Goal: Task Accomplishment & Management: Complete application form

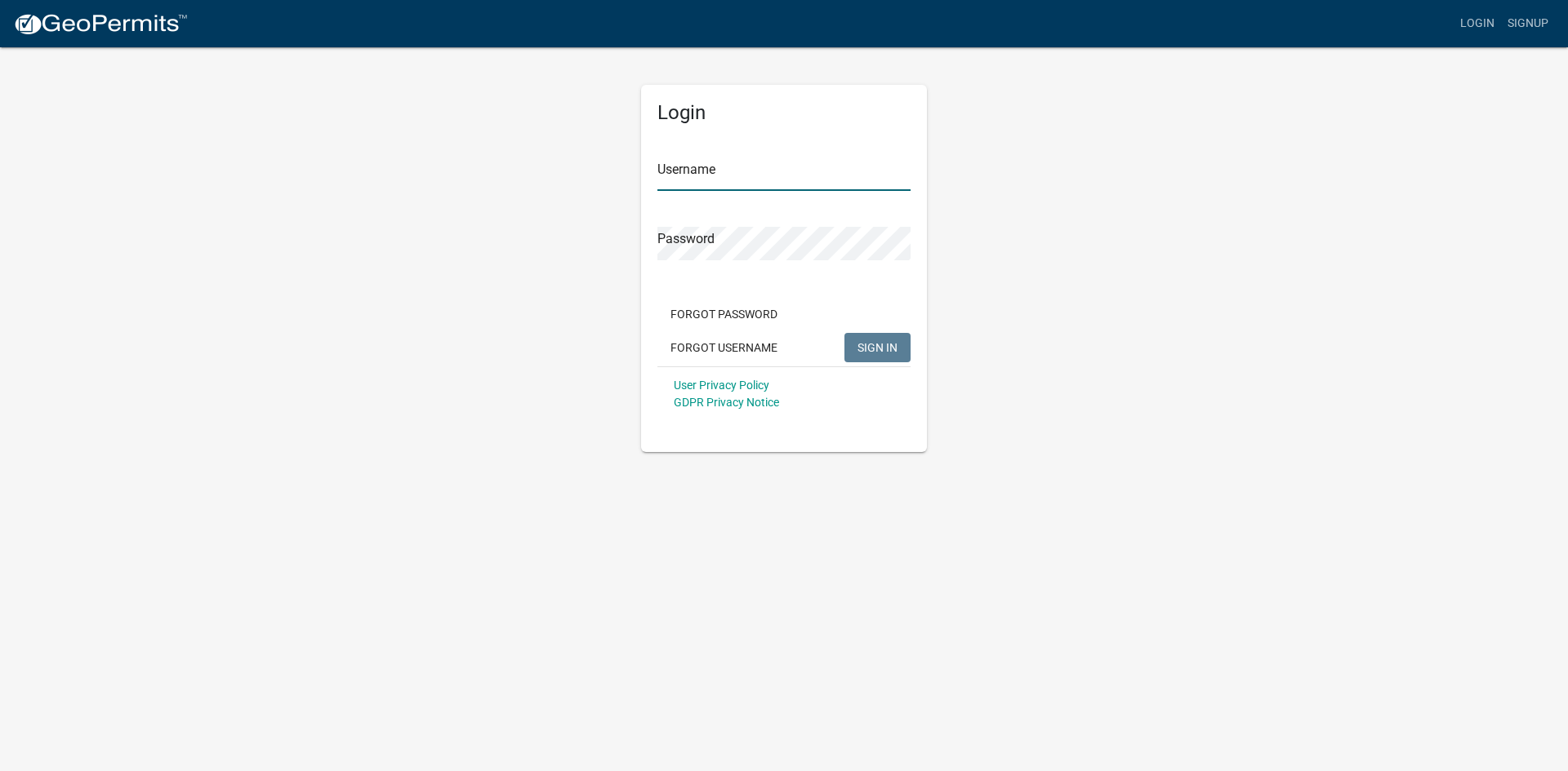
type input "[EMAIL_ADDRESS][DOMAIN_NAME]"
click at [875, 334] on button "SIGN IN" at bounding box center [877, 347] width 66 height 29
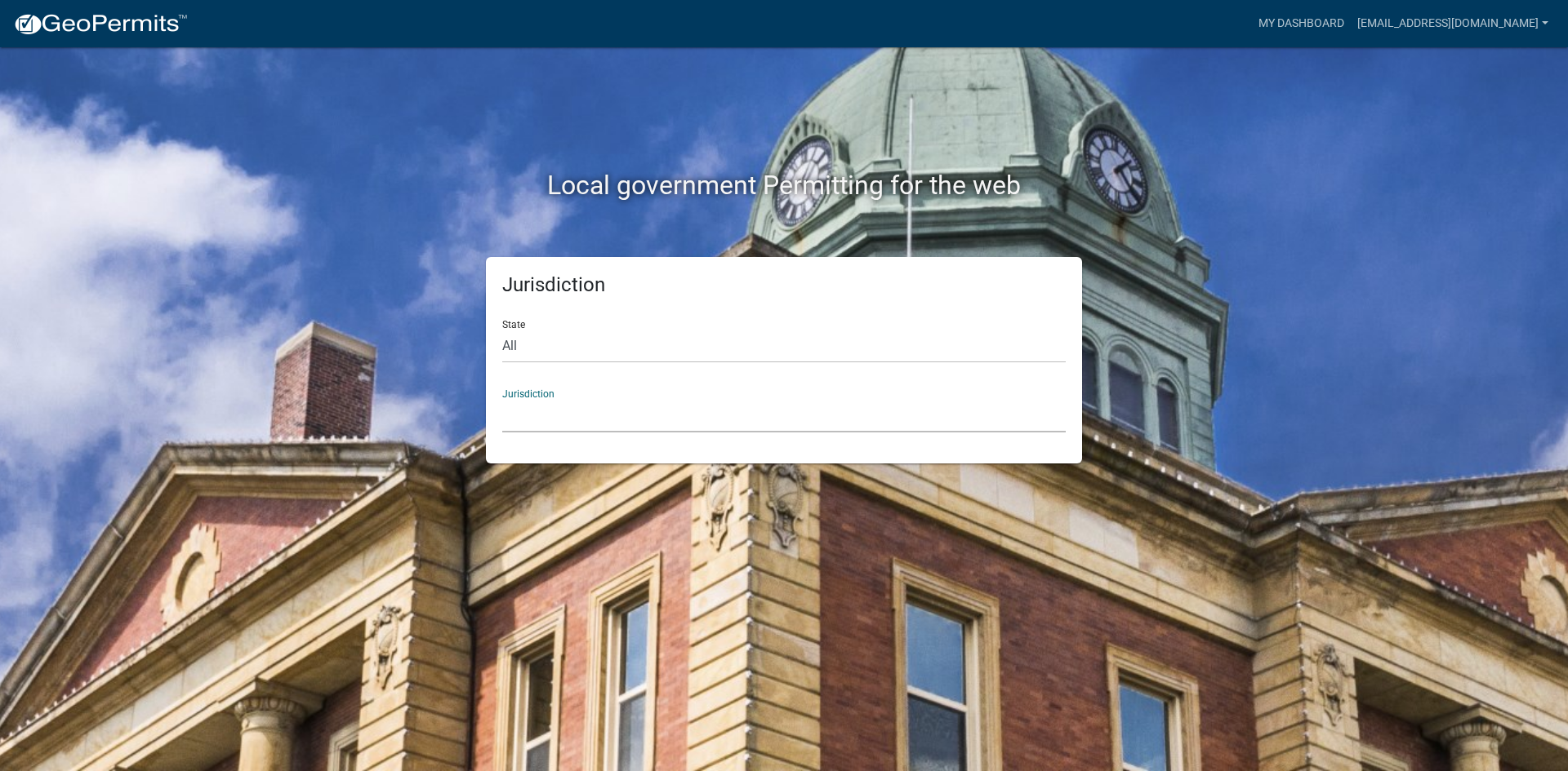
drag, startPoint x: 559, startPoint y: 419, endPoint x: 561, endPoint y: 406, distance: 13.2
click at [559, 419] on select "[GEOGRAPHIC_DATA], [US_STATE] [GEOGRAPHIC_DATA], [US_STATE][PERSON_NAME][GEOGRA…" at bounding box center [784, 415] width 564 height 34
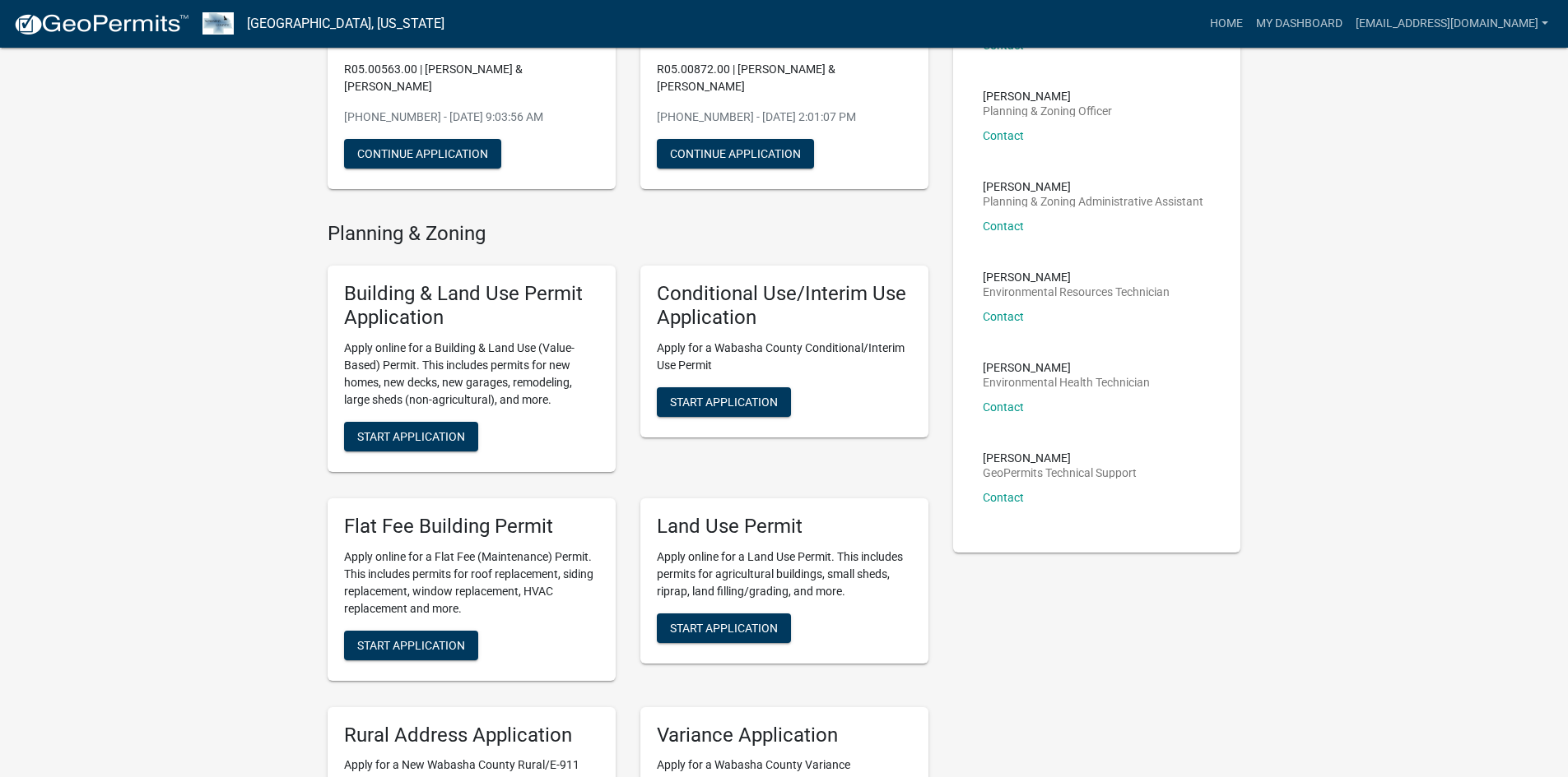
scroll to position [494, 0]
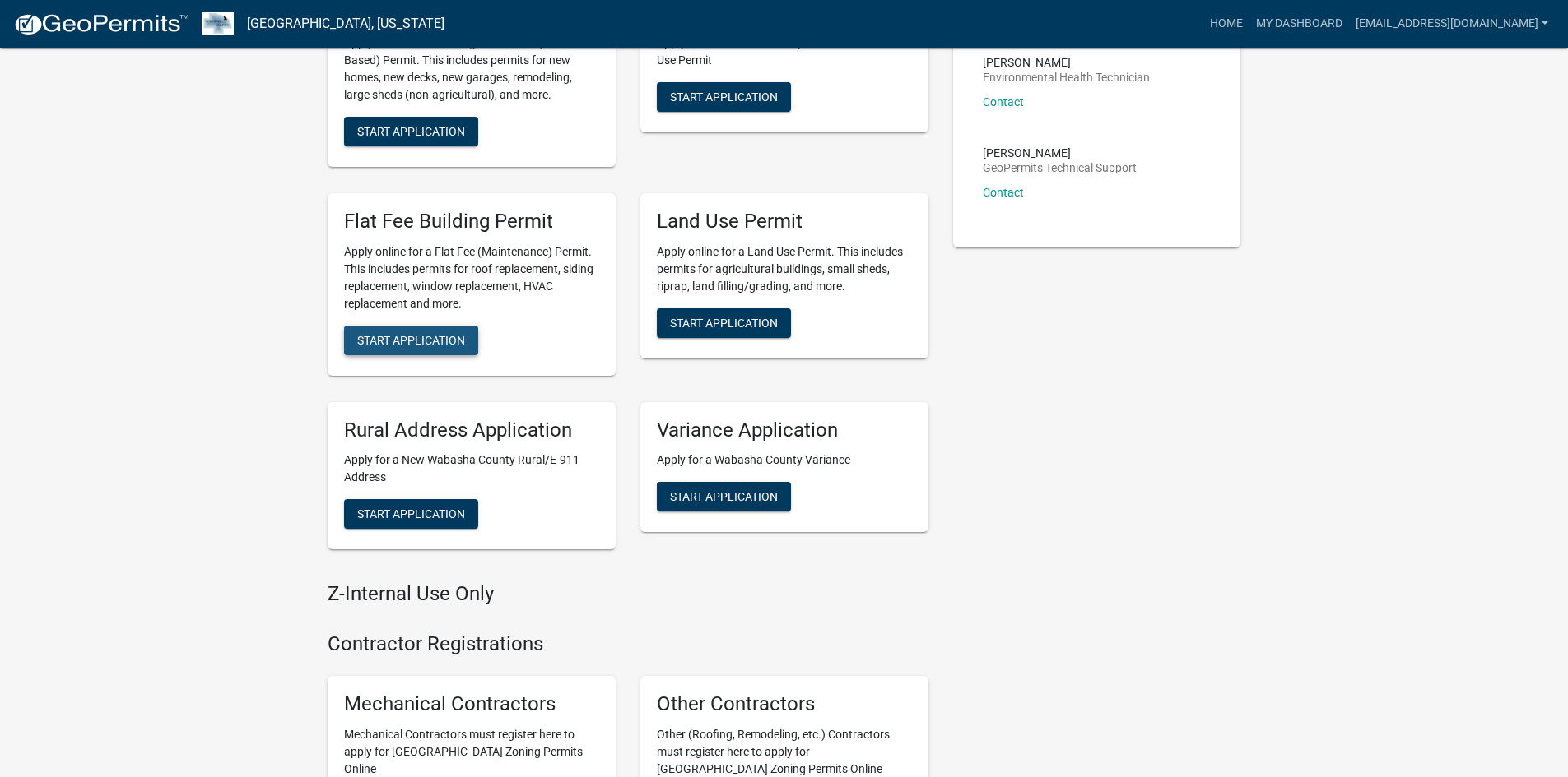
click at [406, 333] on span "Start Application" at bounding box center [411, 339] width 108 height 13
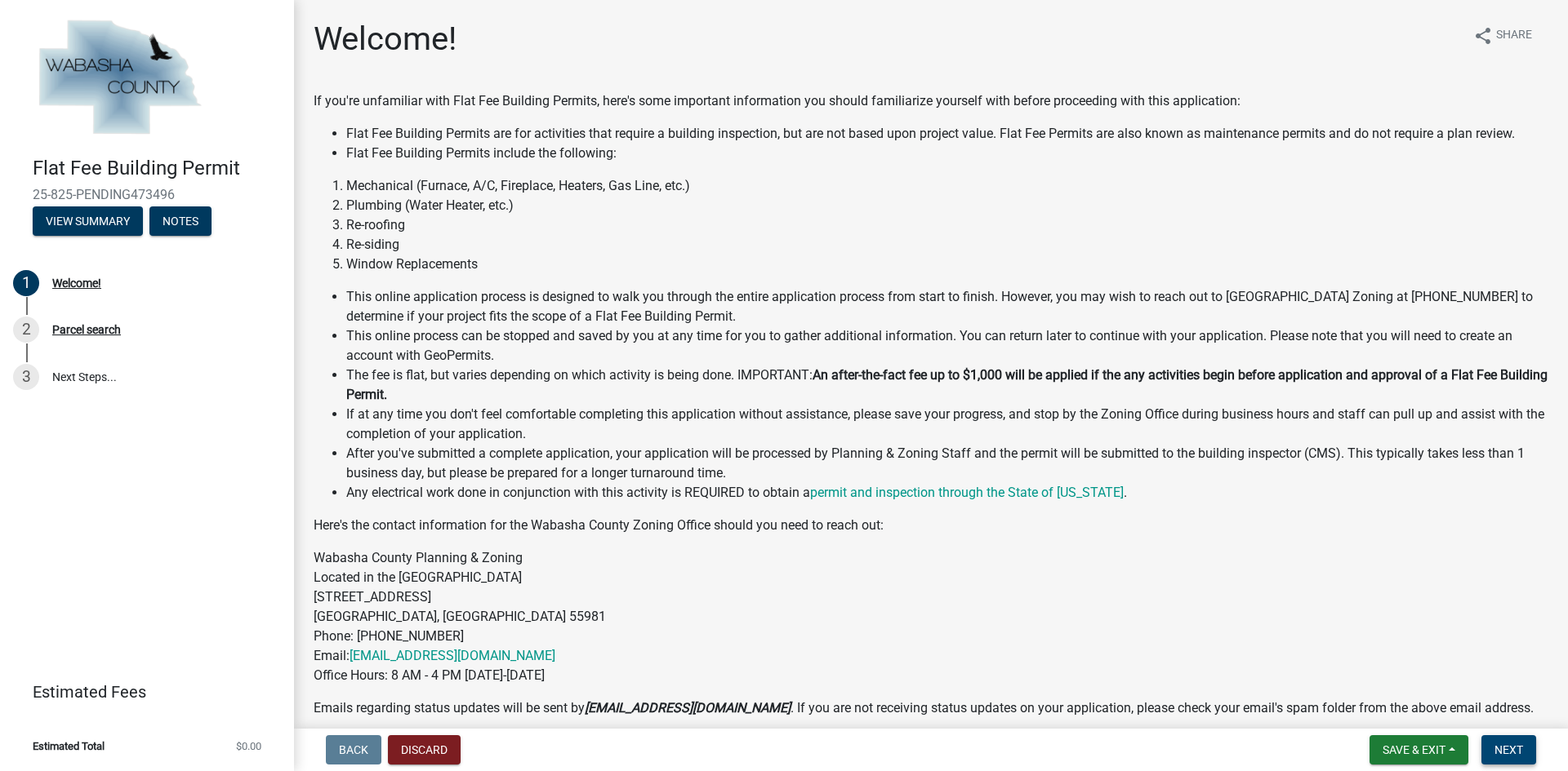
click at [1500, 745] on span "Next" at bounding box center [1508, 750] width 29 height 13
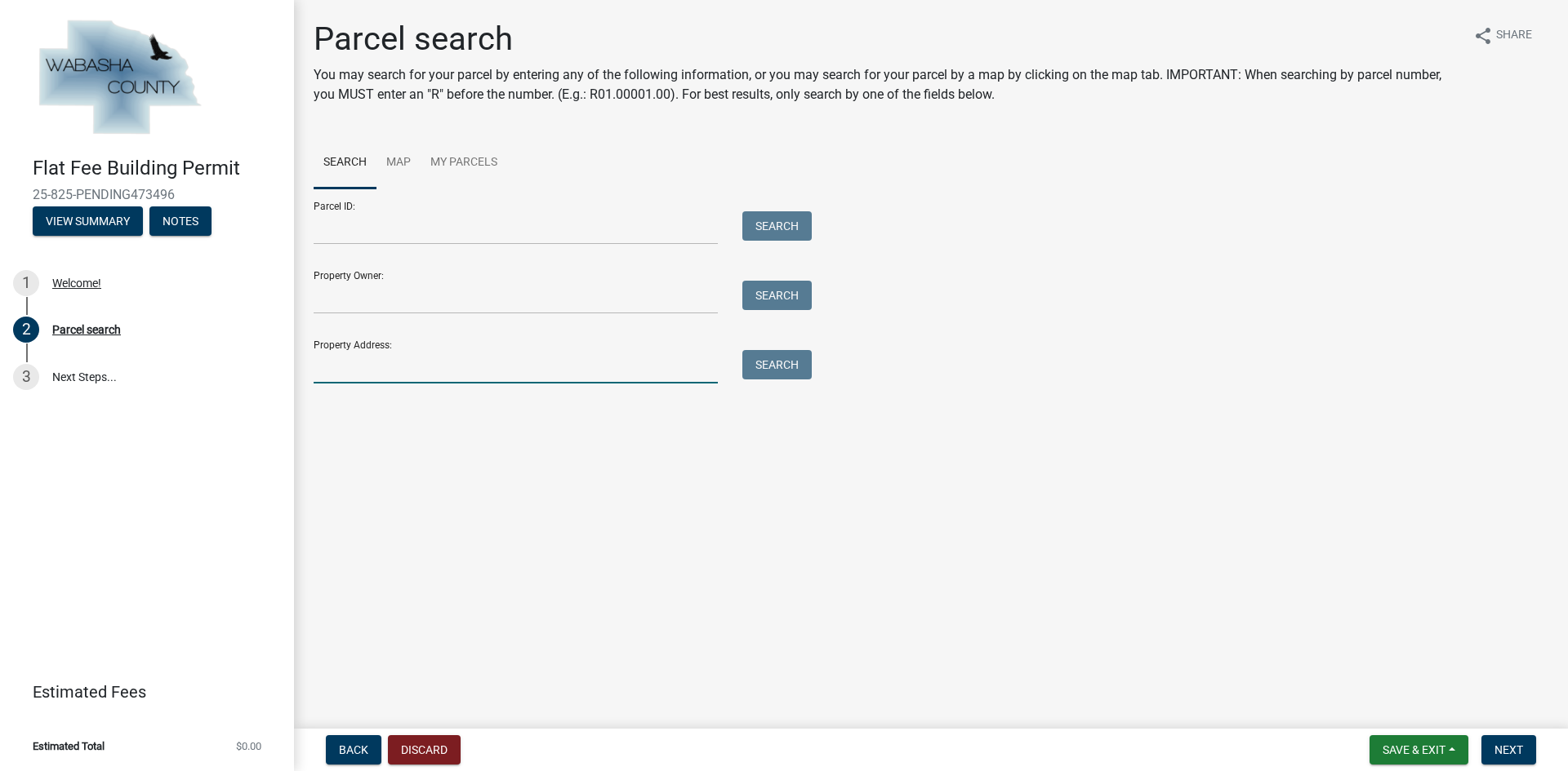
click at [371, 380] on input "Property Address:" at bounding box center [515, 366] width 404 height 34
type input "67856 151st"
click at [757, 365] on button "Search" at bounding box center [776, 365] width 70 height 29
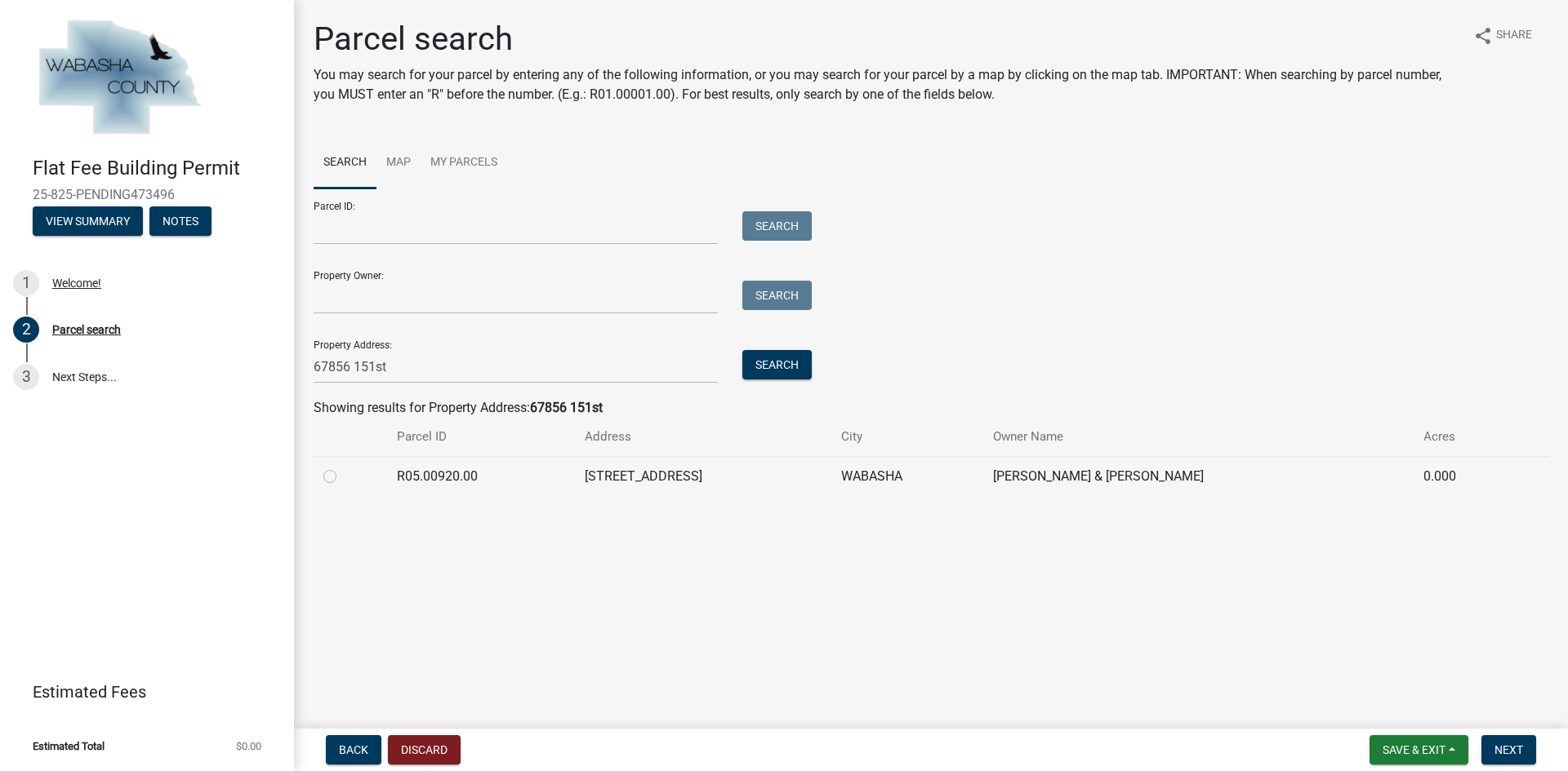
click at [343, 467] on label at bounding box center [343, 467] width 0 height 0
click at [343, 477] on input "radio" at bounding box center [348, 472] width 11 height 11
radio input "true"
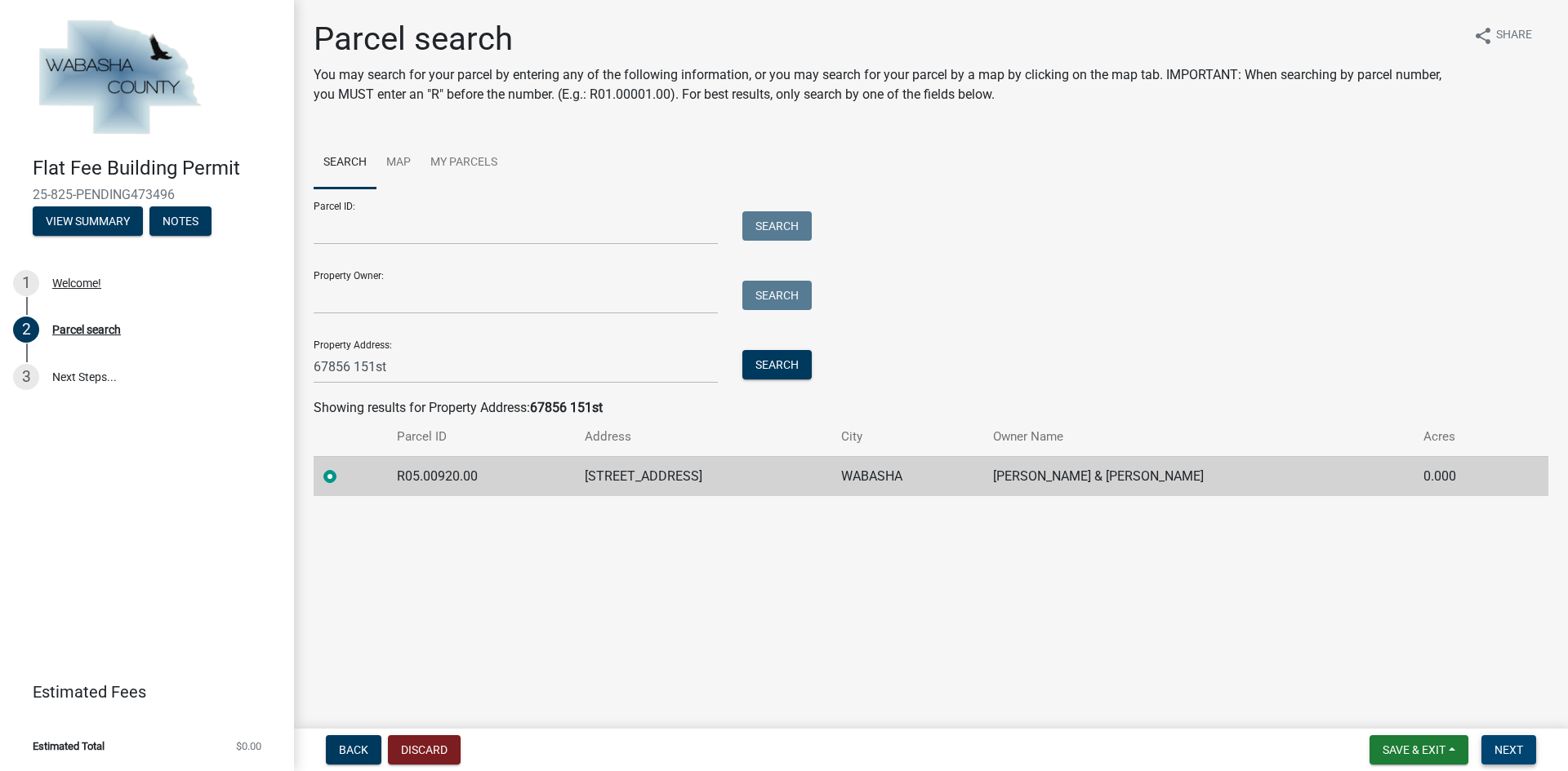
click at [1503, 755] on span "Next" at bounding box center [1508, 750] width 29 height 13
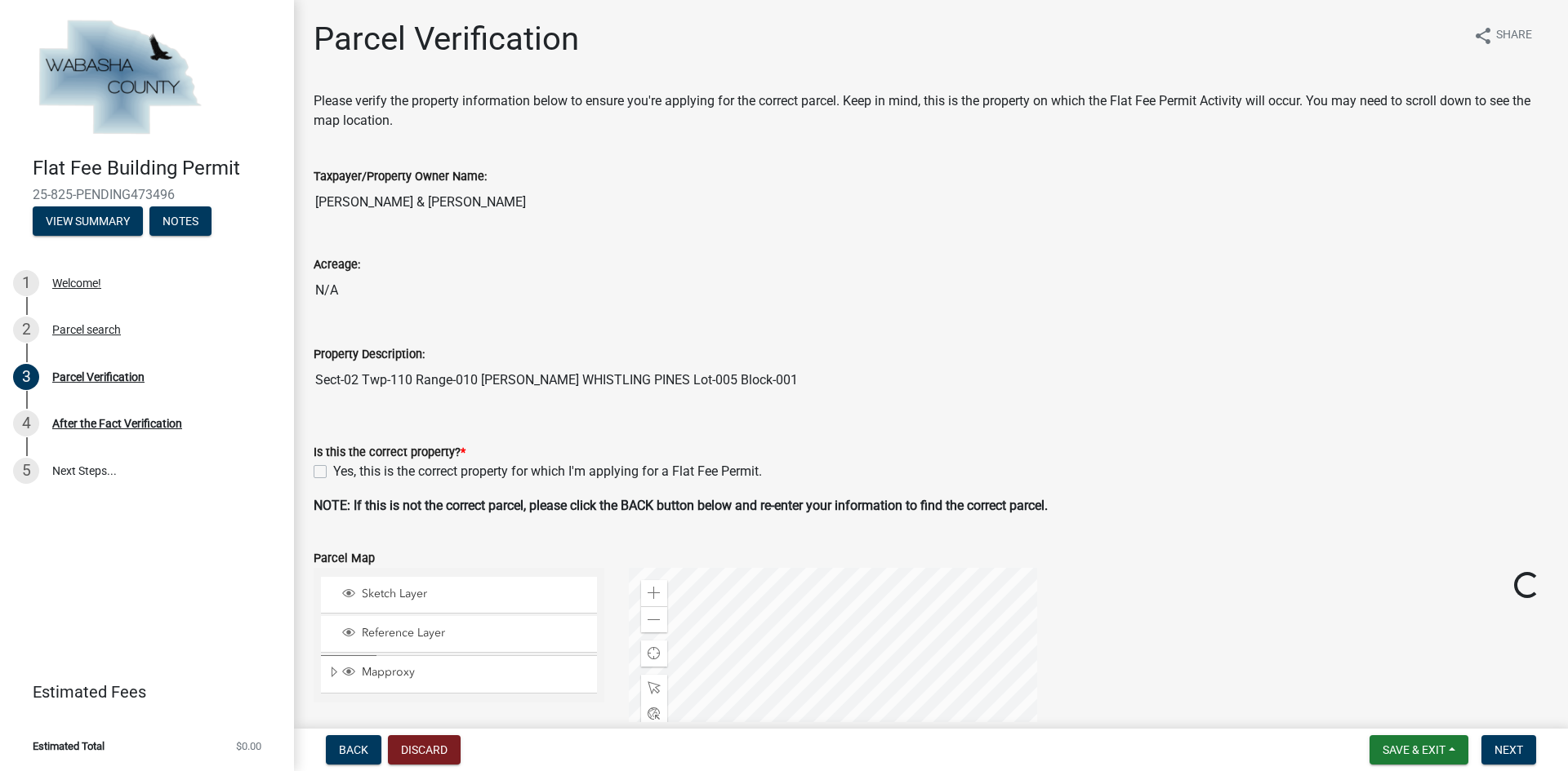
click at [333, 468] on label "Yes, this is the correct property for which I'm applying for a Flat Fee Permit." at bounding box center [547, 472] width 429 height 20
click at [333, 468] on input "Yes, this is the correct property for which I'm applying for a Flat Fee Permit." at bounding box center [338, 467] width 11 height 11
checkbox input "true"
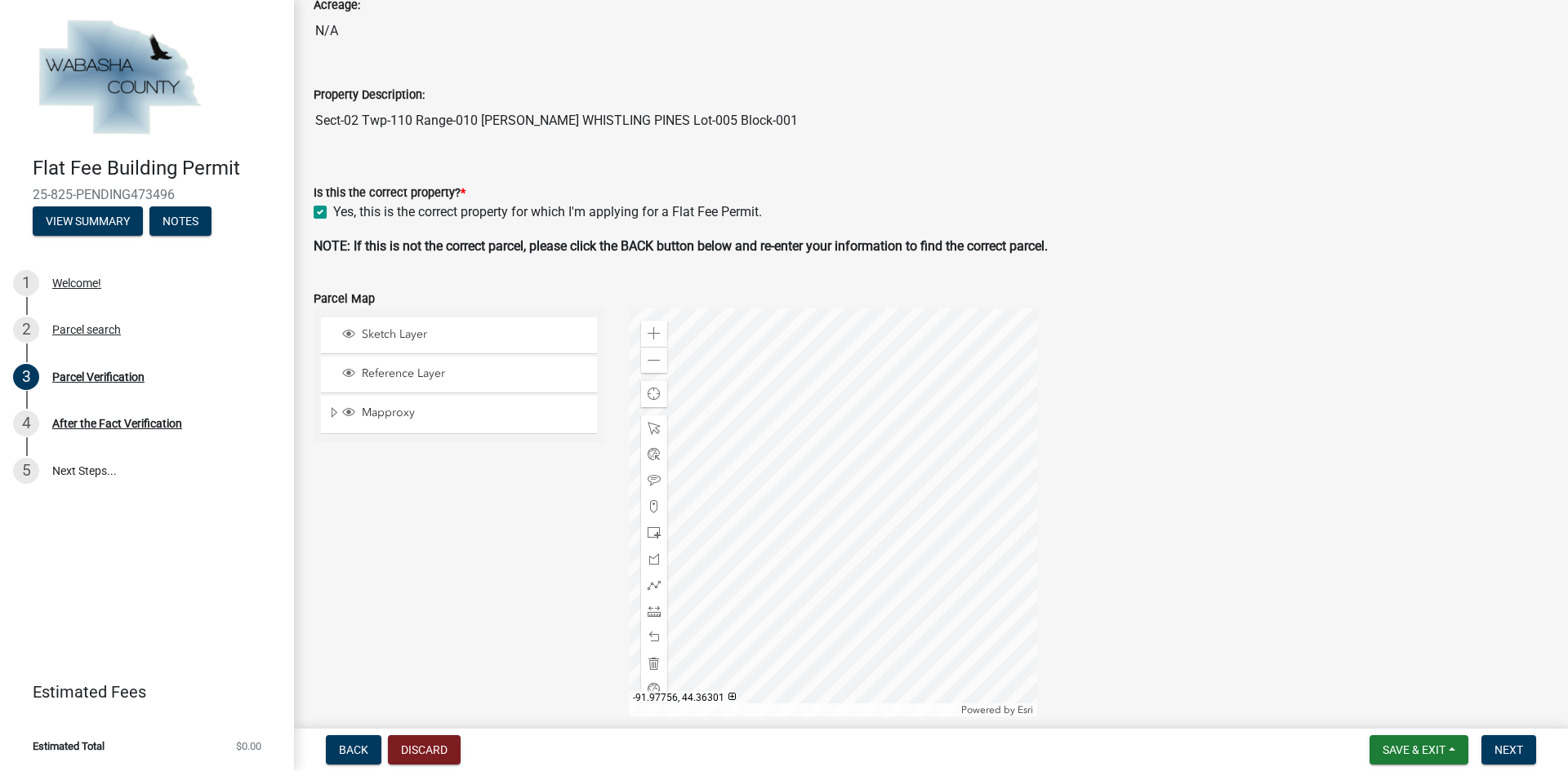
scroll to position [326, 0]
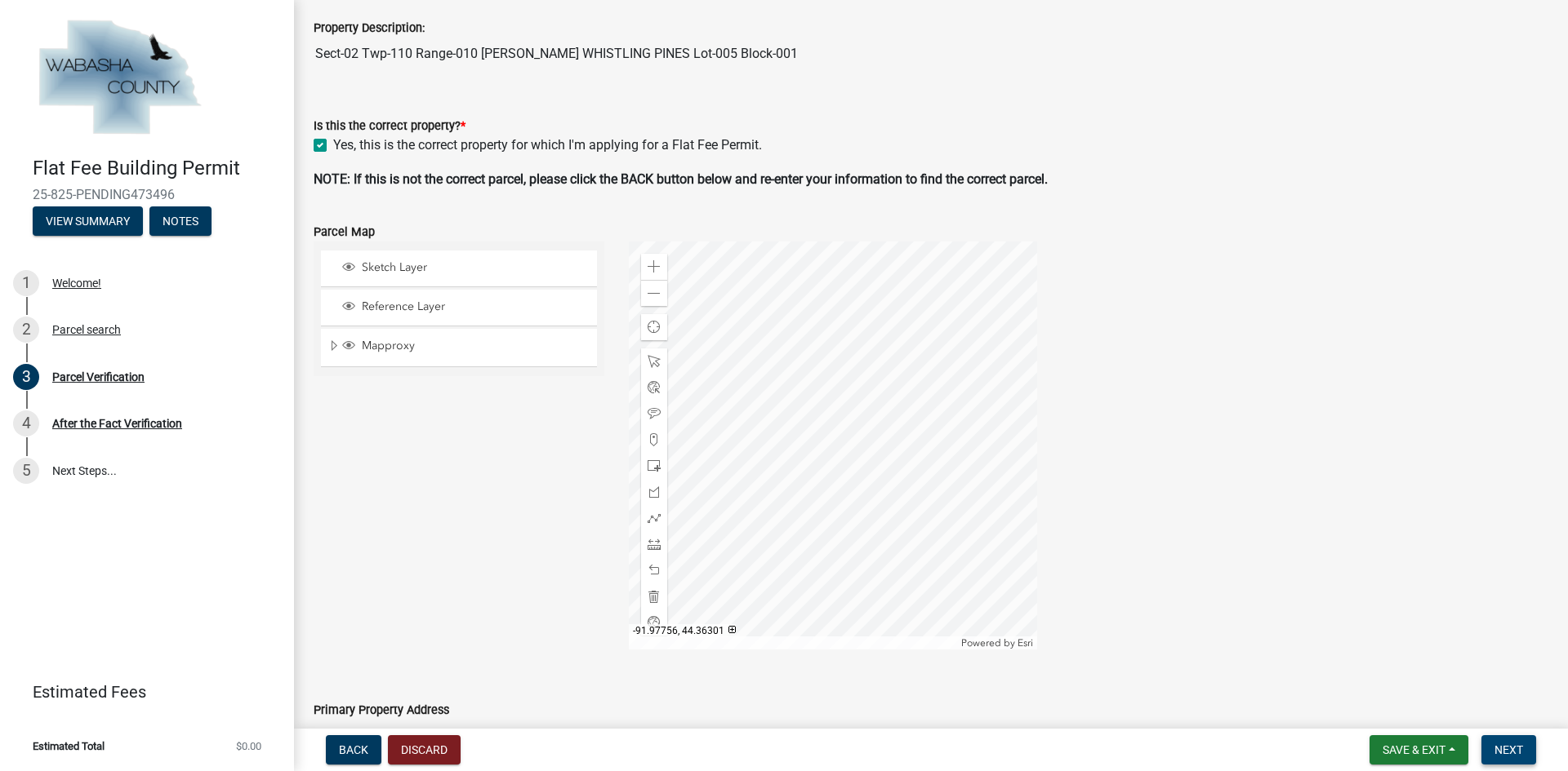
click at [1501, 739] on button "Next" at bounding box center [1508, 750] width 55 height 29
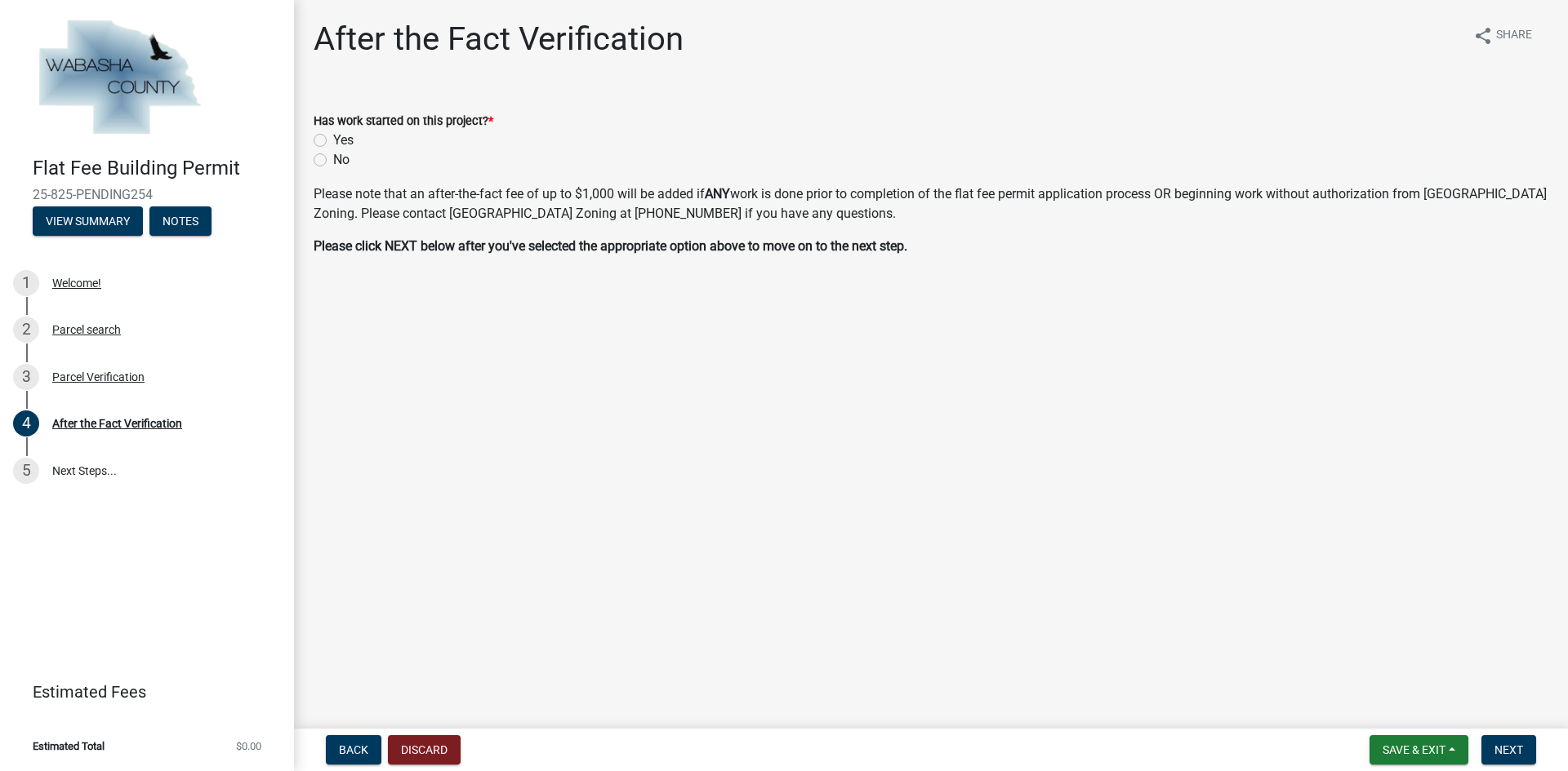
click at [333, 160] on label "No" at bounding box center [341, 160] width 16 height 20
click at [333, 160] on input "No" at bounding box center [338, 155] width 11 height 11
radio input "true"
click at [1510, 749] on span "Next" at bounding box center [1508, 750] width 29 height 13
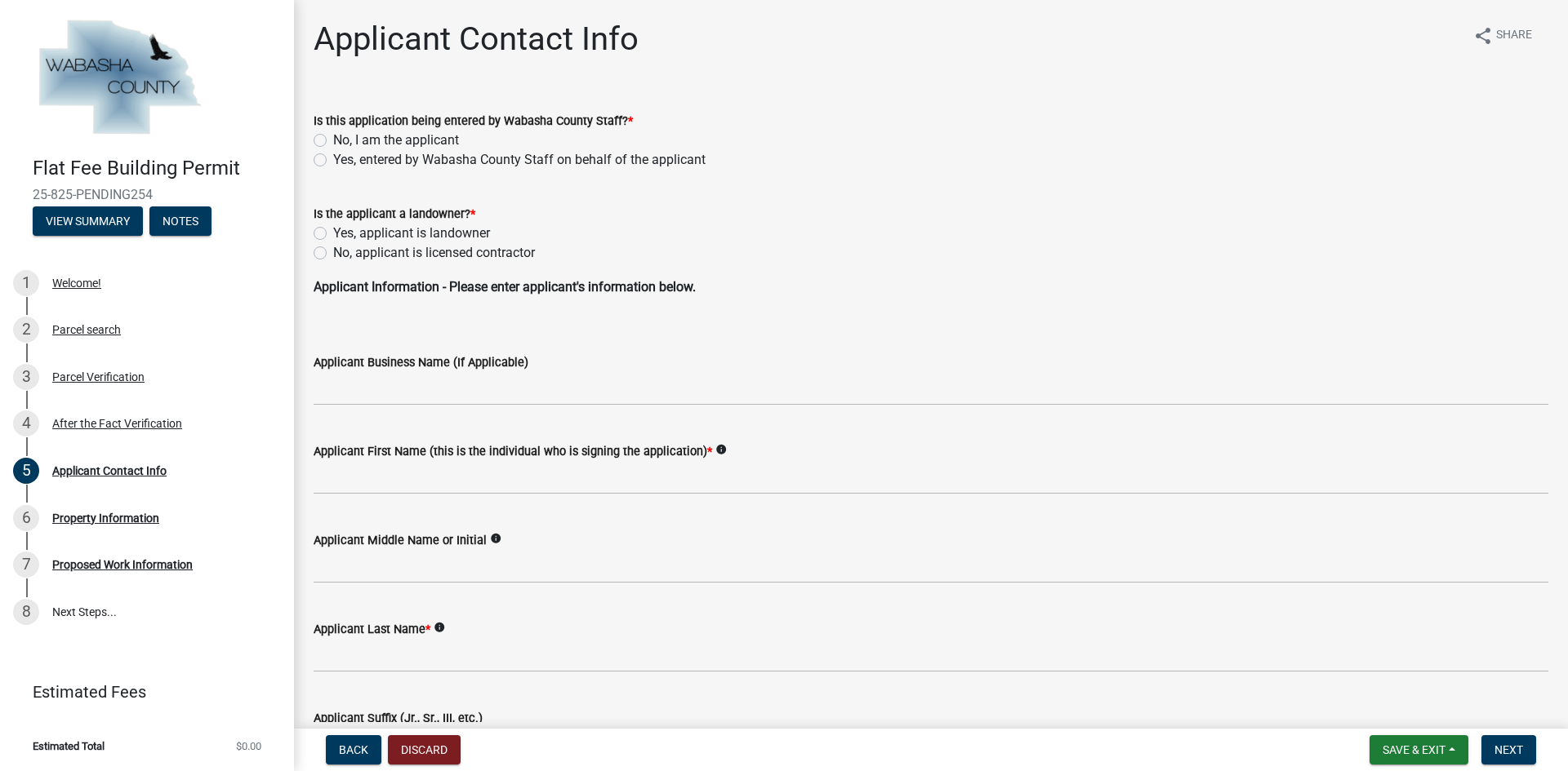
click at [333, 141] on label "No, I am the applicant" at bounding box center [396, 141] width 126 height 20
click at [333, 141] on input "No, I am the applicant" at bounding box center [338, 136] width 11 height 11
radio input "true"
click at [333, 253] on label "No, applicant is licensed contractor" at bounding box center [434, 253] width 202 height 20
click at [333, 253] on input "No, applicant is licensed contractor" at bounding box center [338, 248] width 11 height 11
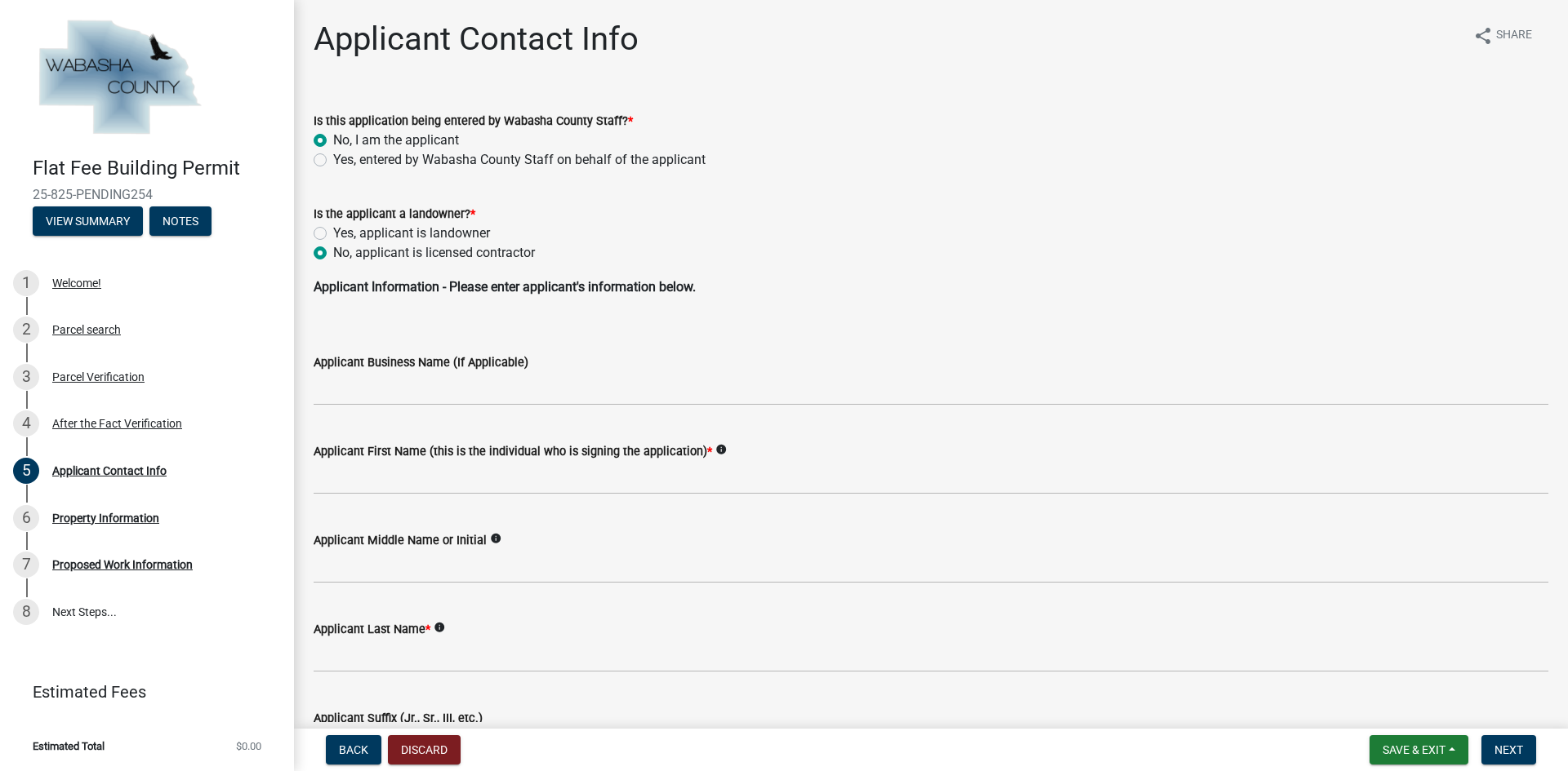
radio input "true"
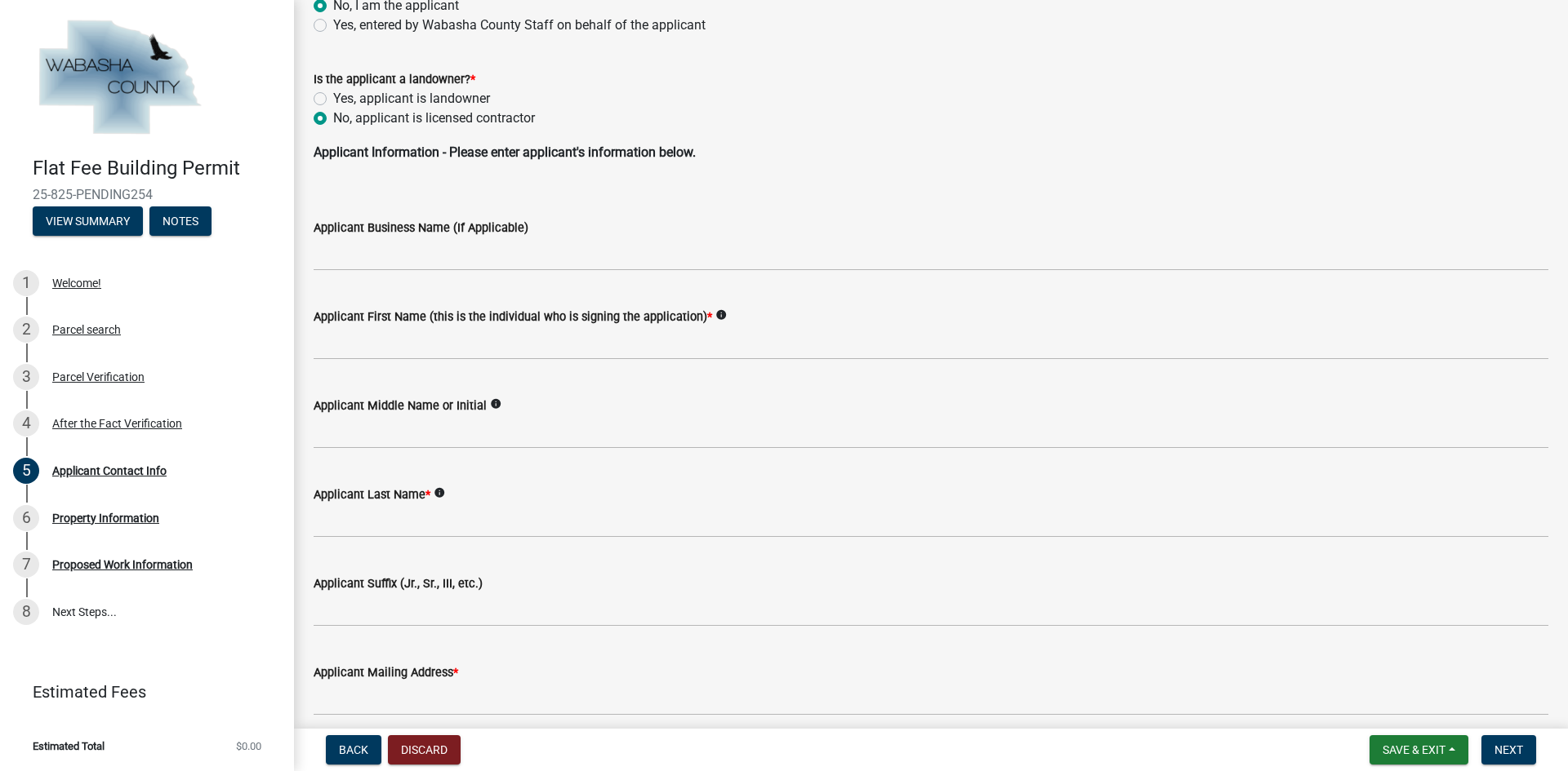
scroll to position [164, 0]
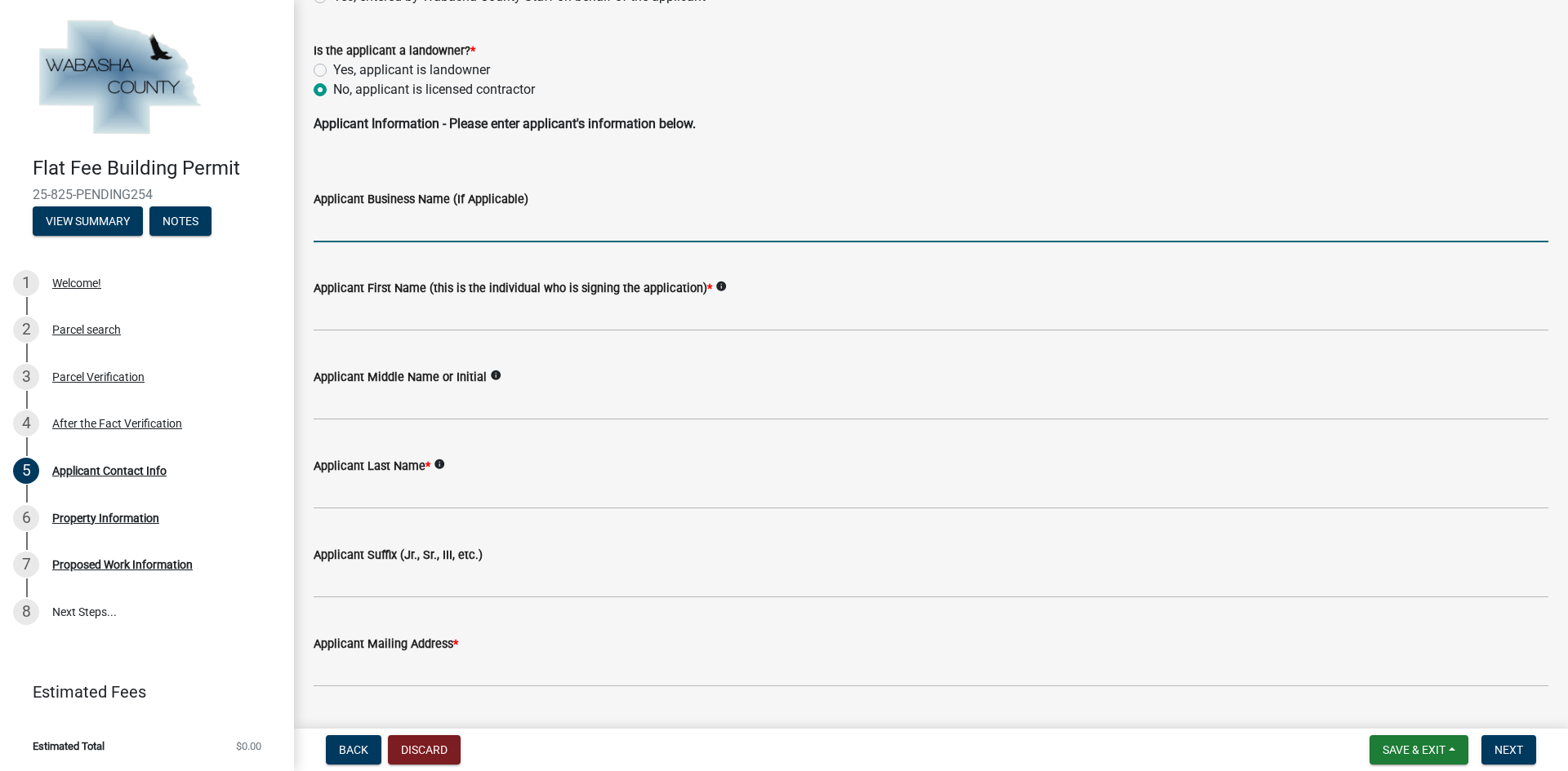
click at [378, 232] on input "Applicant Business Name (If Applicable)" at bounding box center [930, 226] width 1234 height 34
type input "Legacy Restoration LLC"
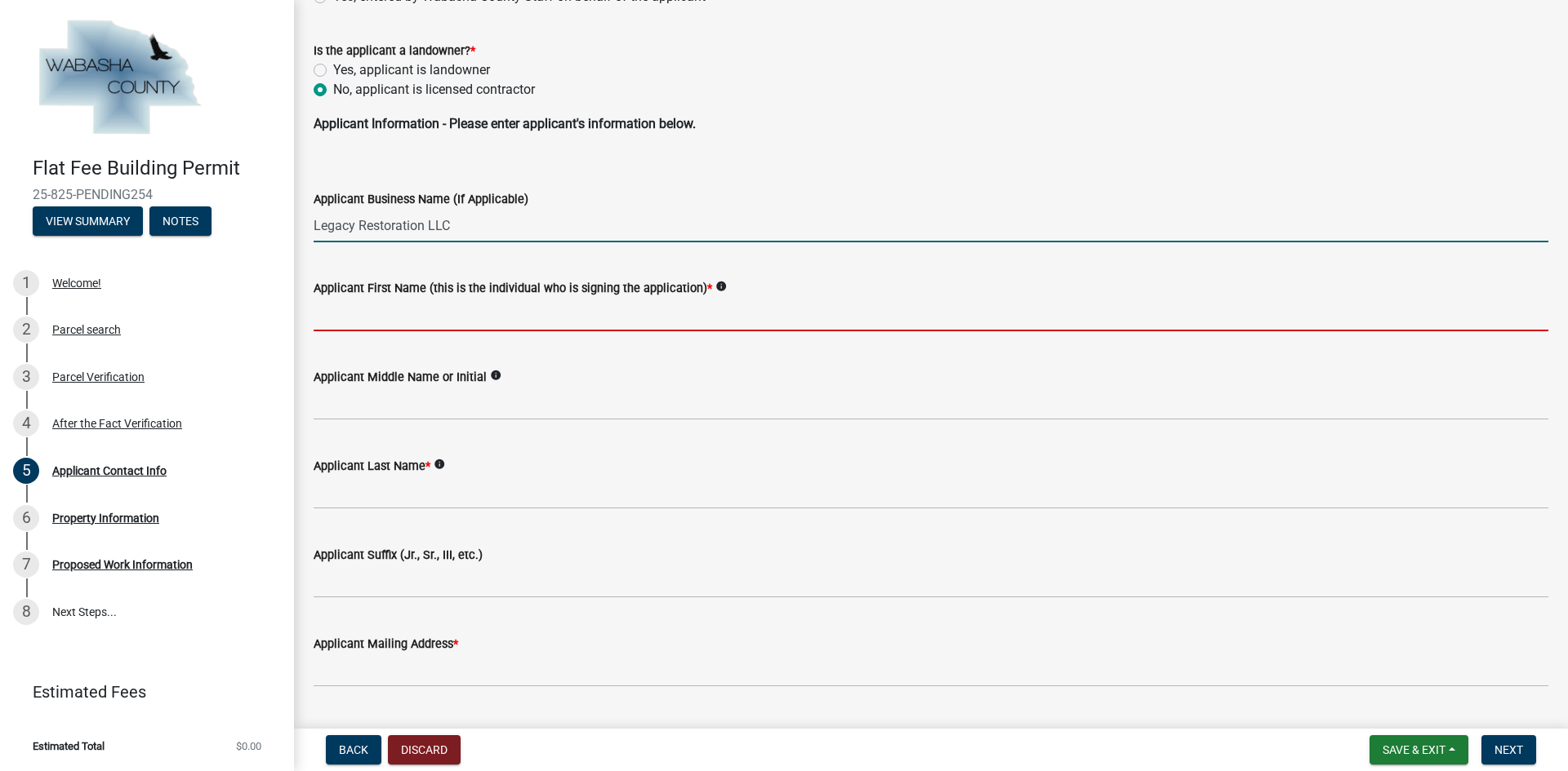
click at [415, 316] on input "Applicant First Name (this is the individual who is signing the application) *" at bounding box center [930, 314] width 1234 height 34
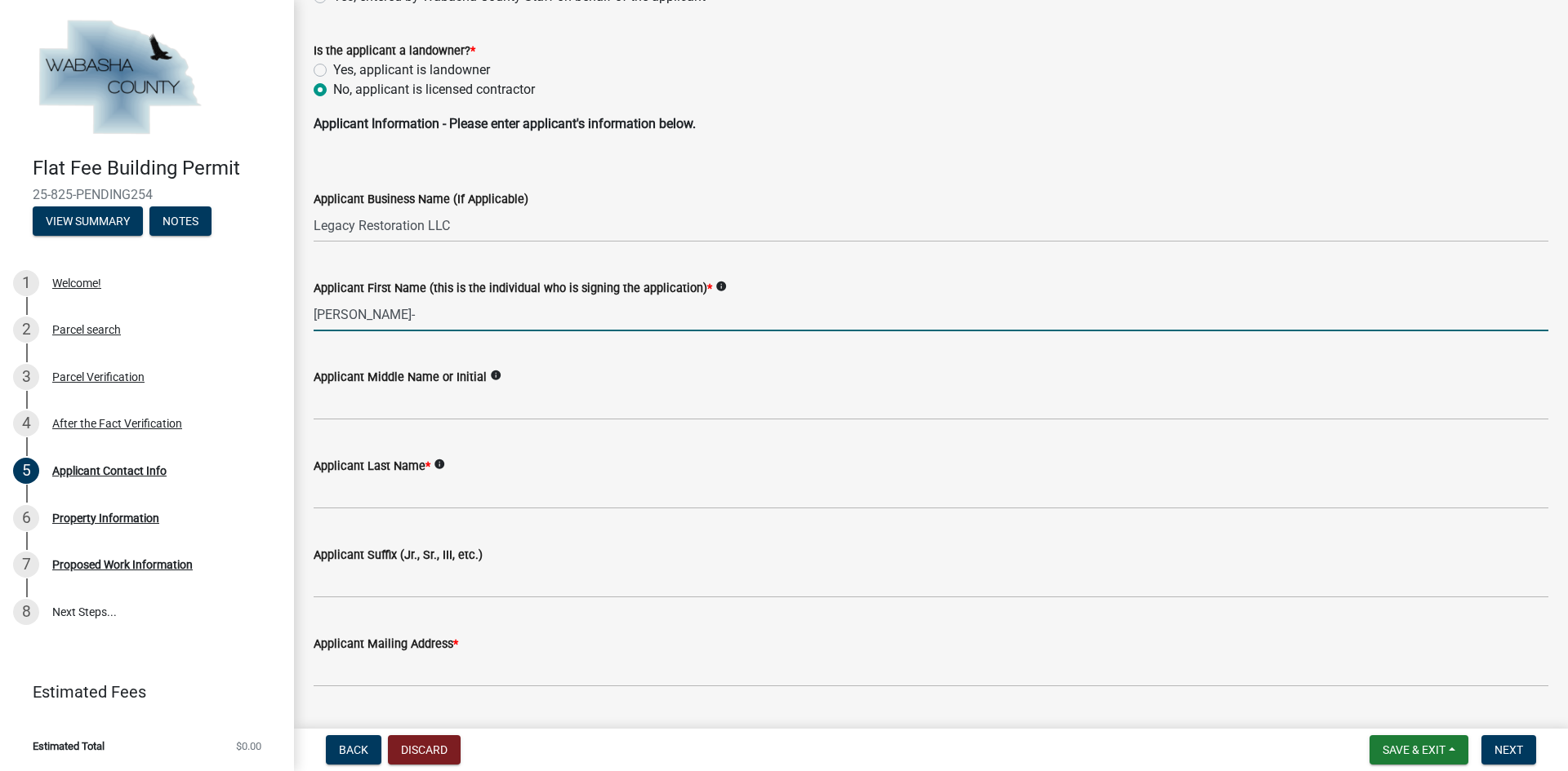
type input "[PERSON_NAME]"
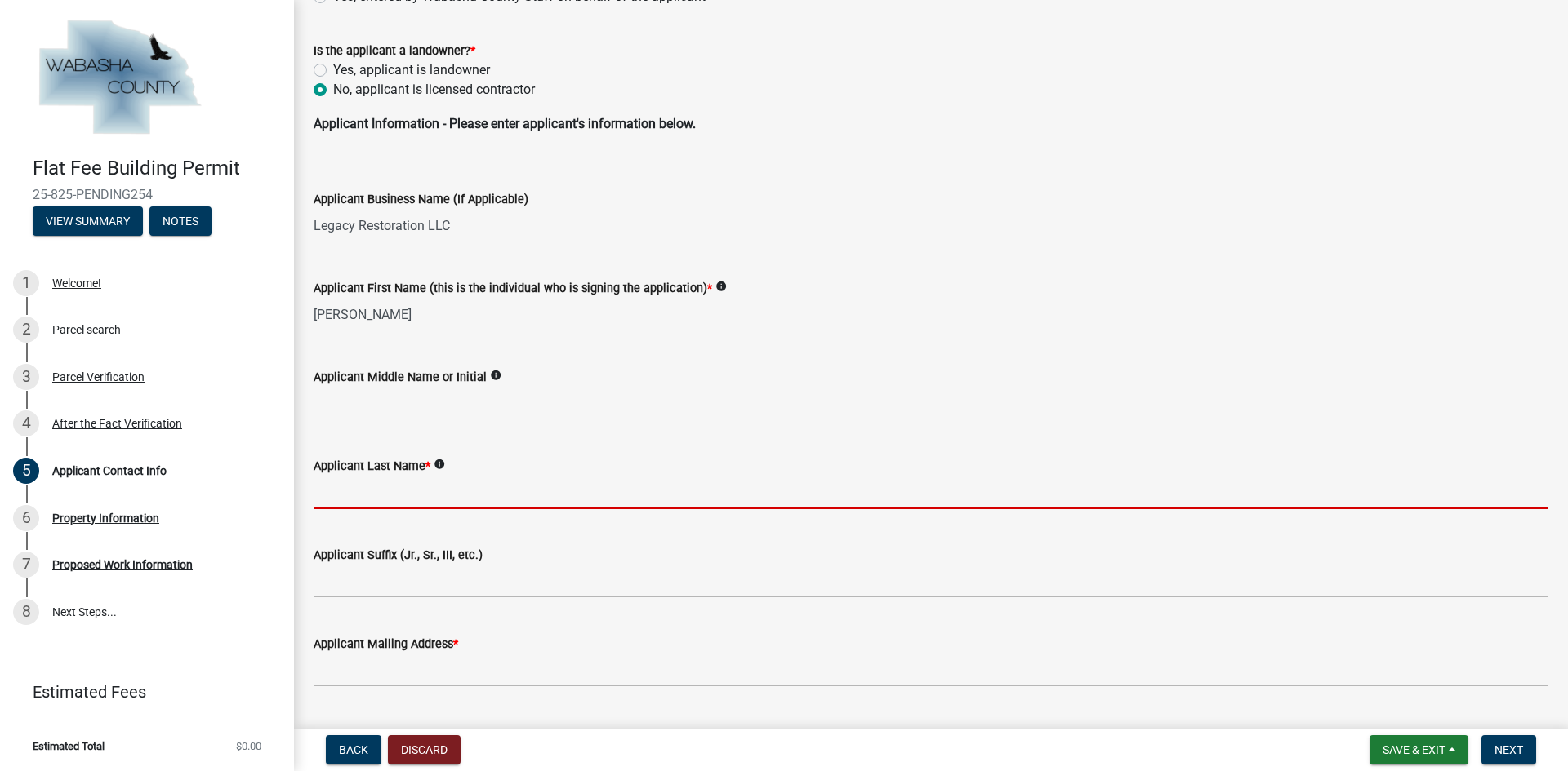
click at [360, 491] on input "Applicant Last Name *" at bounding box center [930, 492] width 1234 height 34
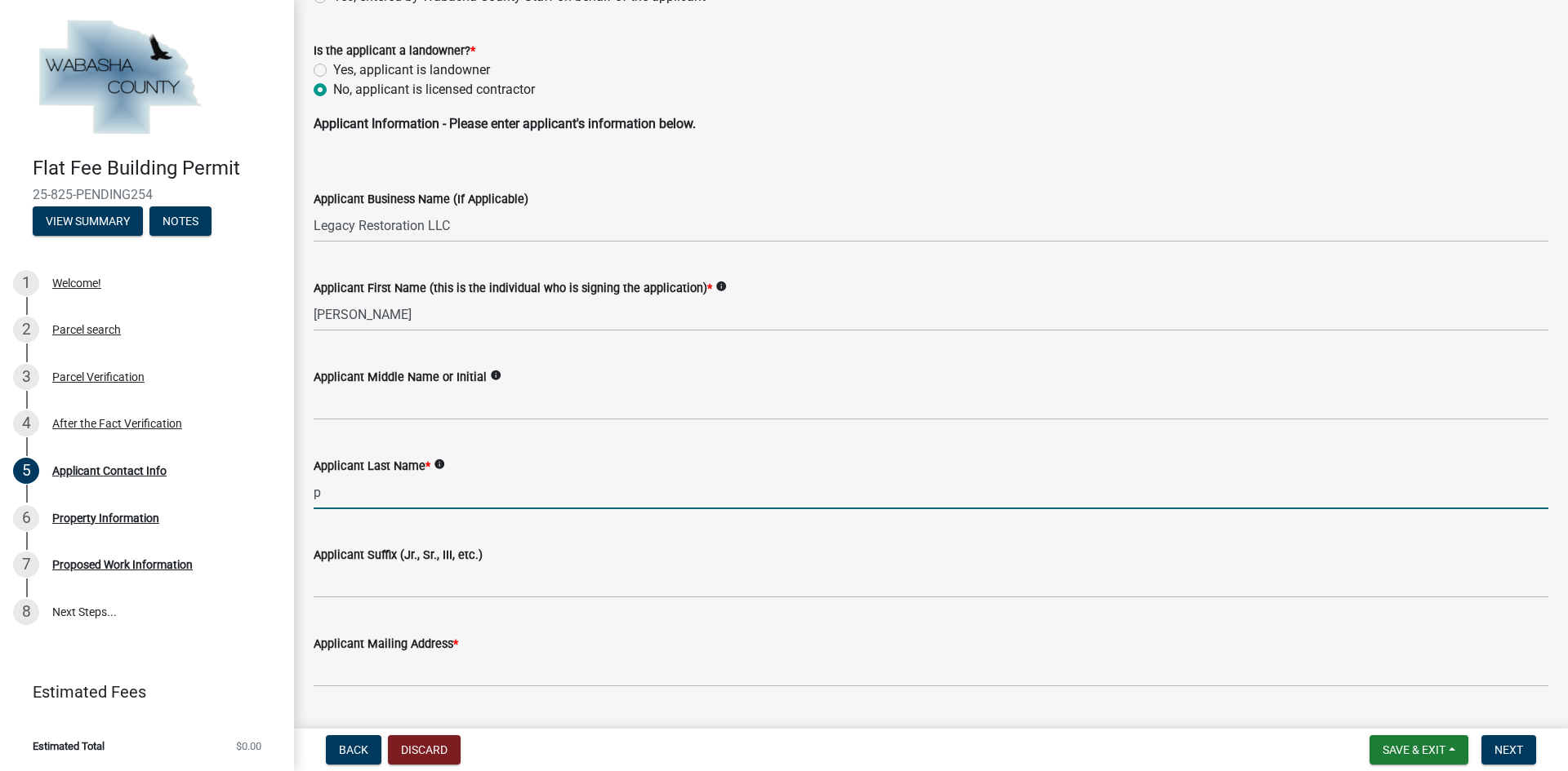
type input "[PERSON_NAME]"
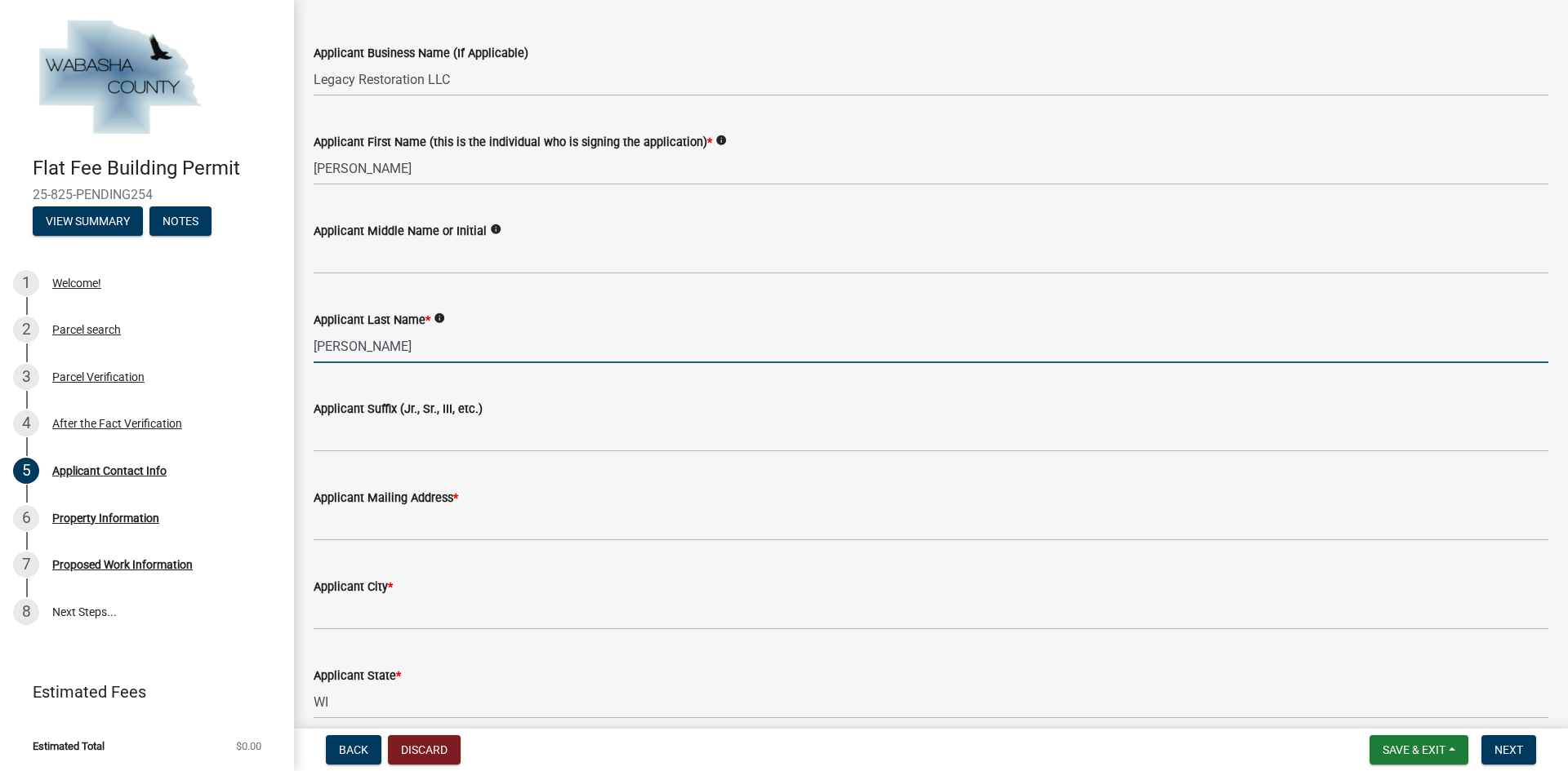
scroll to position [326, 0]
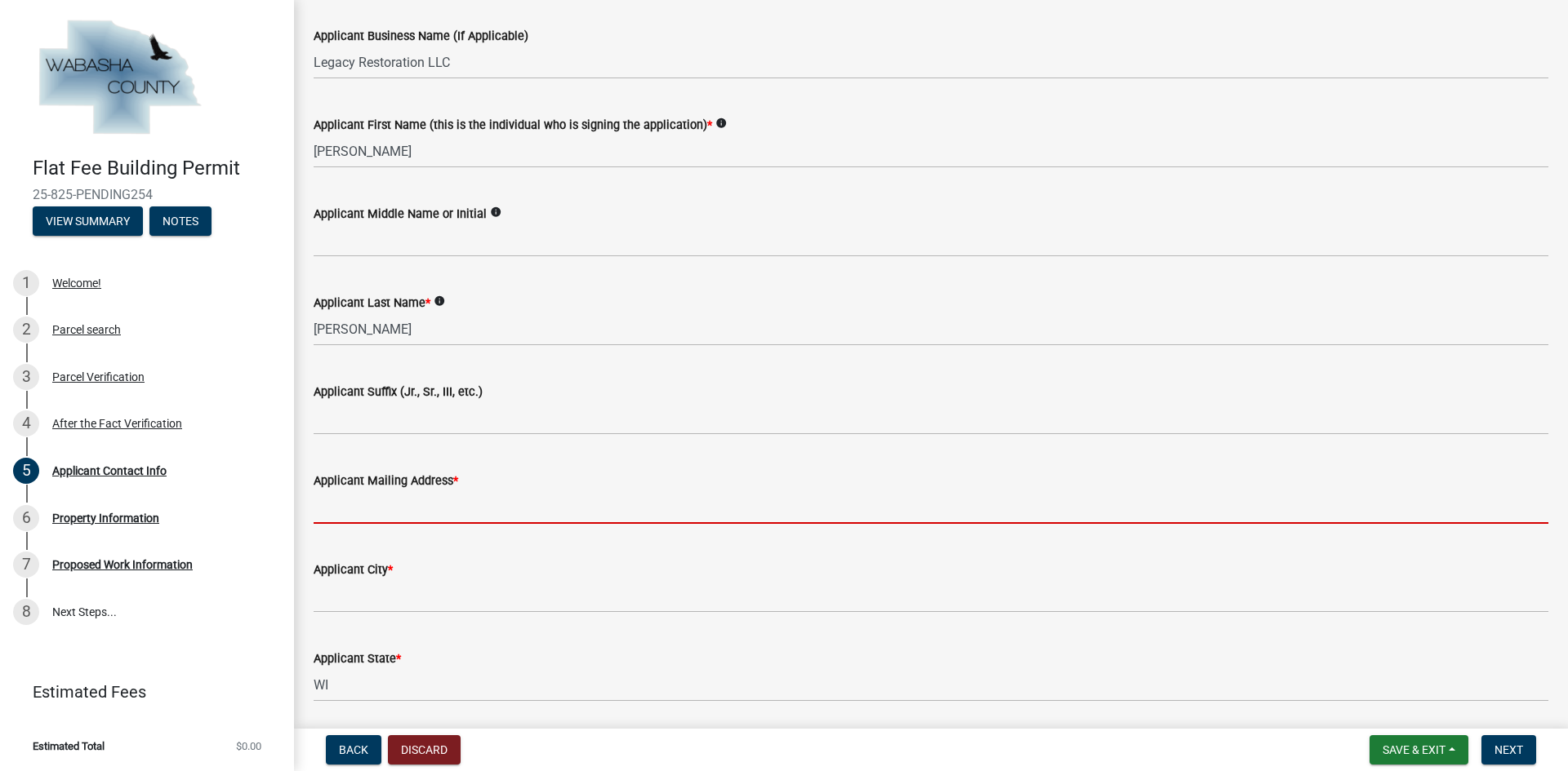
click at [420, 516] on input "Applicant Mailing Address *" at bounding box center [930, 507] width 1234 height 34
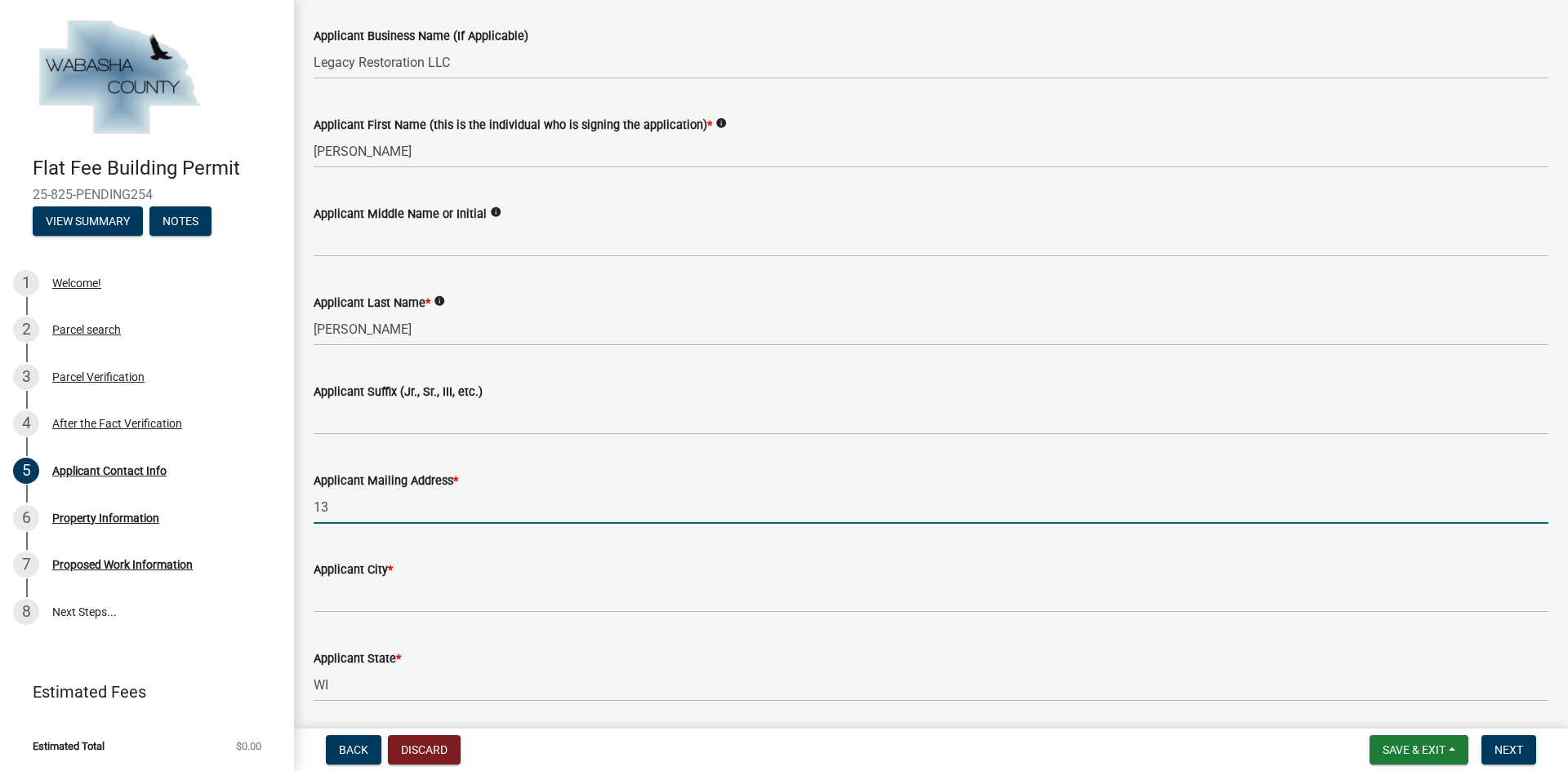
type input "1"
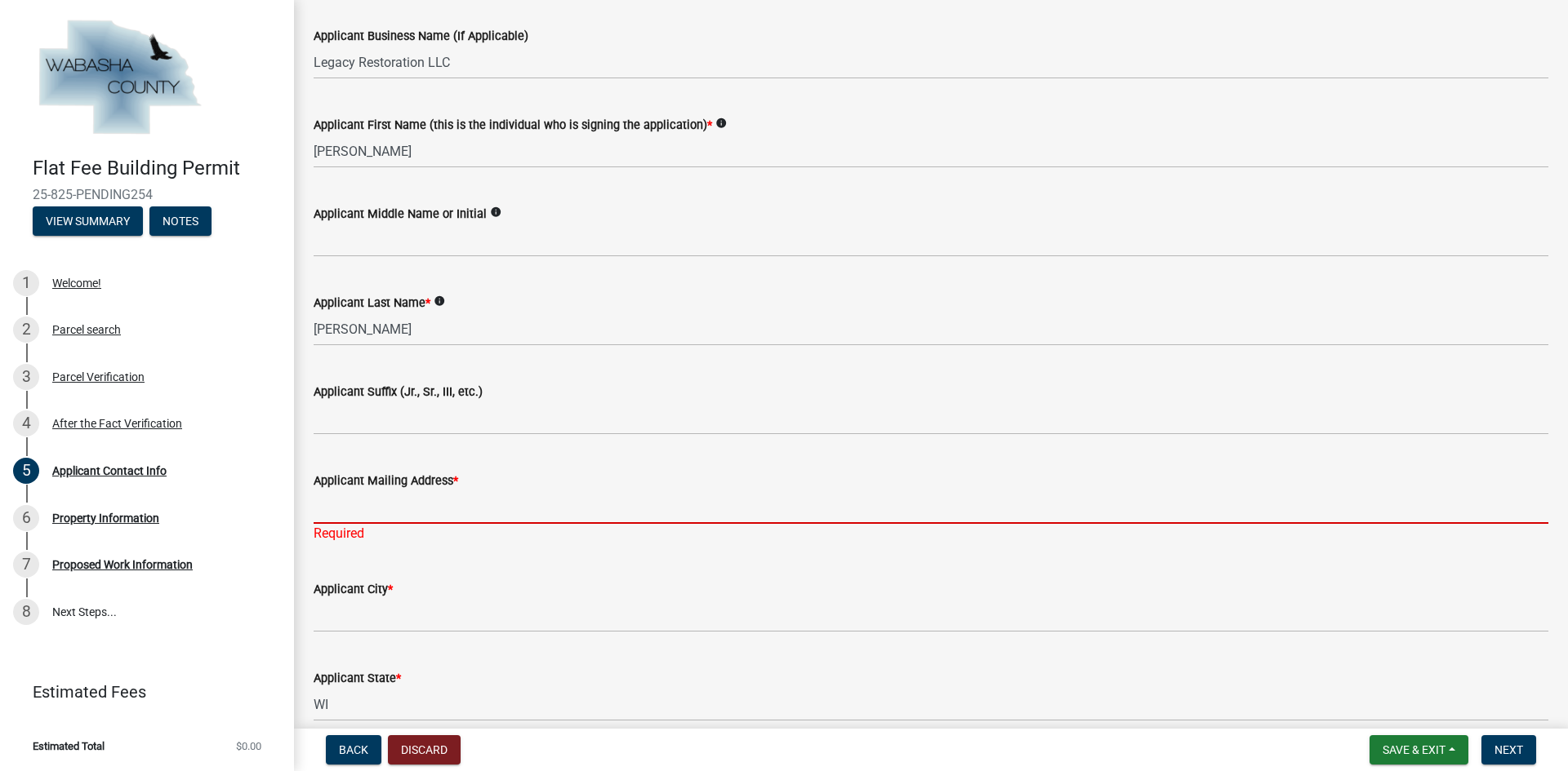
drag, startPoint x: 402, startPoint y: 492, endPoint x: 384, endPoint y: 495, distance: 18.2
click at [402, 492] on input "Applicant Mailing Address *" at bounding box center [930, 507] width 1234 height 34
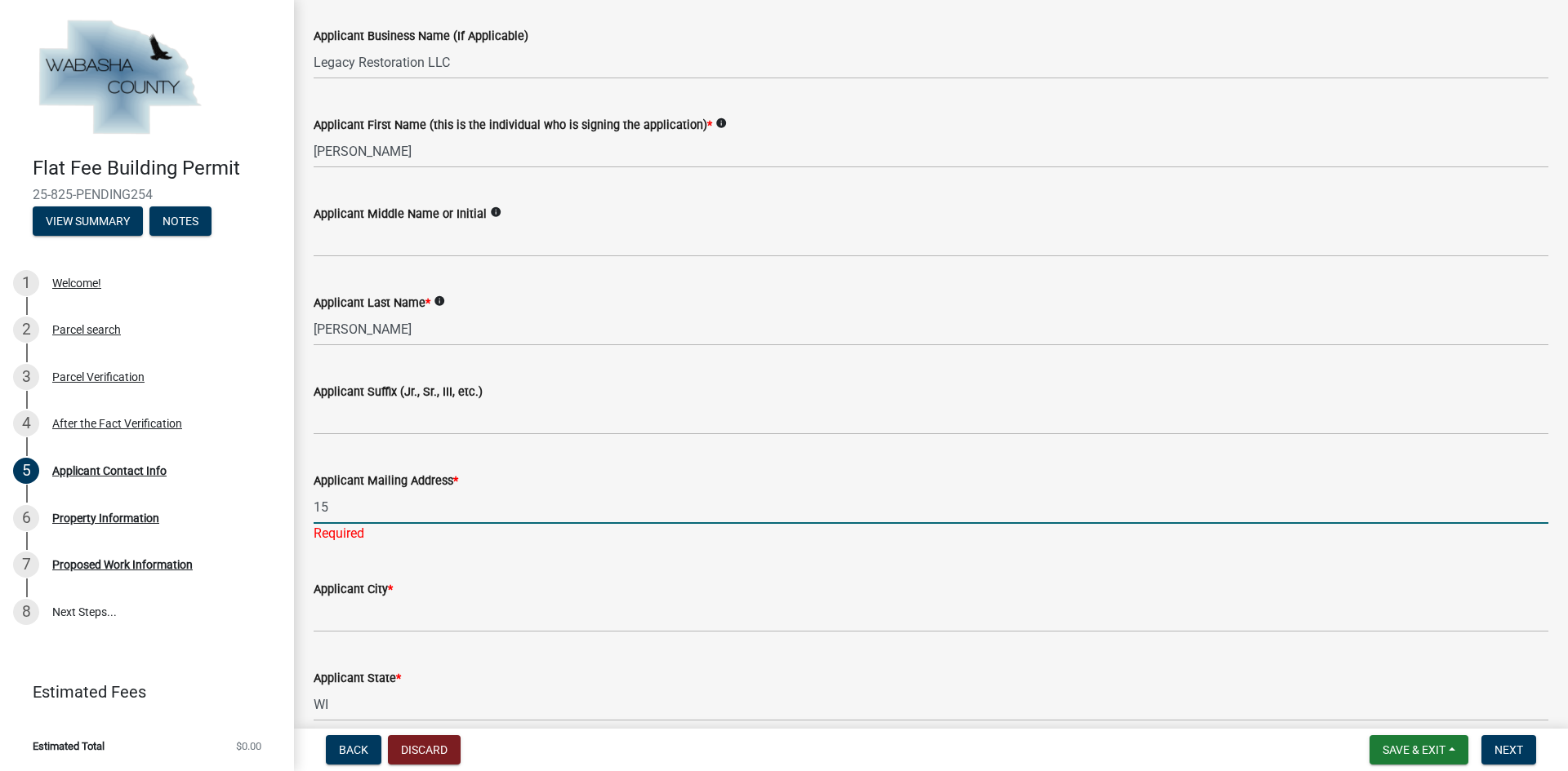
type input "[STREET_ADDRESS]"
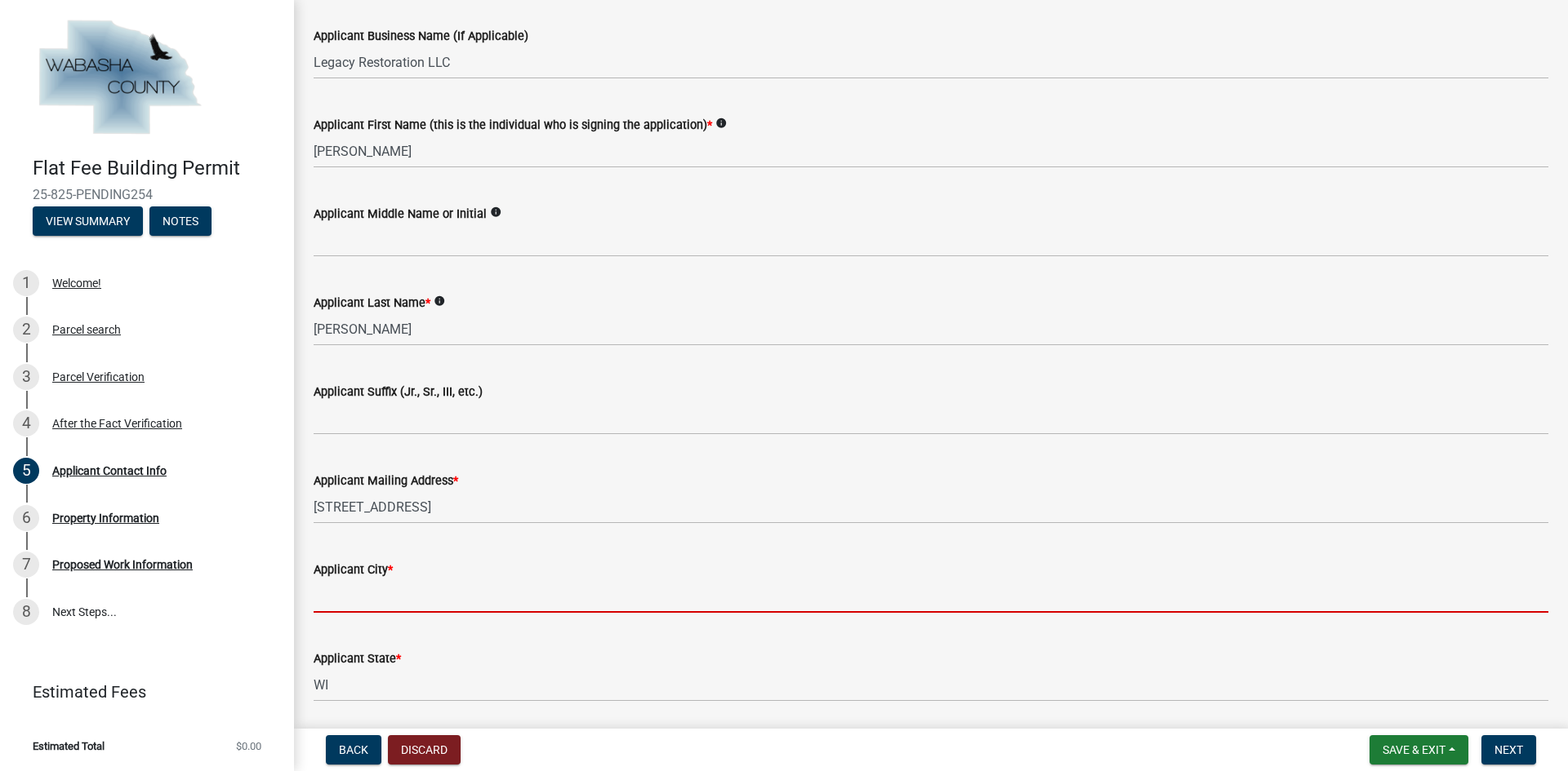
click at [393, 625] on wm-data-entity-input "Applicant City *" at bounding box center [930, 581] width 1234 height 89
type input "m"
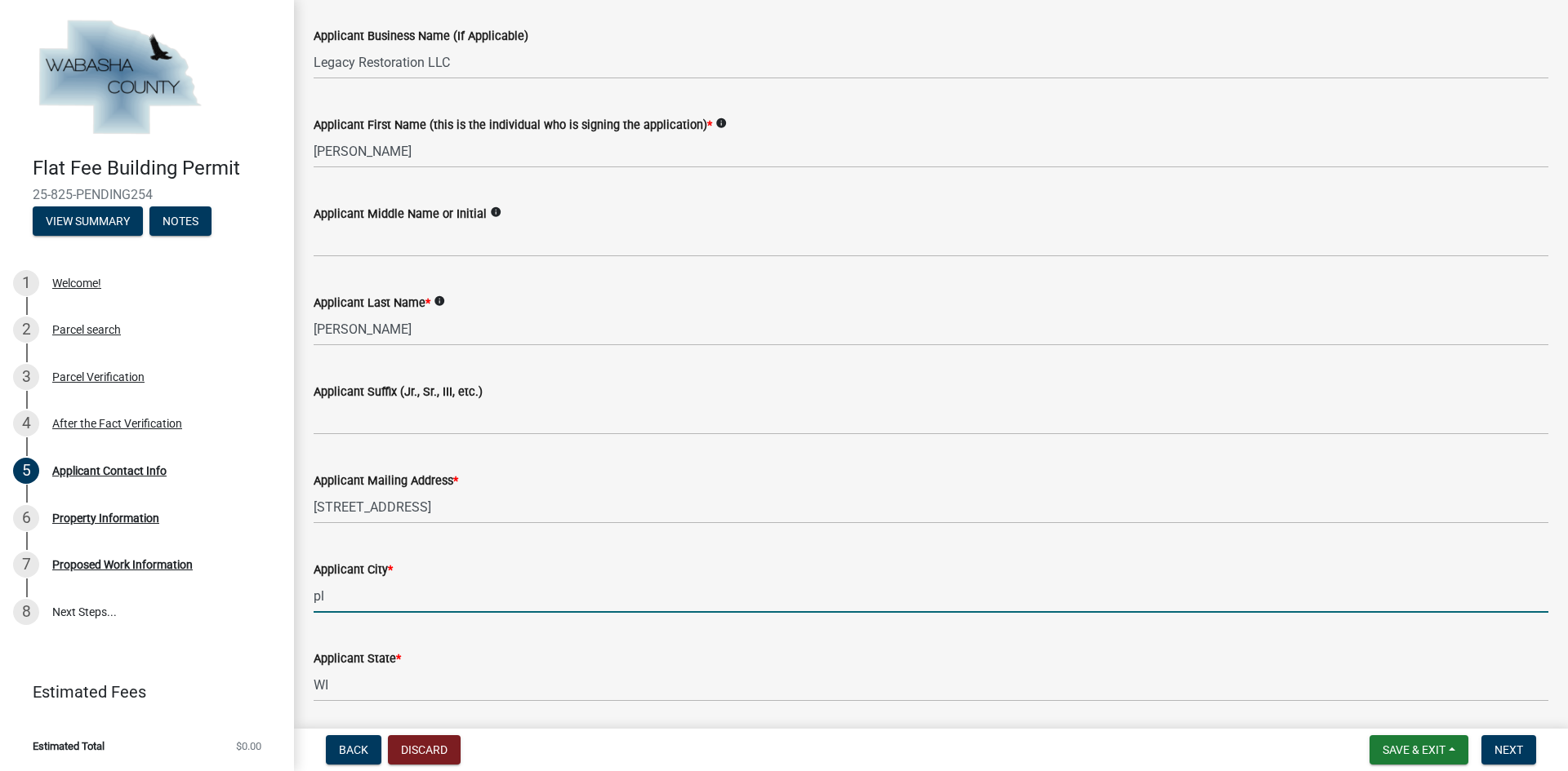
type input "[GEOGRAPHIC_DATA]"
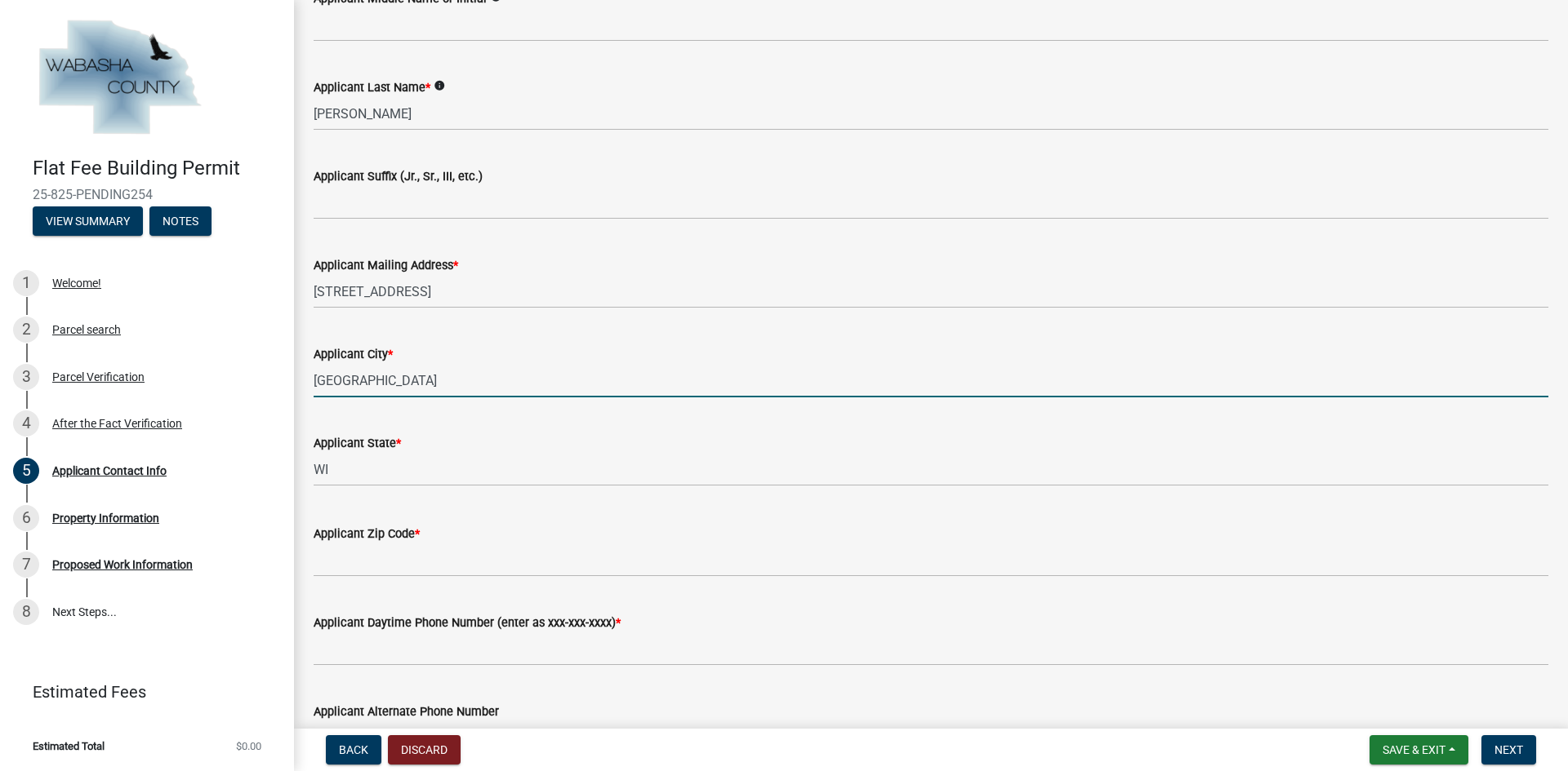
scroll to position [572, 0]
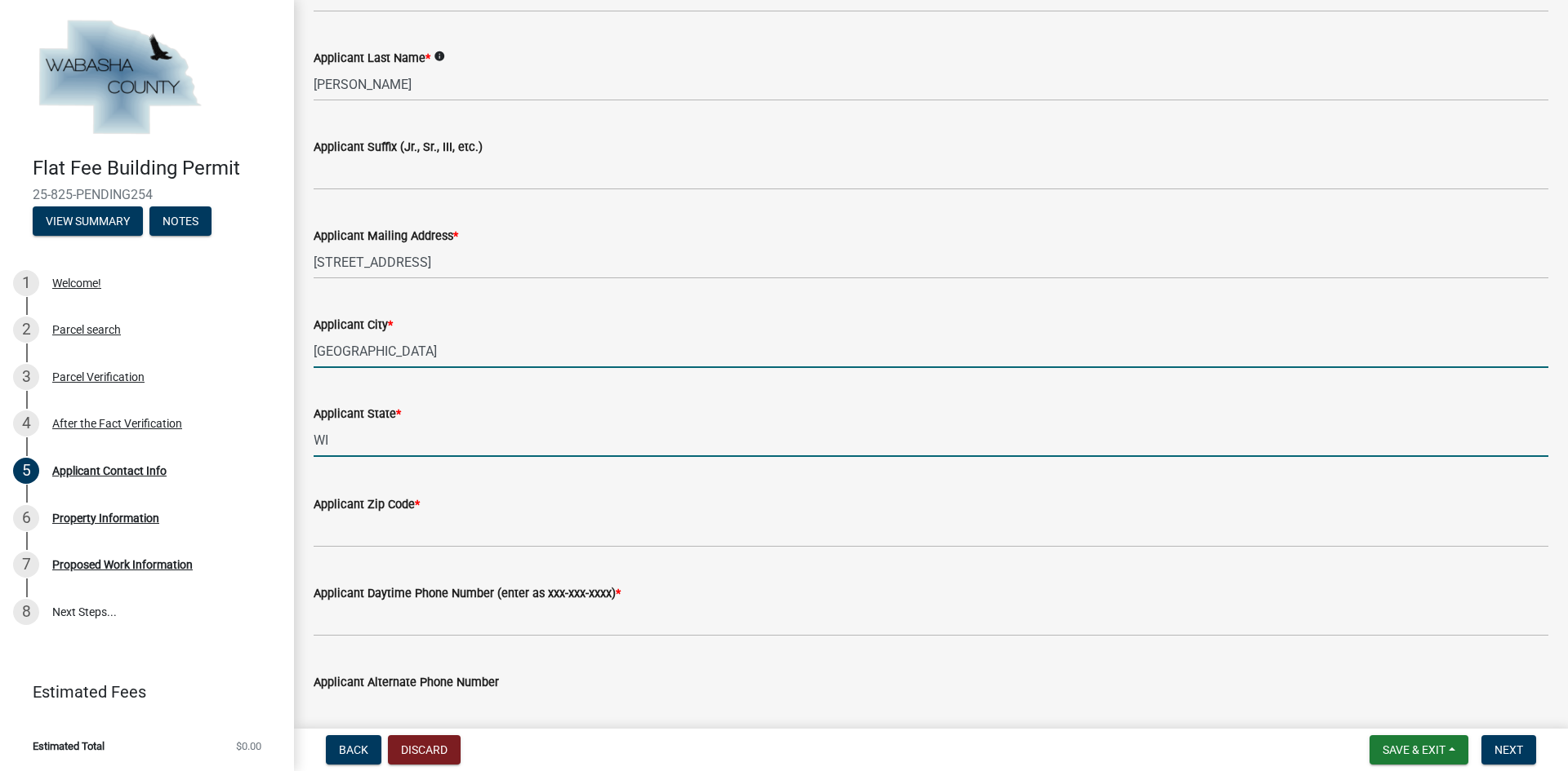
click at [375, 441] on input "WI" at bounding box center [930, 440] width 1234 height 34
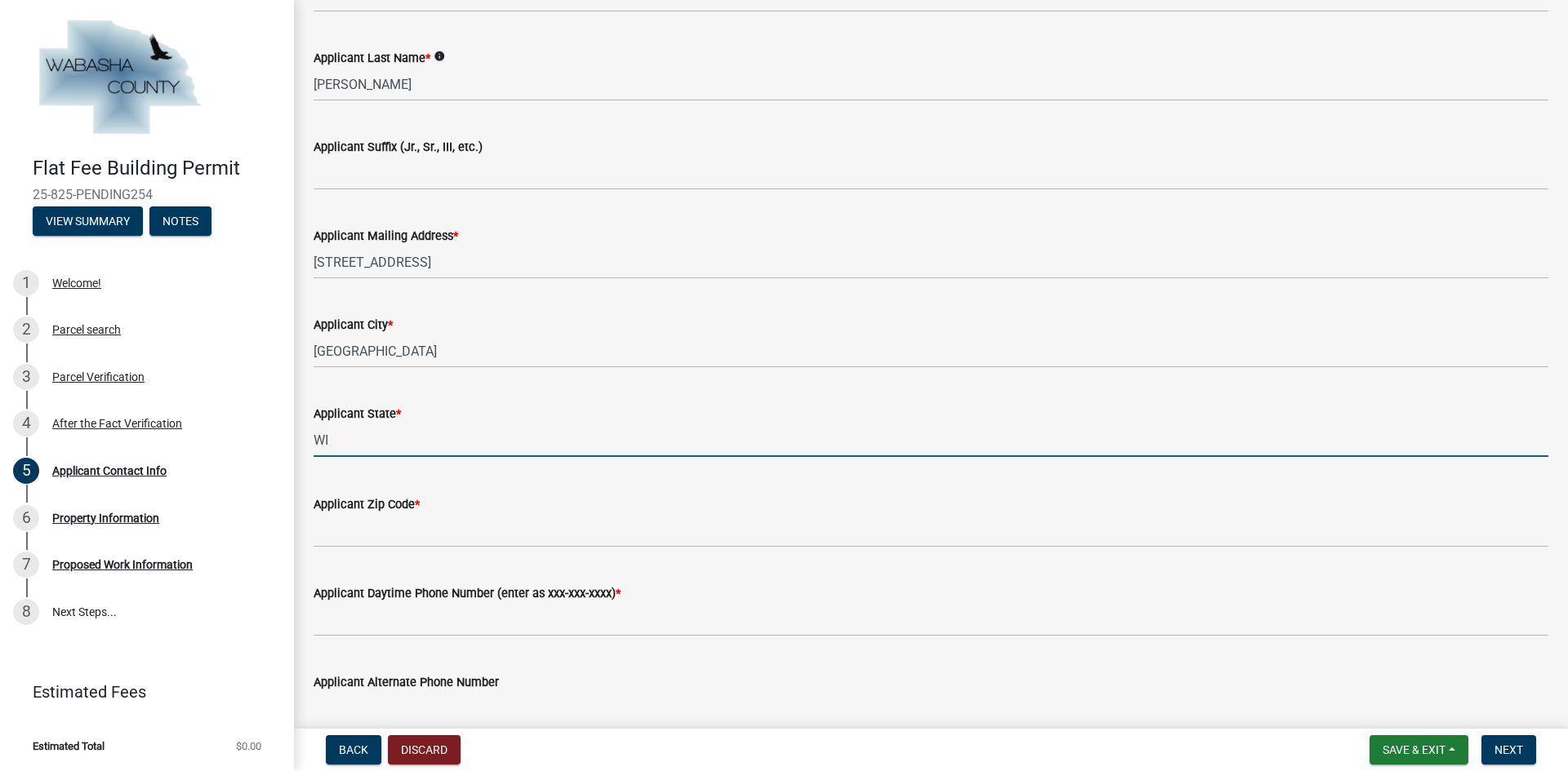
type input "W"
type input "MN"
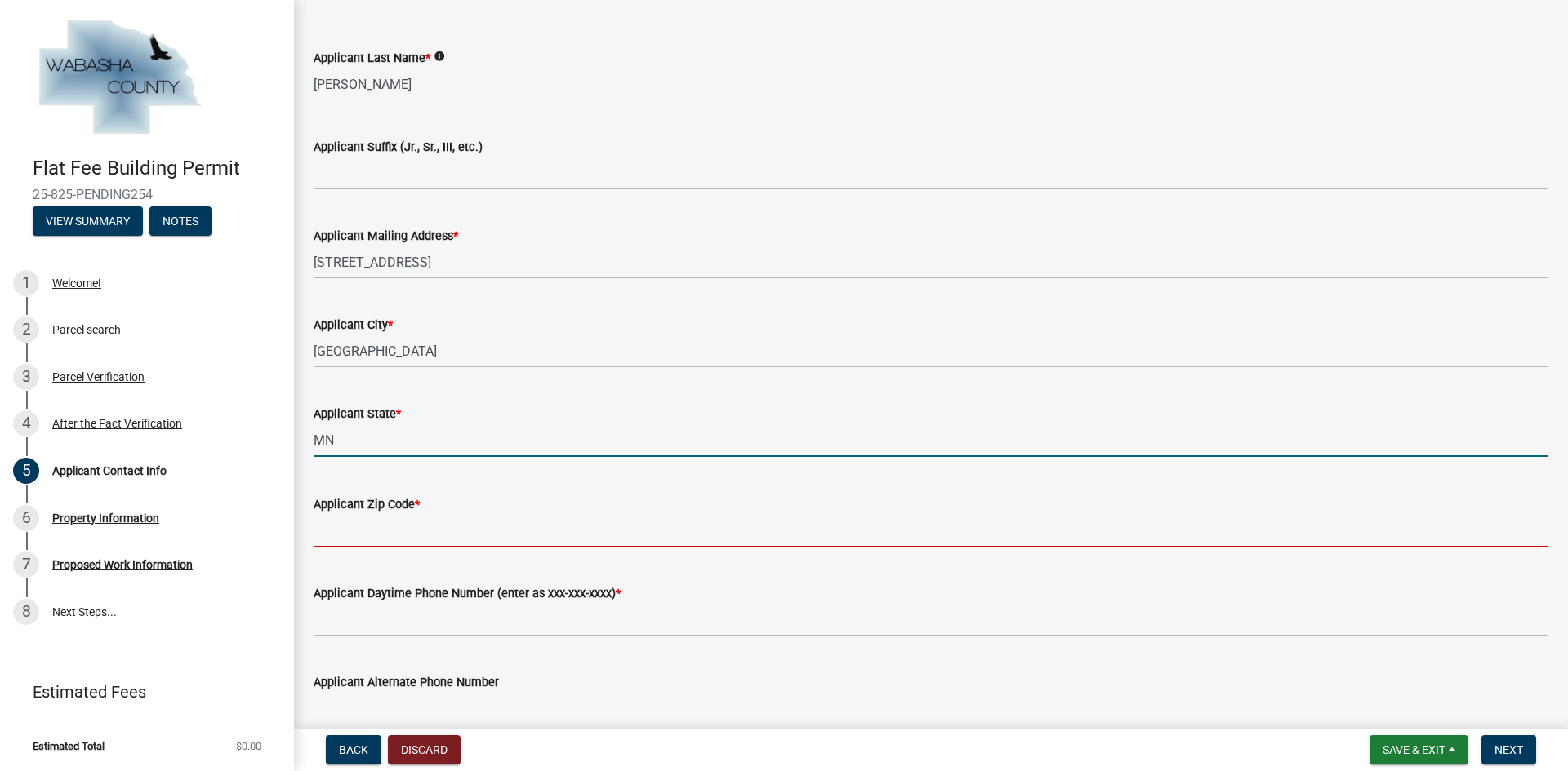
click at [358, 535] on input "Applicant Zip Code *" at bounding box center [930, 531] width 1234 height 34
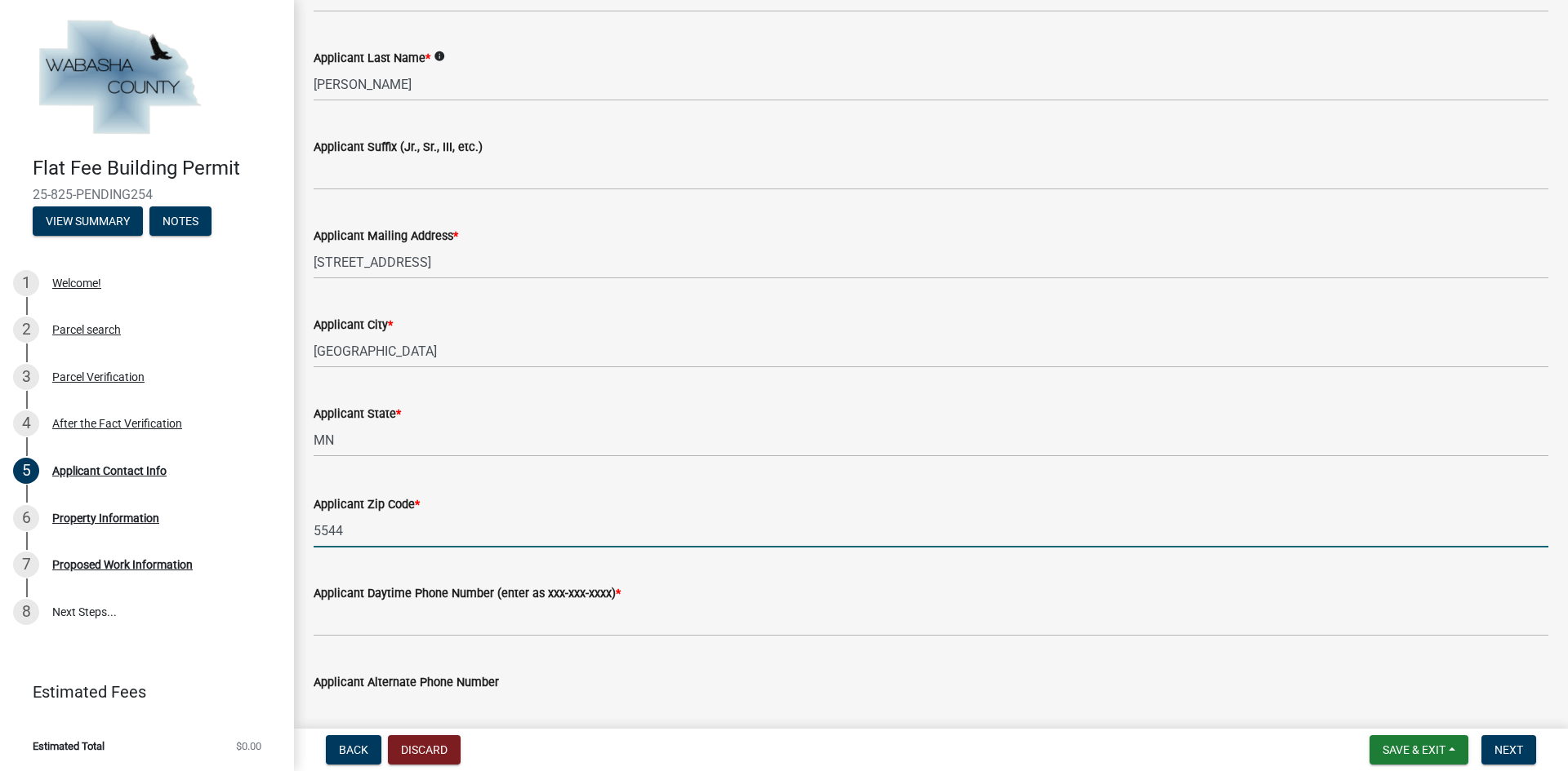
type input "55447"
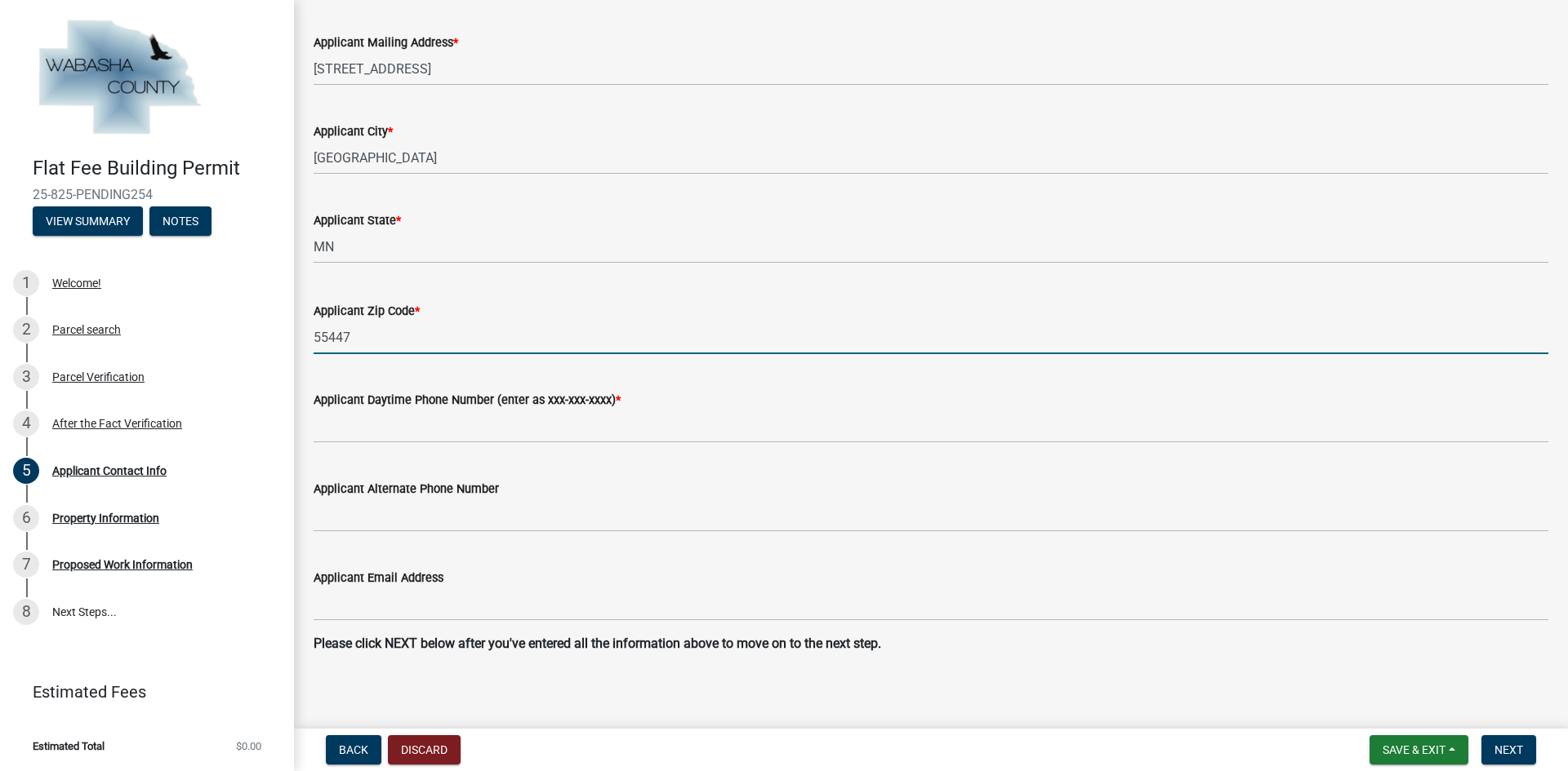
scroll to position [773, 0]
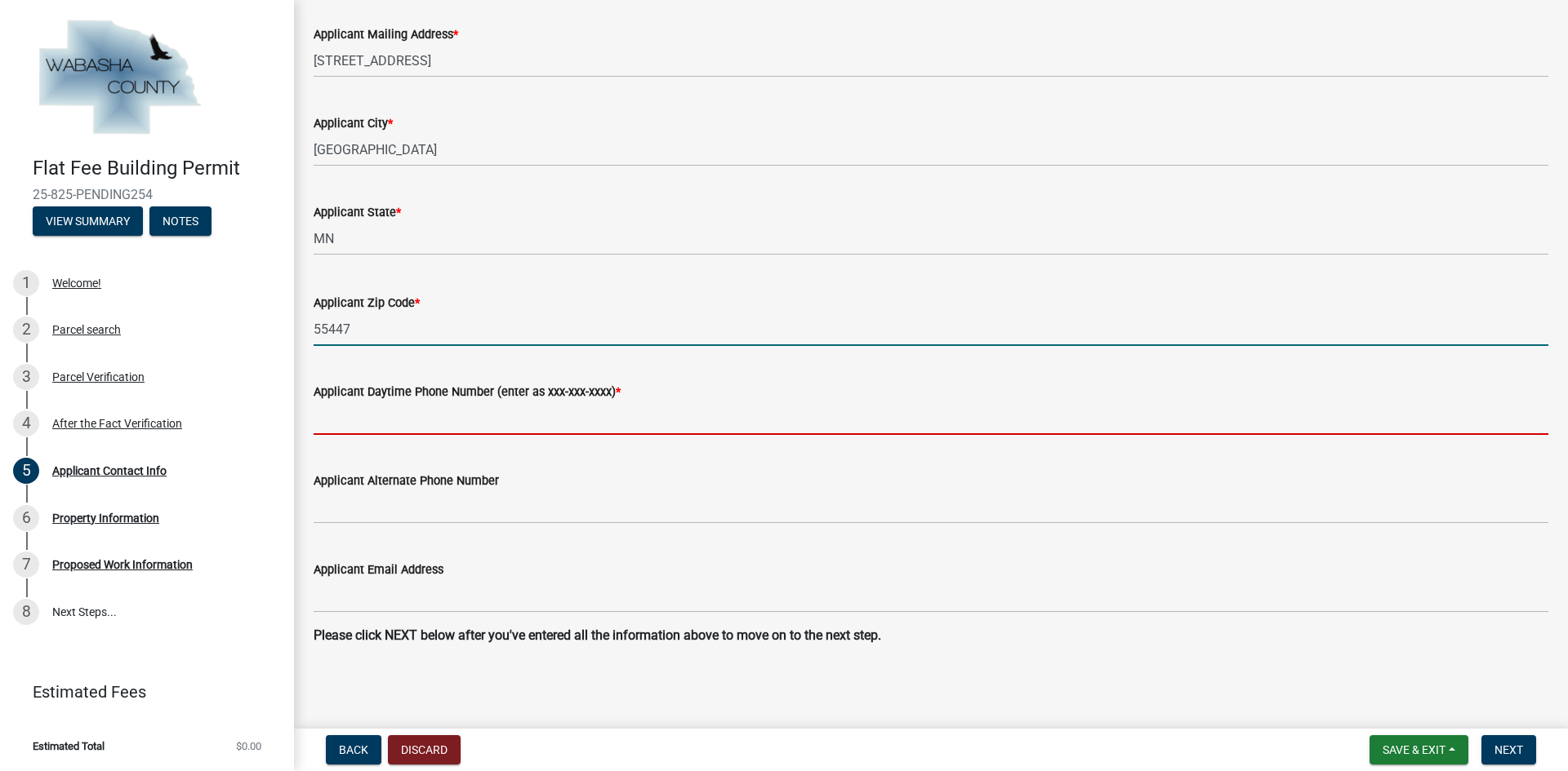
click at [445, 419] on input "Applicant Daytime Phone Number (enter as xxx-xxx-xxxx) *" at bounding box center [930, 418] width 1234 height 34
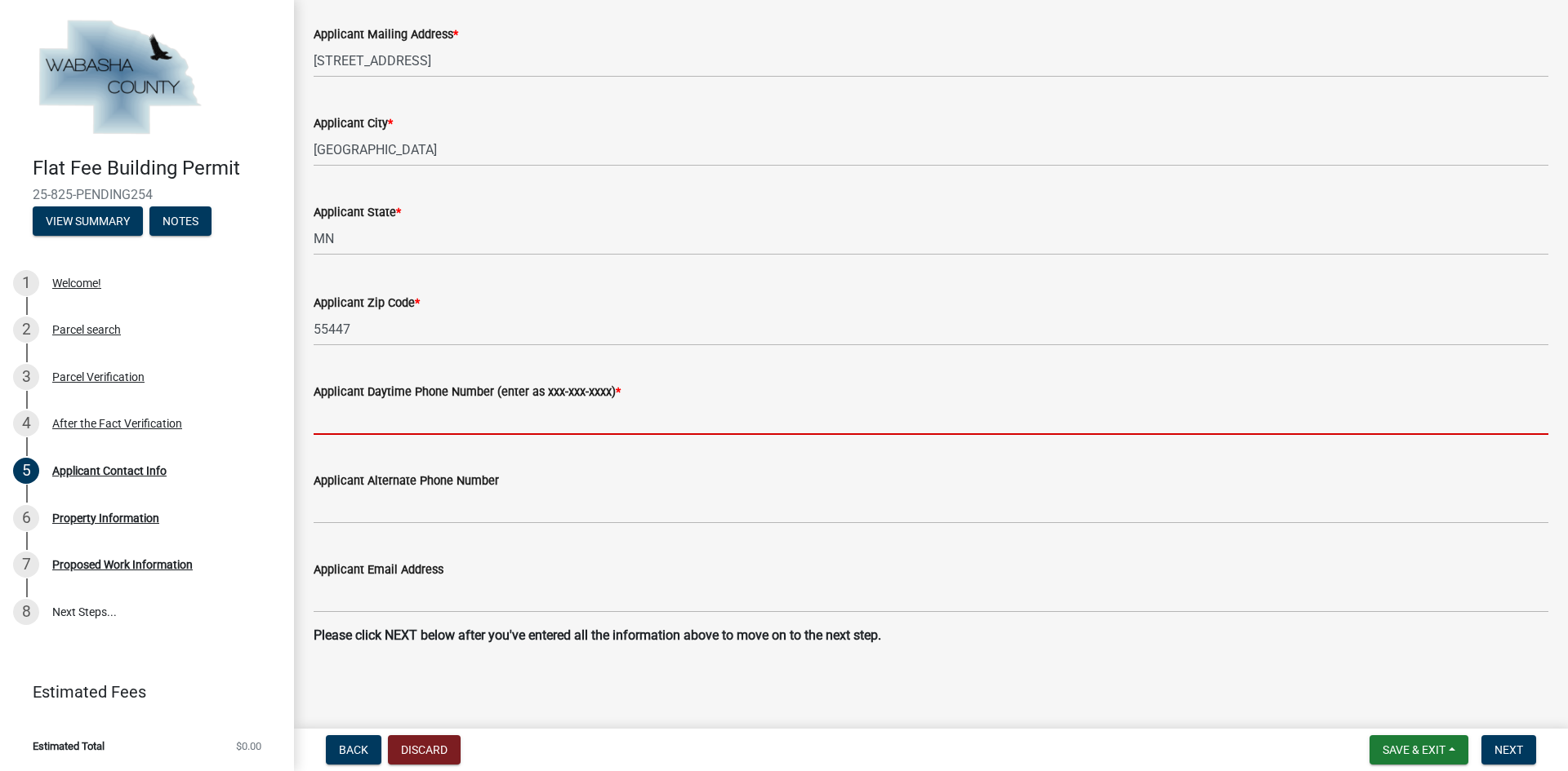
type input "7634022259"
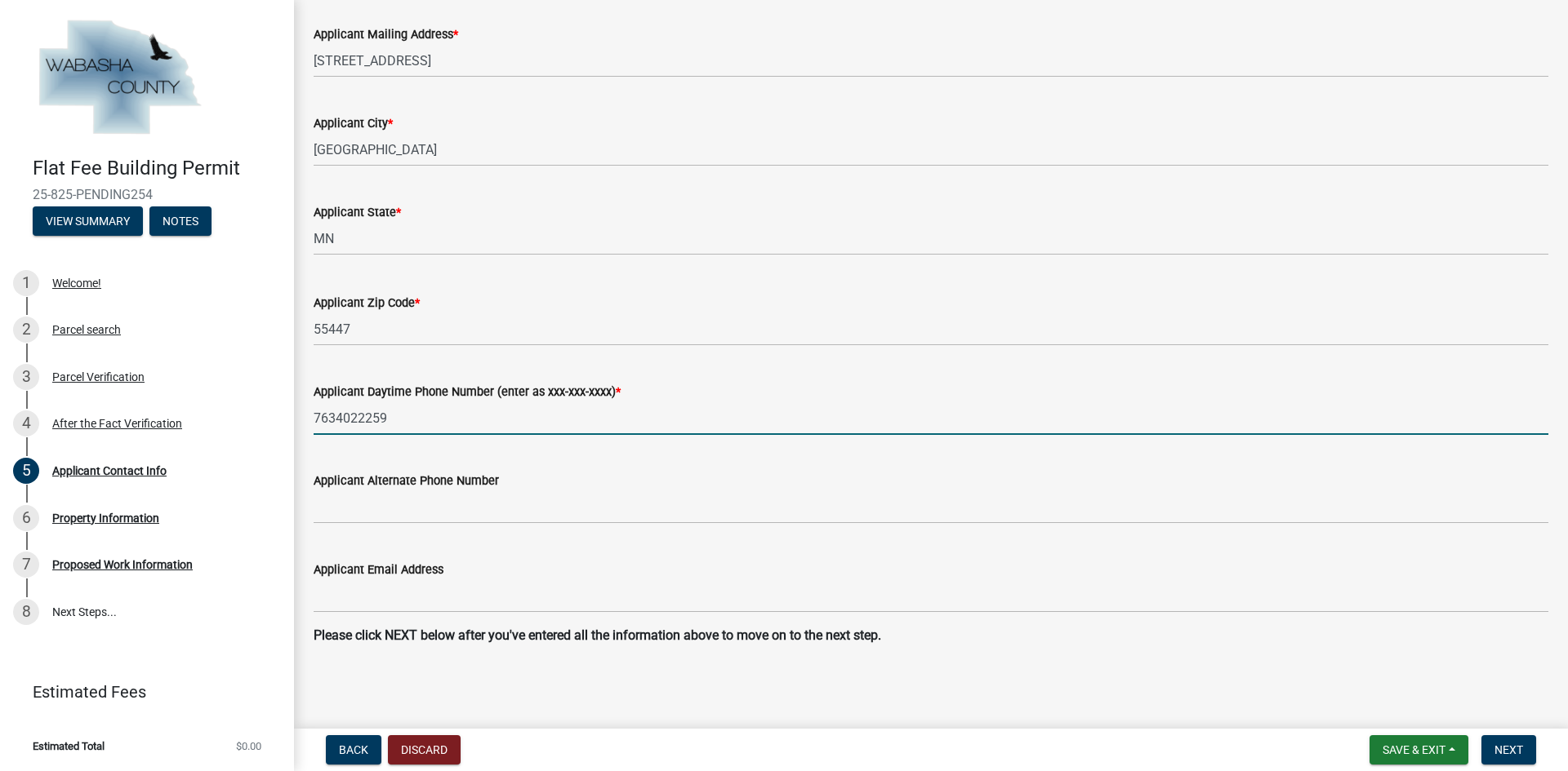
type input "R"
type input "[EMAIL_ADDRESS][DOMAIN_NAME]"
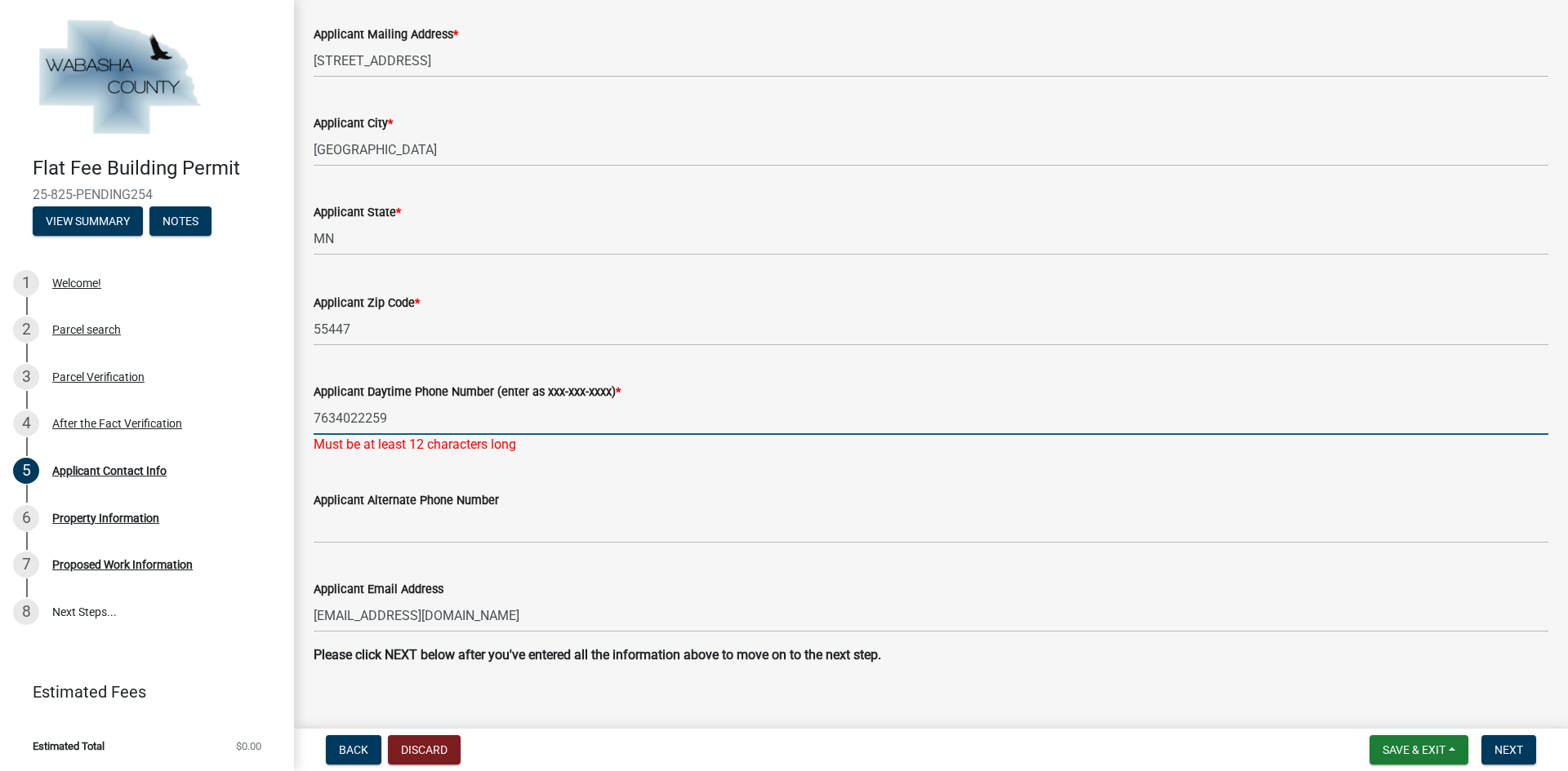
click at [335, 419] on input "7634022259" at bounding box center [930, 418] width 1234 height 34
click at [359, 422] on input "763-4022259" at bounding box center [930, 418] width 1234 height 34
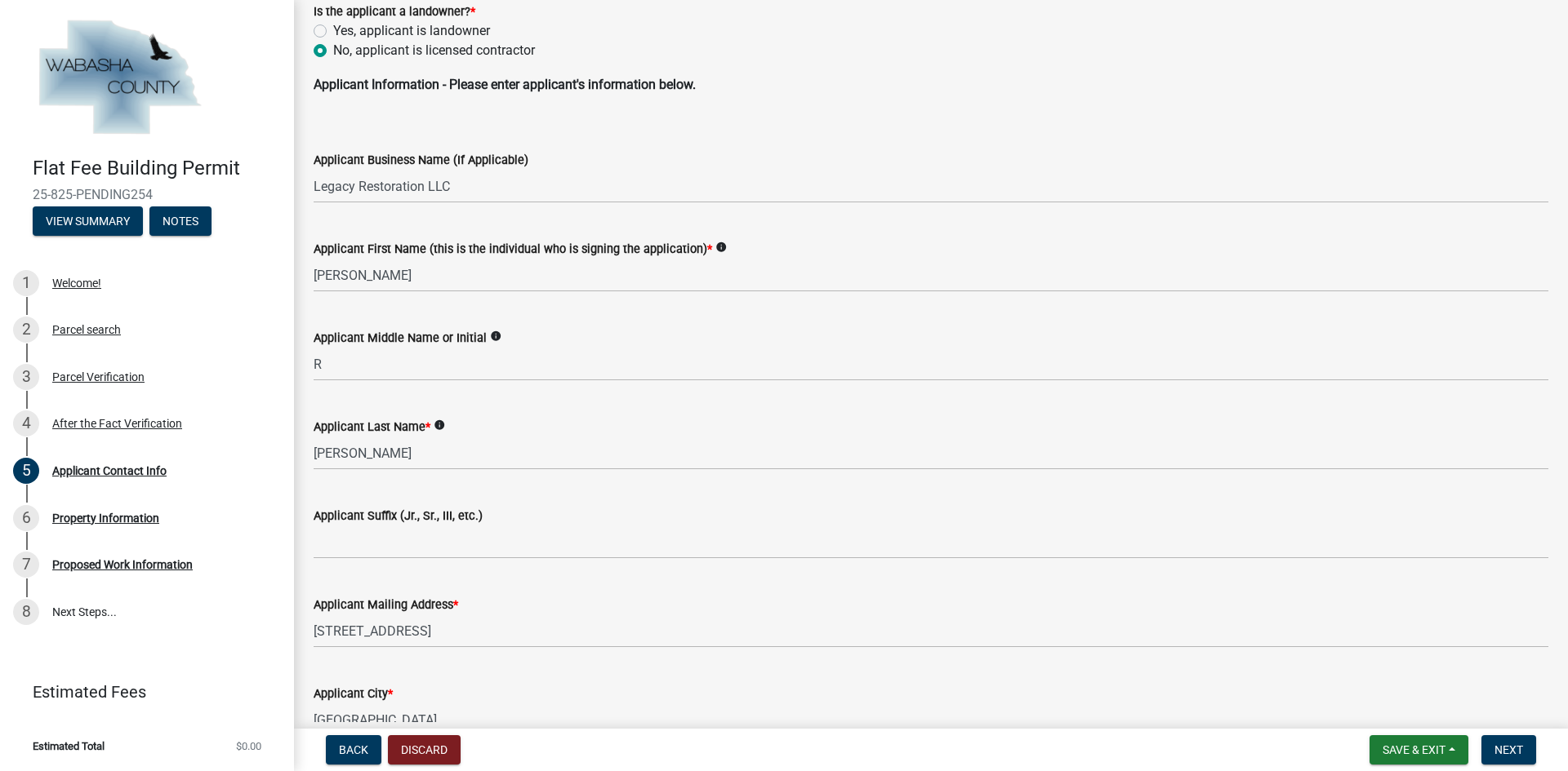
scroll to position [202, 0]
type input "[PHONE_NUMBER]"
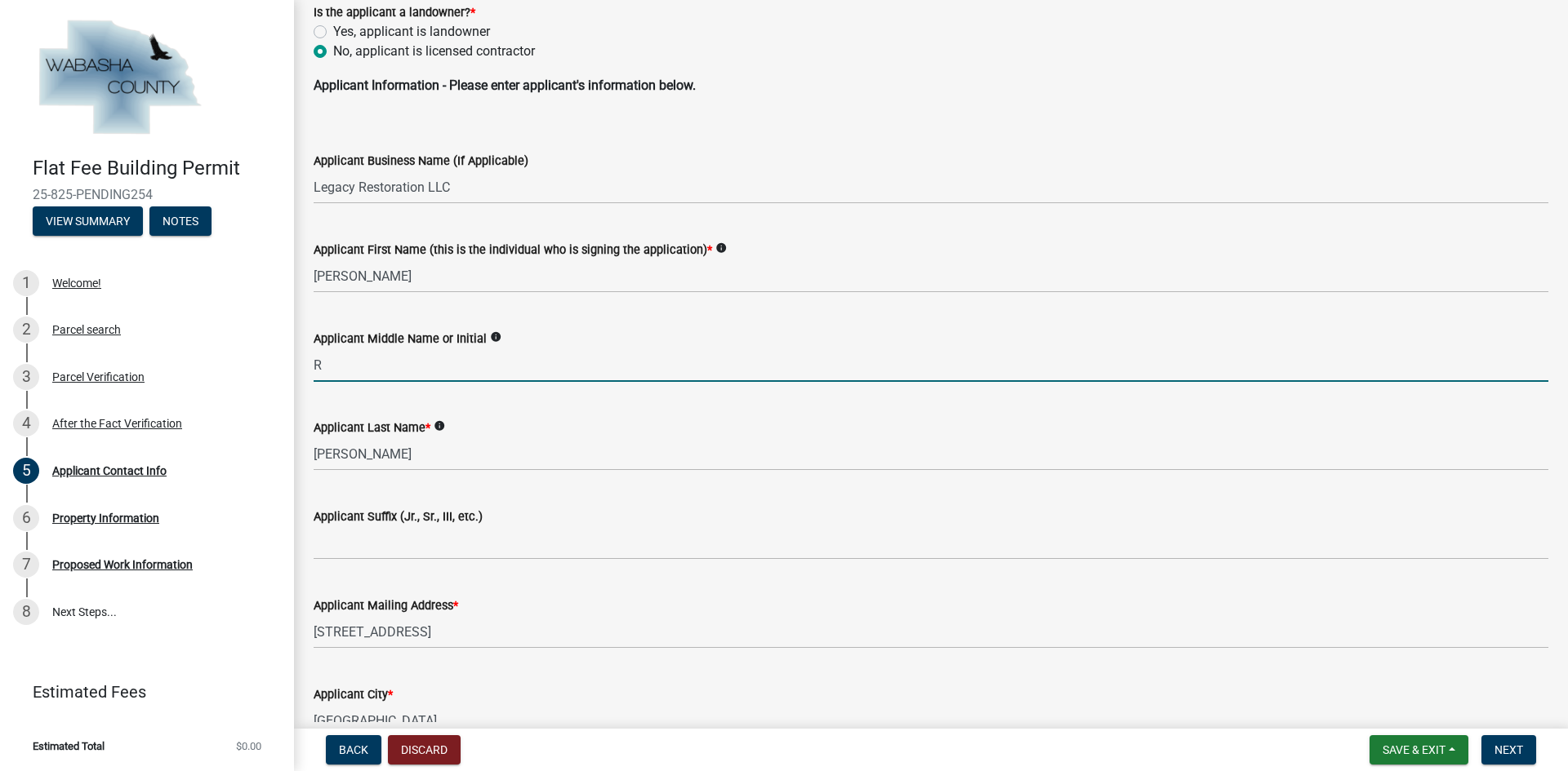
click at [389, 369] on input "R" at bounding box center [930, 365] width 1234 height 34
click at [573, 327] on div "Applicant Middle Name or Initial info" at bounding box center [930, 343] width 1234 height 76
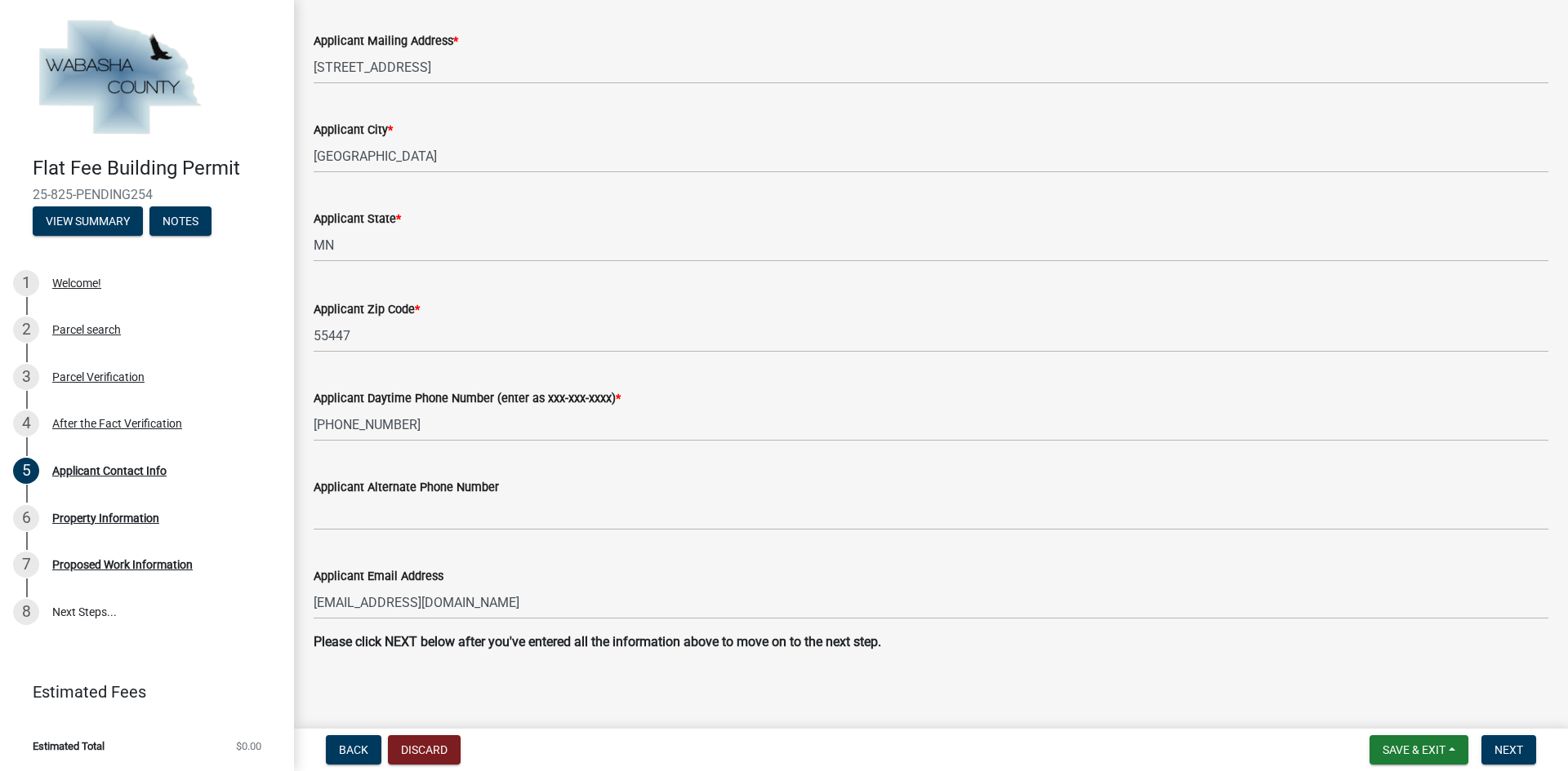
scroll to position [773, 0]
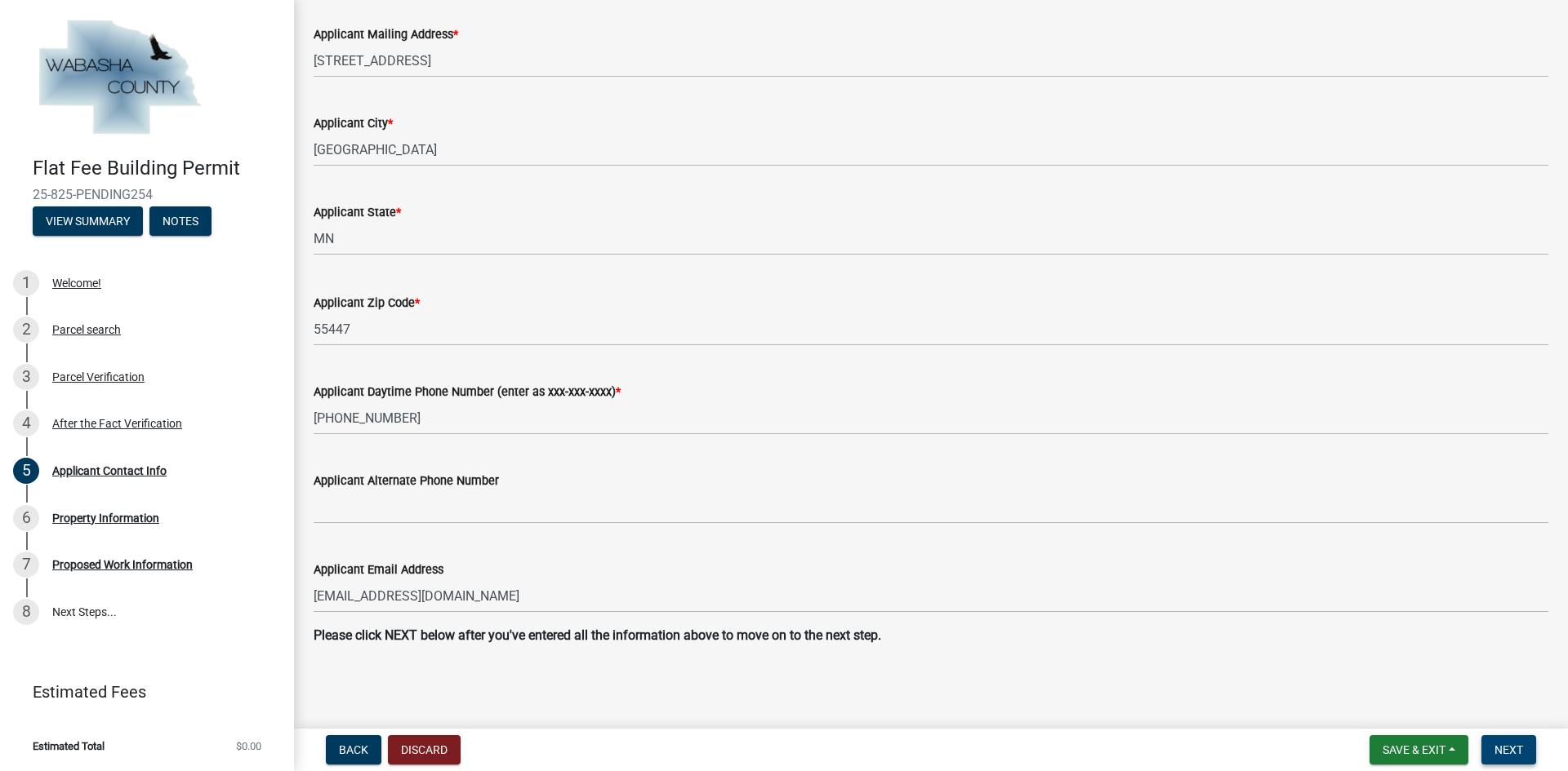
click at [1502, 746] on span "Next" at bounding box center [1508, 750] width 29 height 13
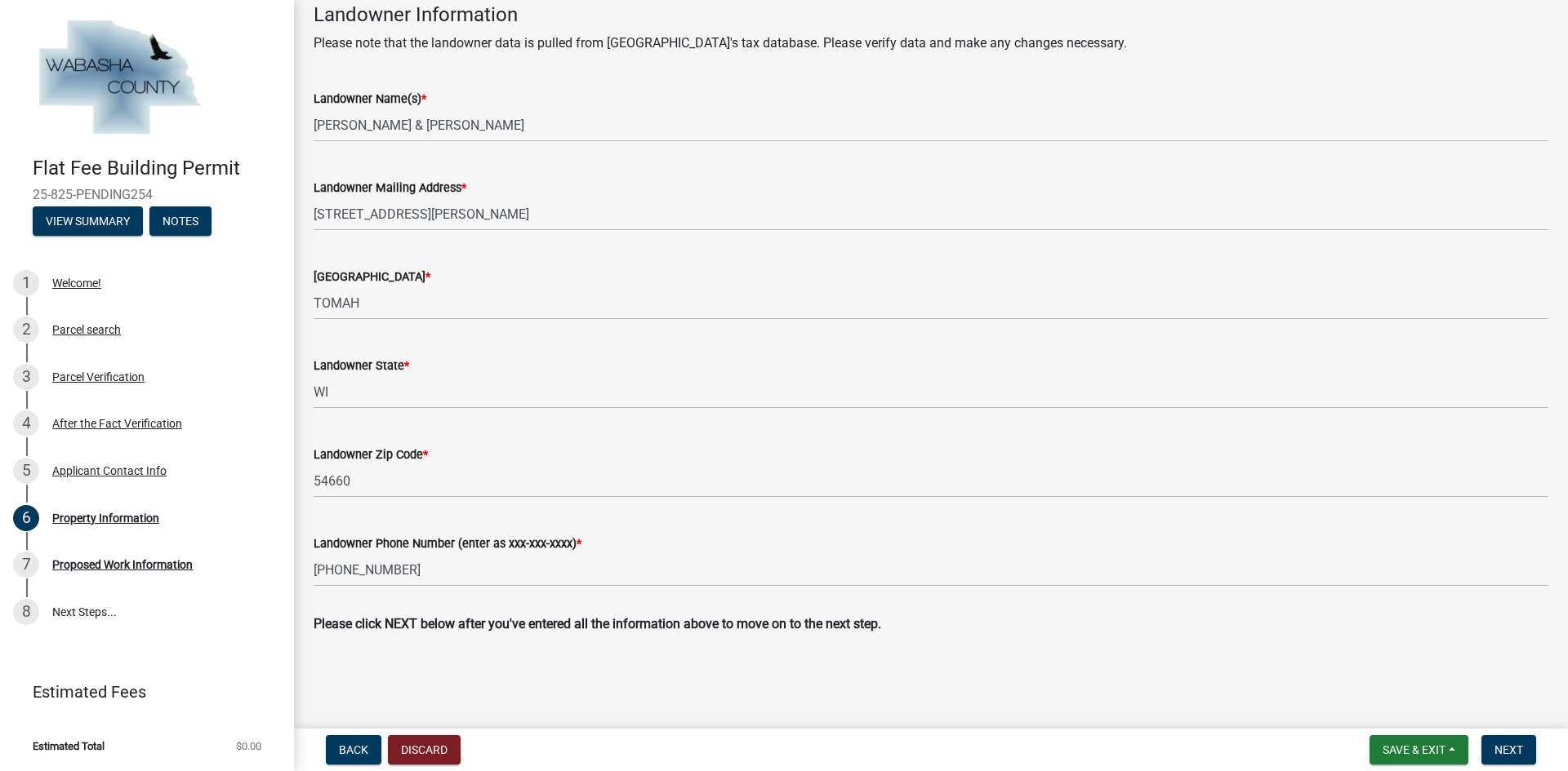
scroll to position [536, 0]
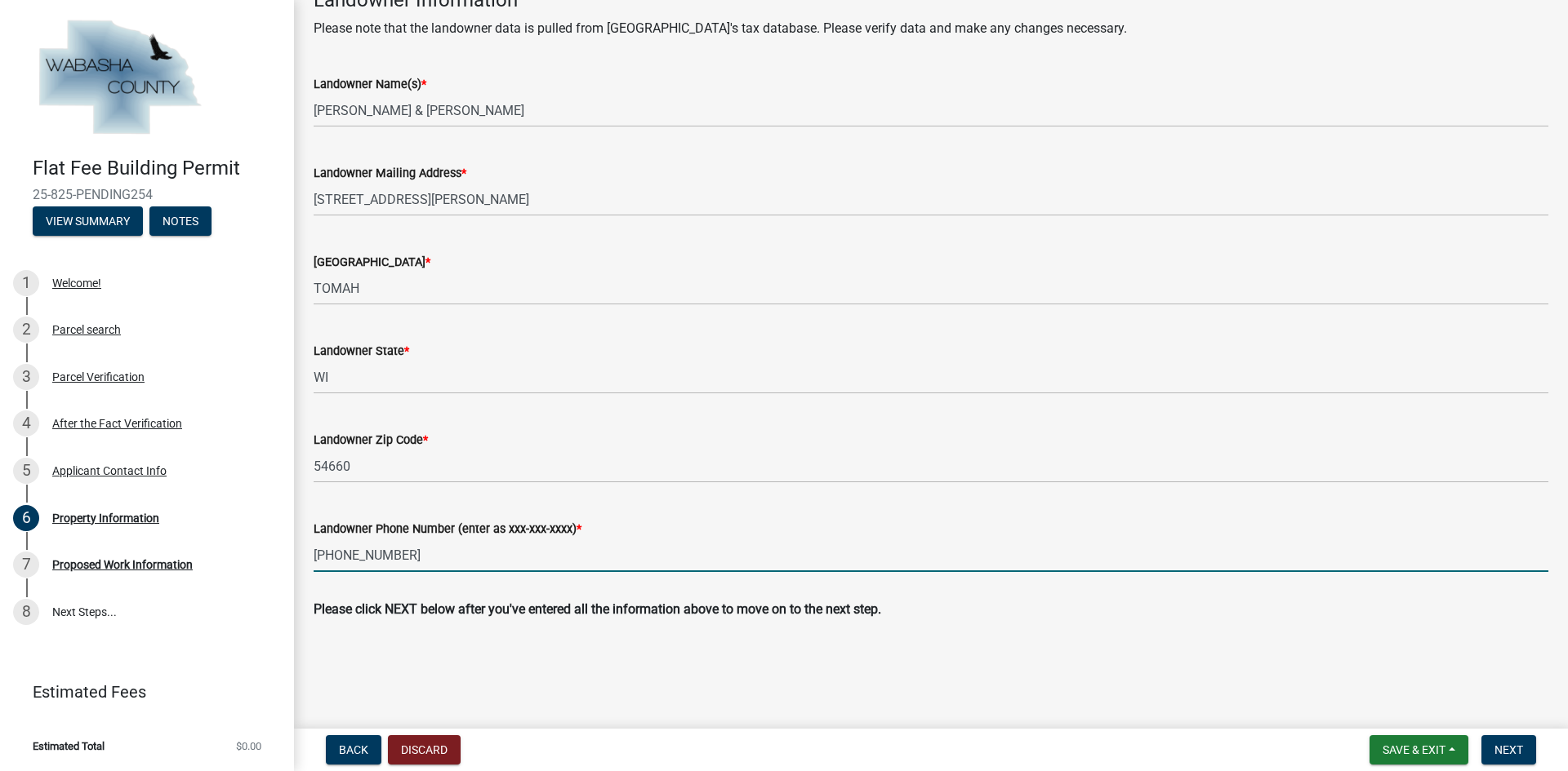
click at [396, 566] on input "[PHONE_NUMBER]" at bounding box center [930, 555] width 1234 height 34
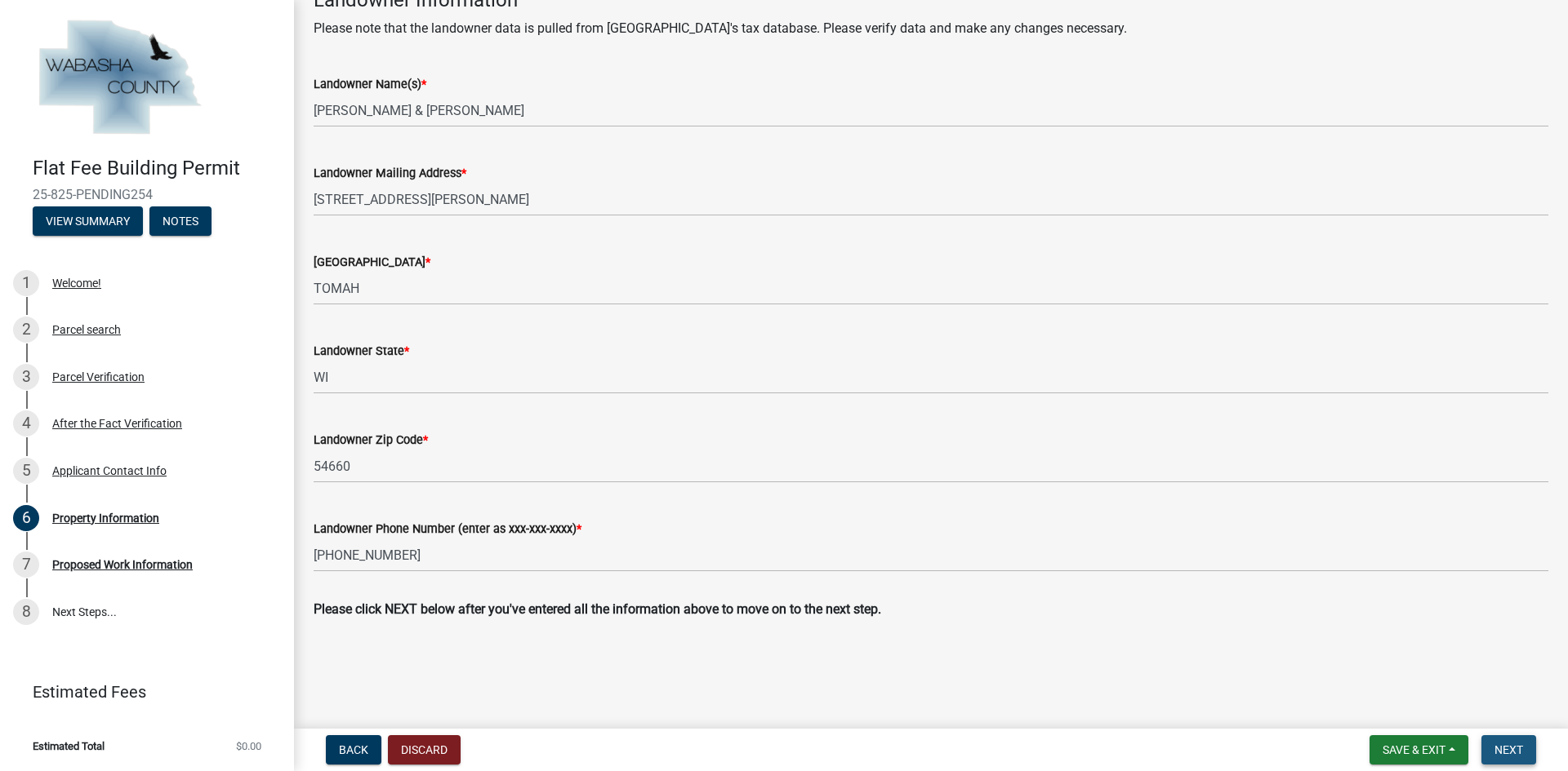
click at [1512, 744] on span "Next" at bounding box center [1508, 750] width 29 height 13
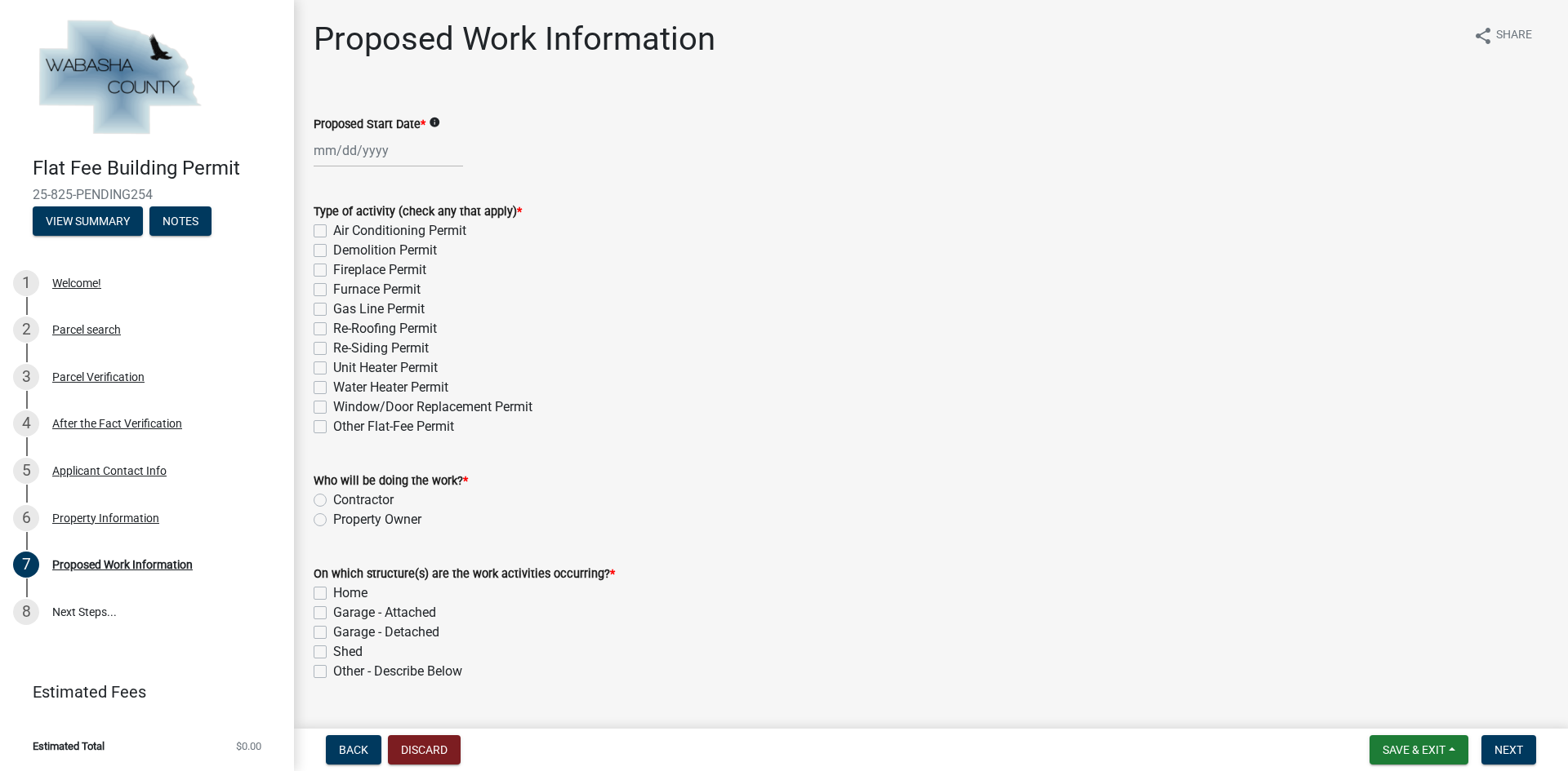
select select "9"
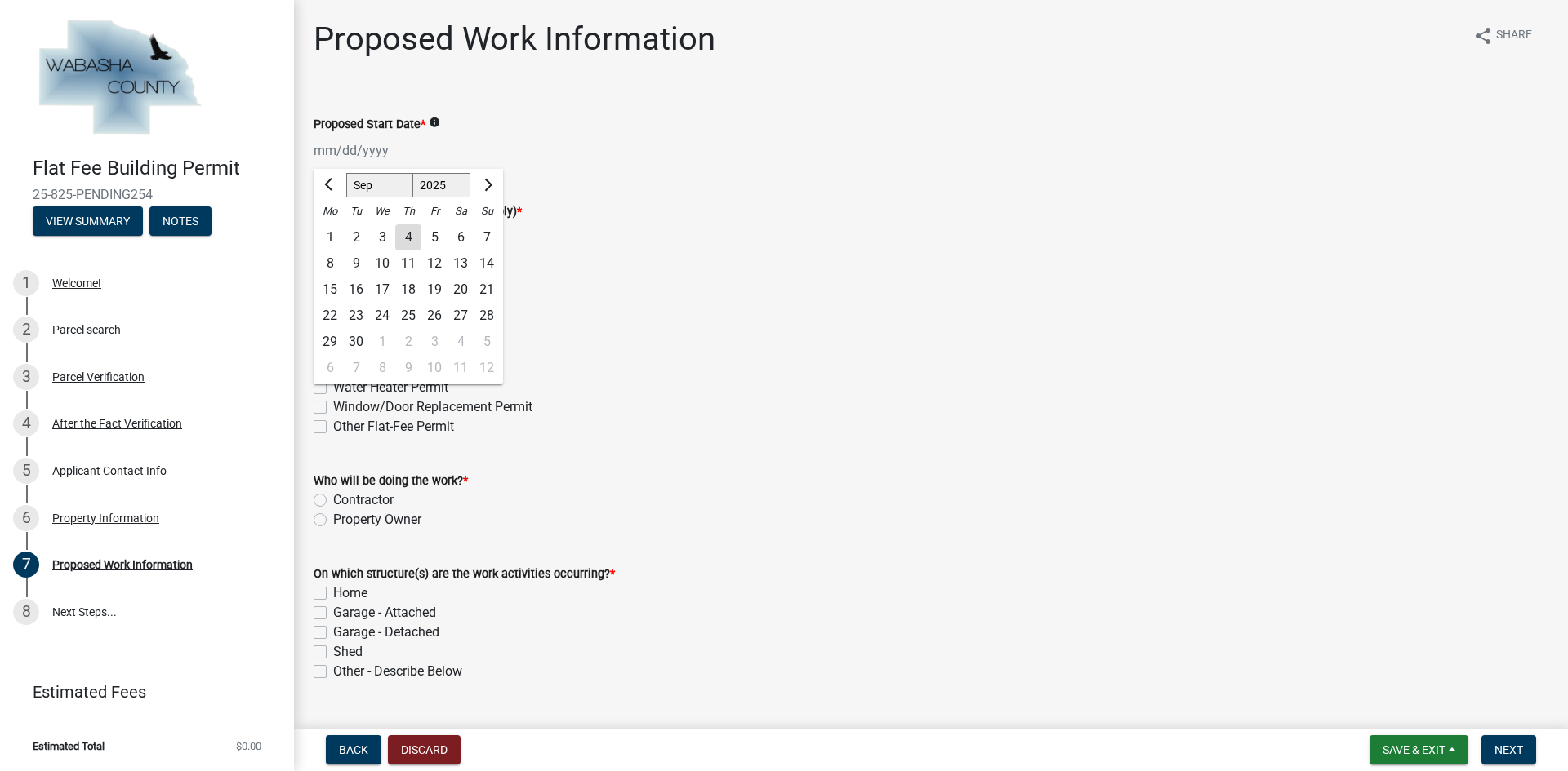
click at [371, 159] on div "Mar Apr May Jun [DATE] Aug Sep Oct Nov [DATE] 2026 Mo Tu We Th Fr Sa Su 1 2 3 4…" at bounding box center [388, 150] width 150 height 34
click at [432, 259] on div "12" at bounding box center [434, 263] width 26 height 26
type input "[DATE]"
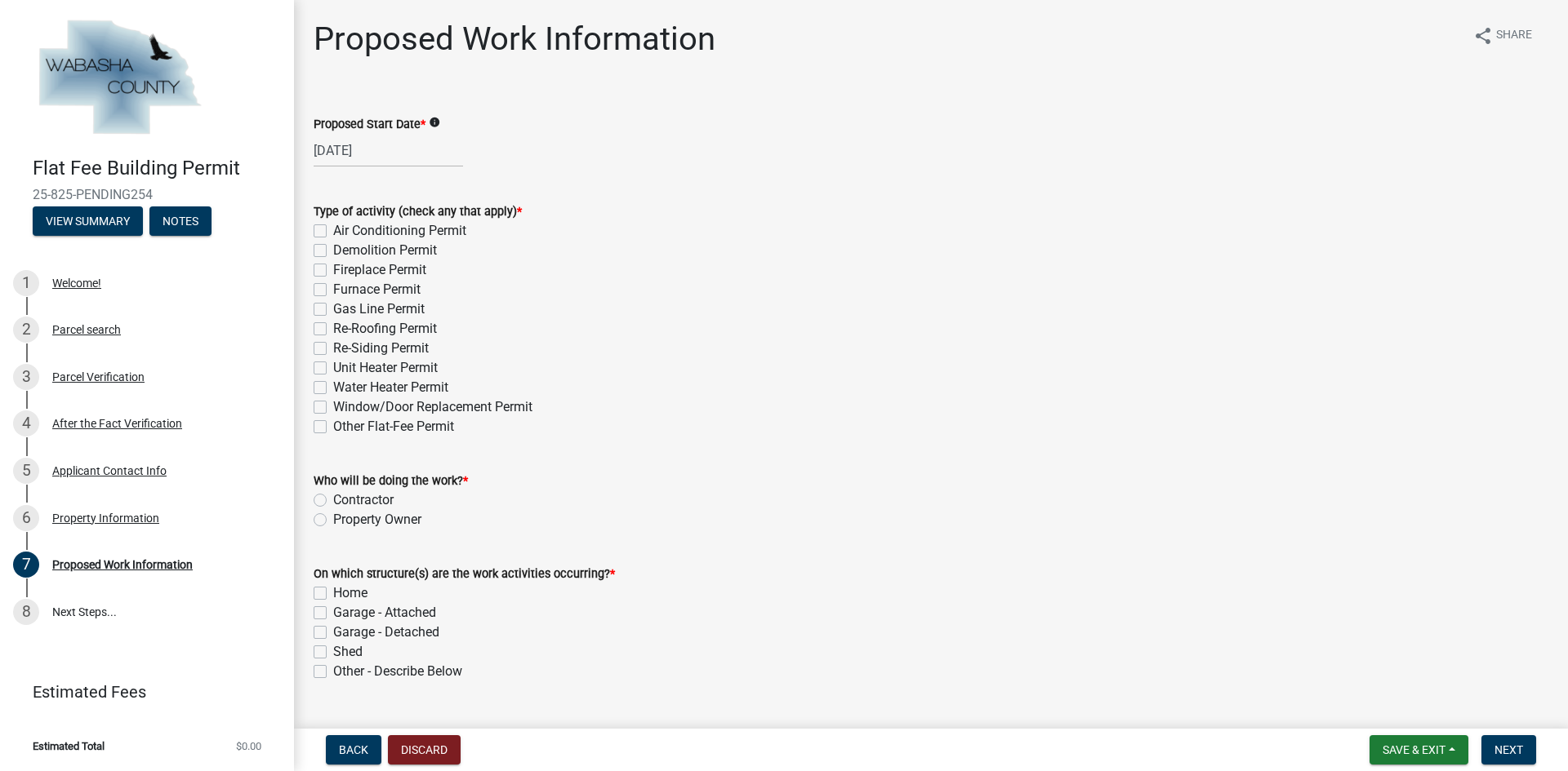
click at [376, 152] on div "[DATE]" at bounding box center [388, 150] width 150 height 34
select select "9"
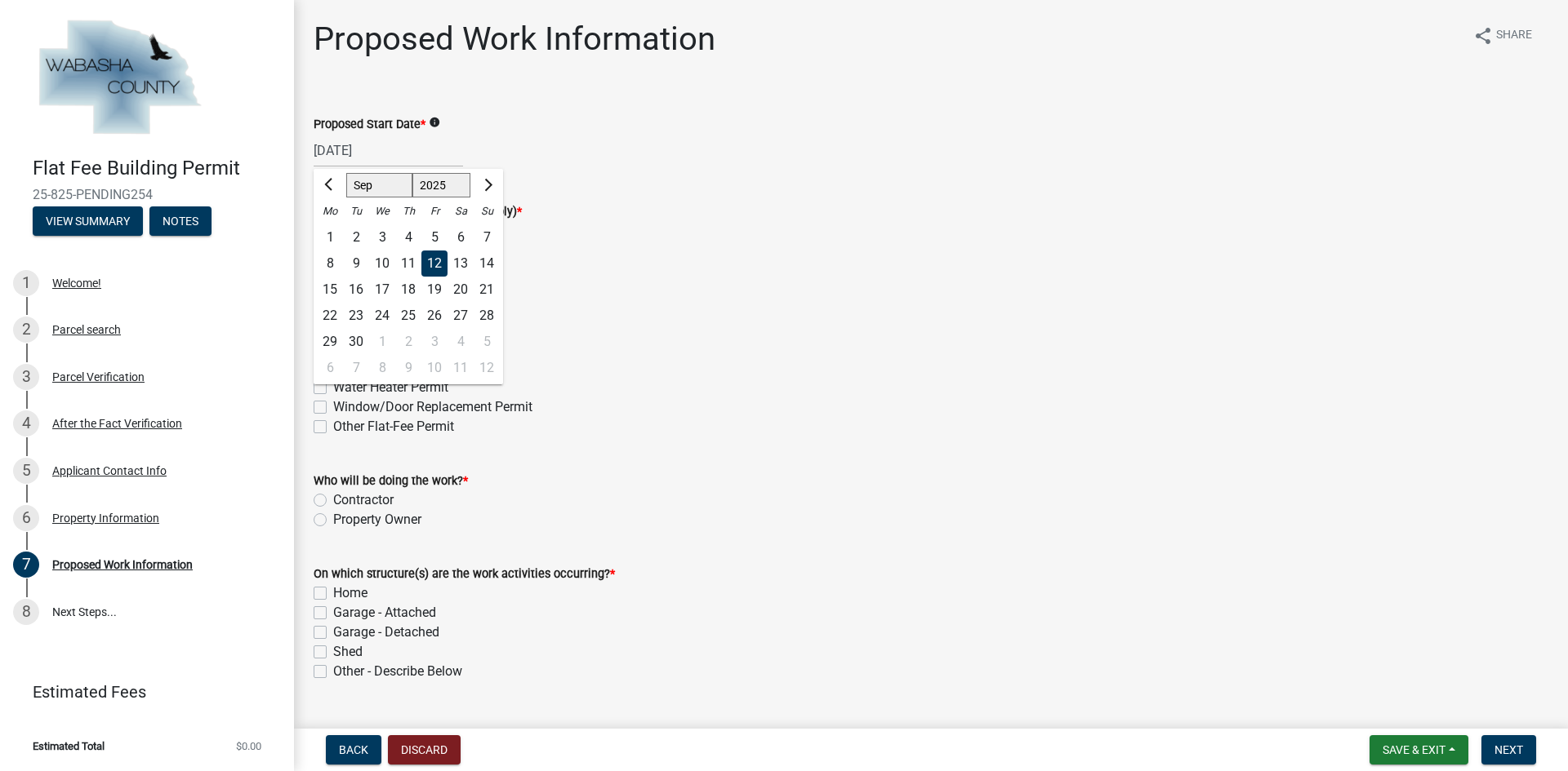
click at [400, 261] on div "11" at bounding box center [408, 263] width 26 height 26
type input "[DATE]"
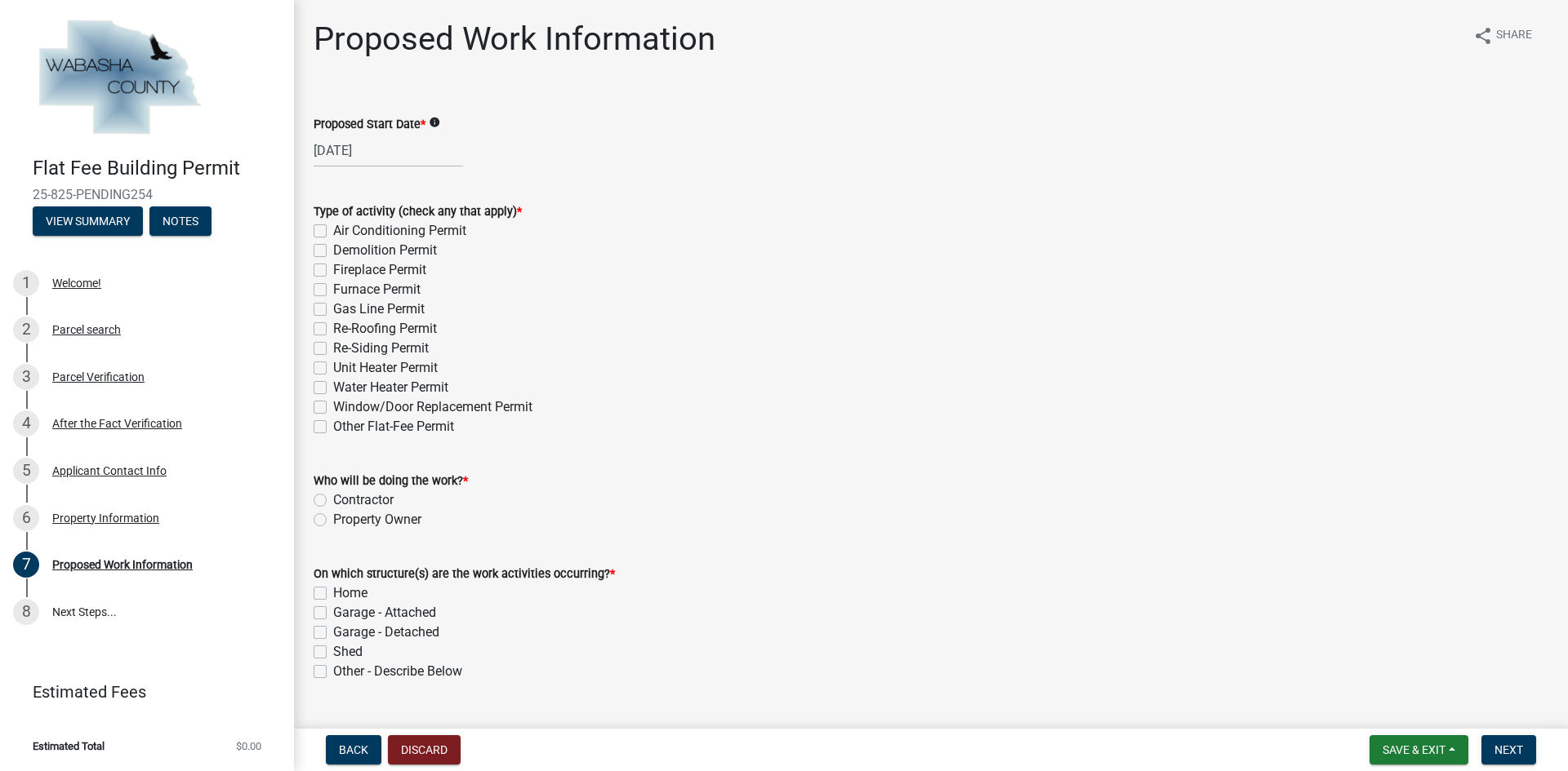
click at [333, 331] on label "Re-Roofing Permit" at bounding box center [384, 329] width 104 height 20
click at [333, 329] on input "Re-Roofing Permit" at bounding box center [338, 324] width 11 height 11
checkbox input "true"
checkbox input "false"
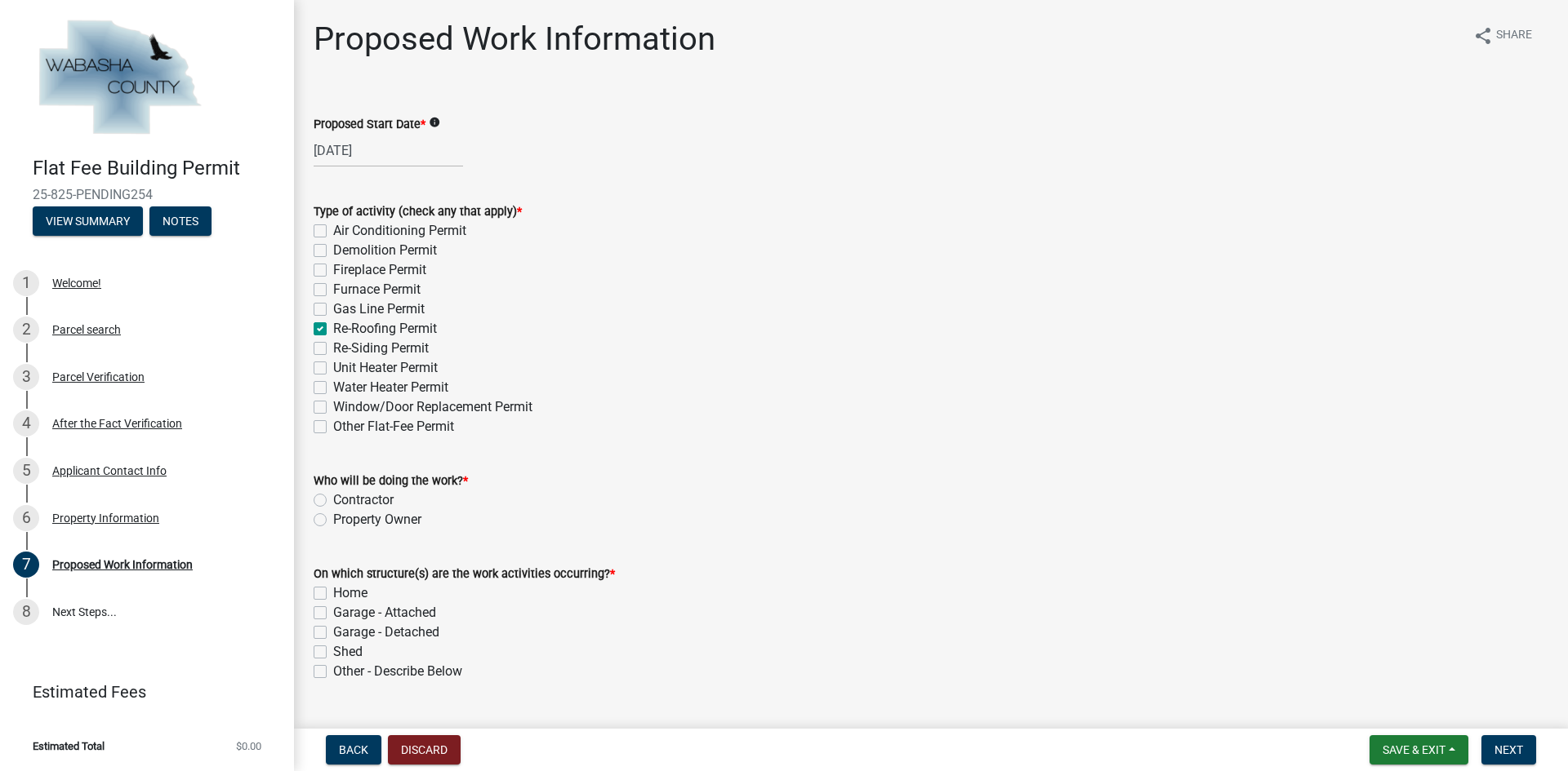
checkbox input "false"
checkbox input "true"
checkbox input "false"
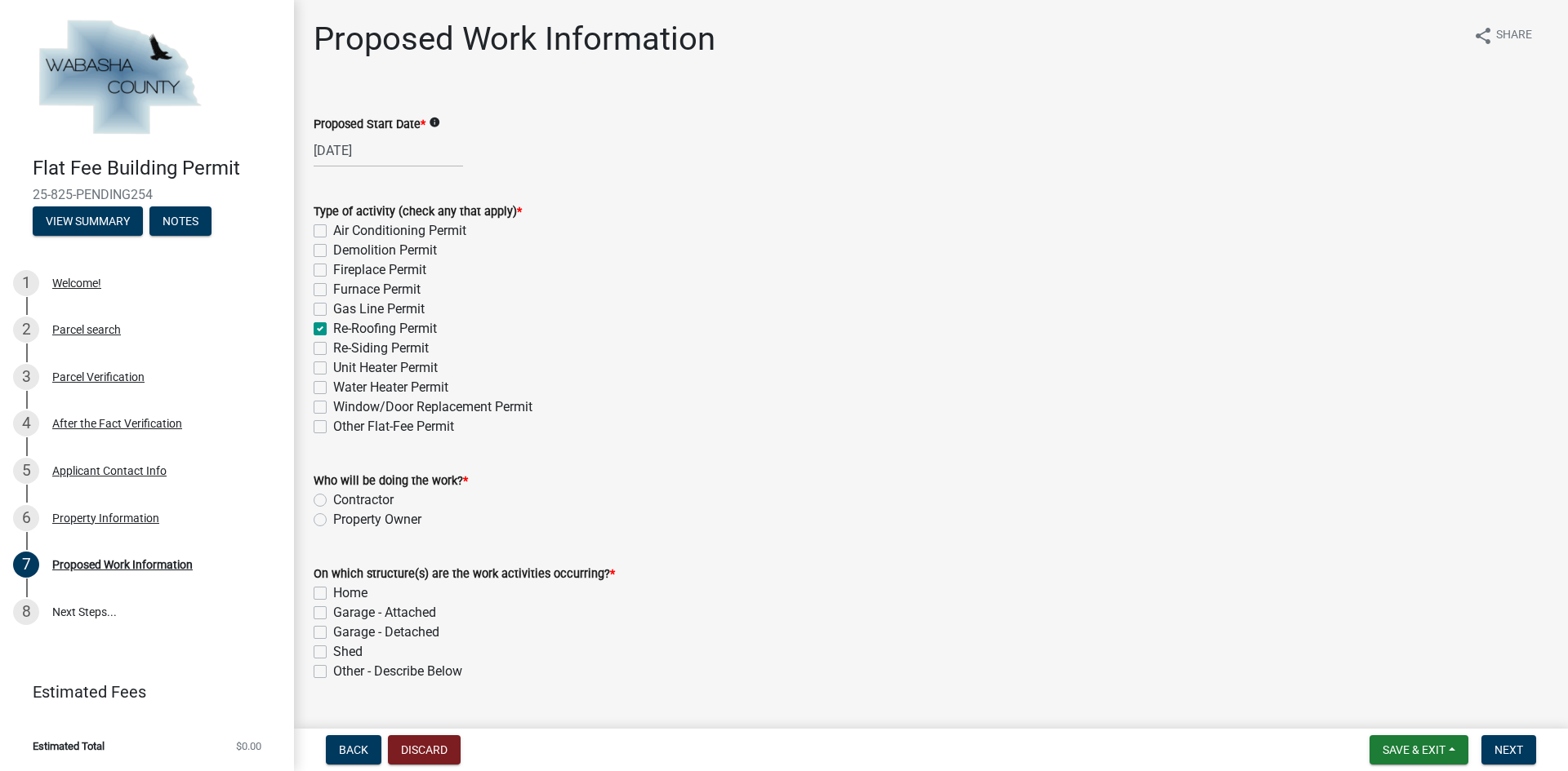
checkbox input "false"
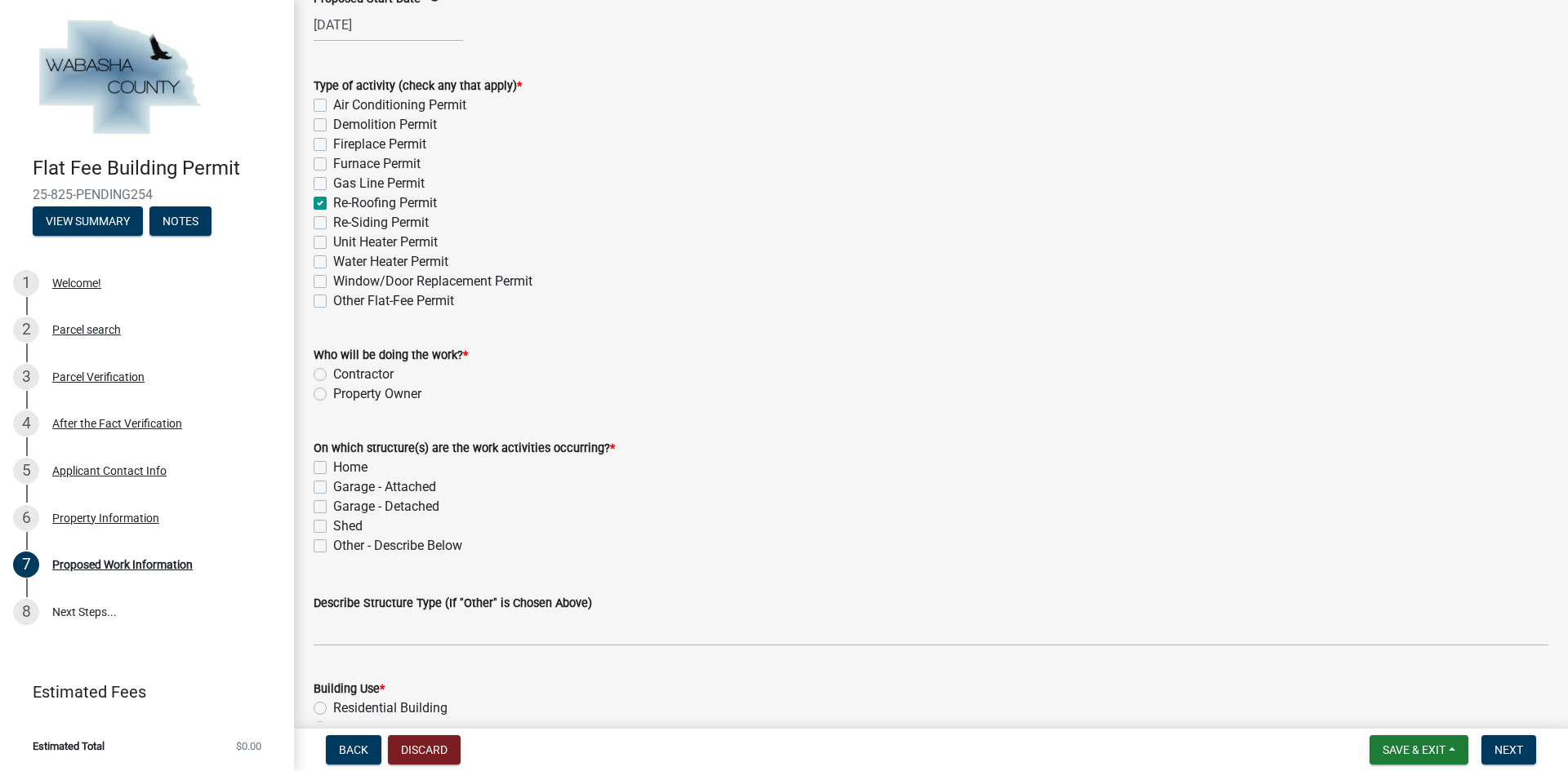
scroll to position [164, 0]
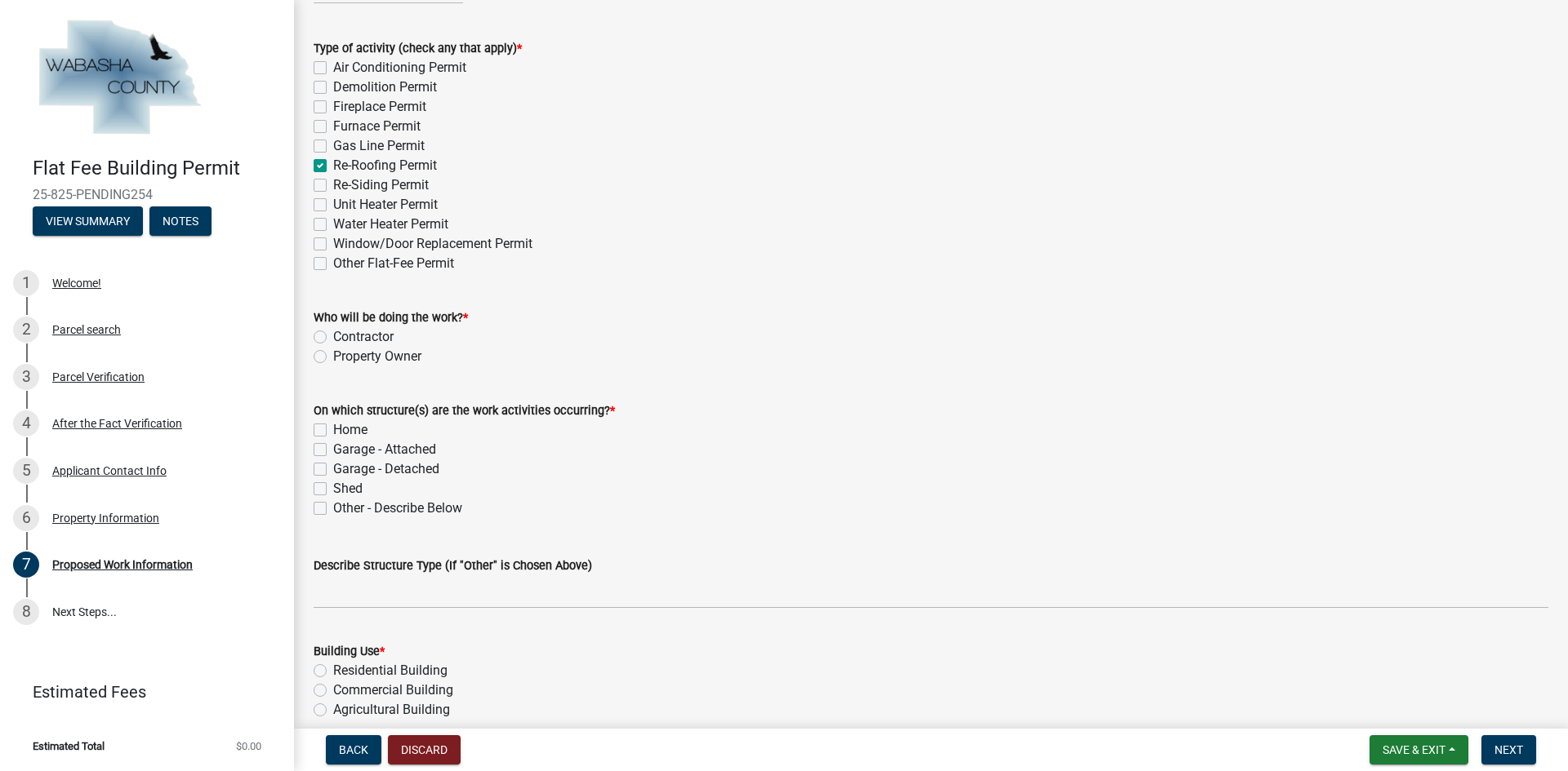
click at [312, 337] on div "Who will be doing the work? * [DEMOGRAPHIC_DATA] Property Owner" at bounding box center [930, 327] width 1259 height 78
click at [333, 332] on label "Contractor" at bounding box center [363, 337] width 61 height 20
click at [333, 332] on input "Contractor" at bounding box center [338, 332] width 11 height 11
radio input "true"
click at [333, 431] on label "Home" at bounding box center [350, 430] width 34 height 20
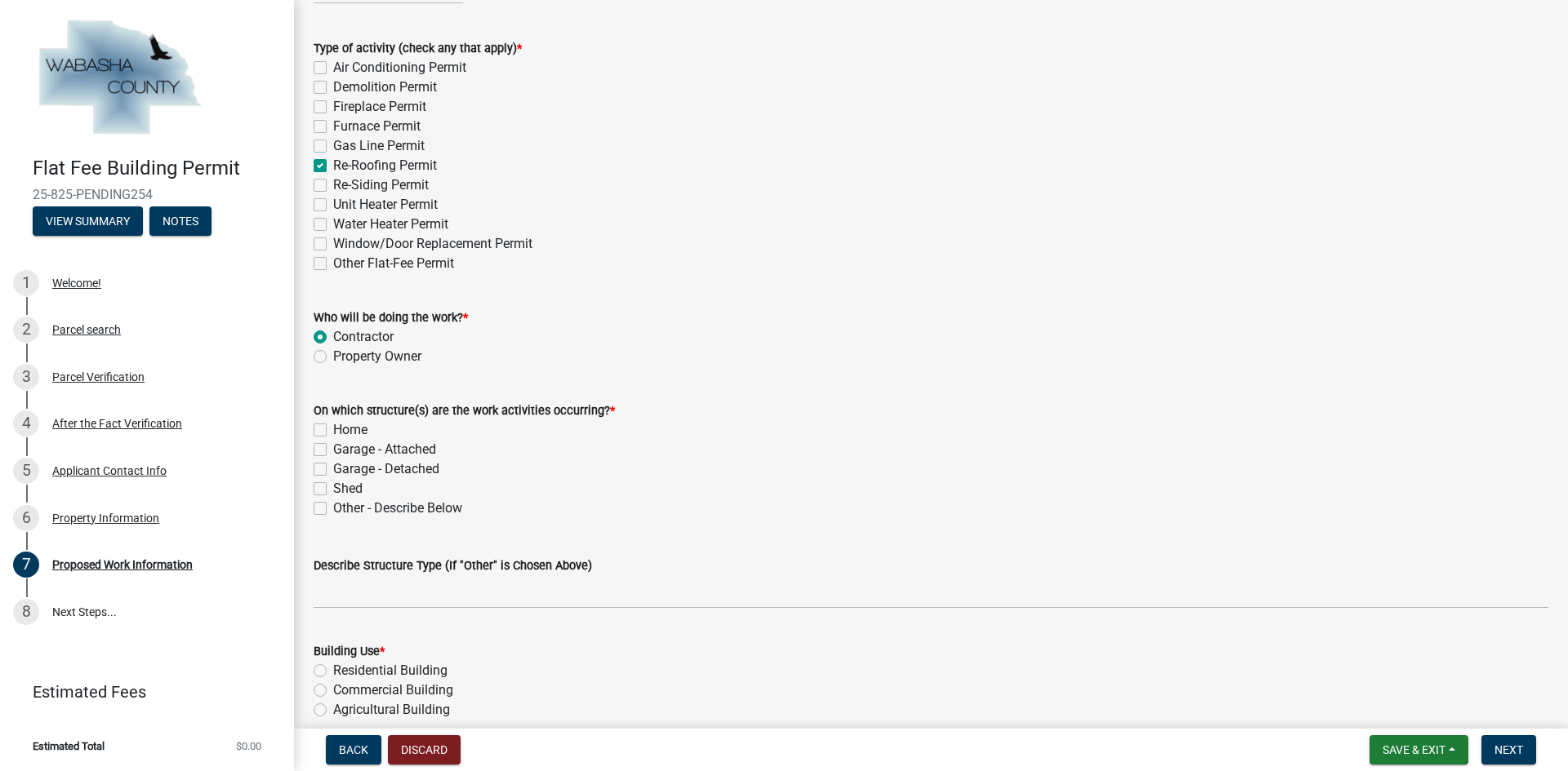
click at [333, 431] on input "Home" at bounding box center [338, 425] width 11 height 11
checkbox input "true"
checkbox input "false"
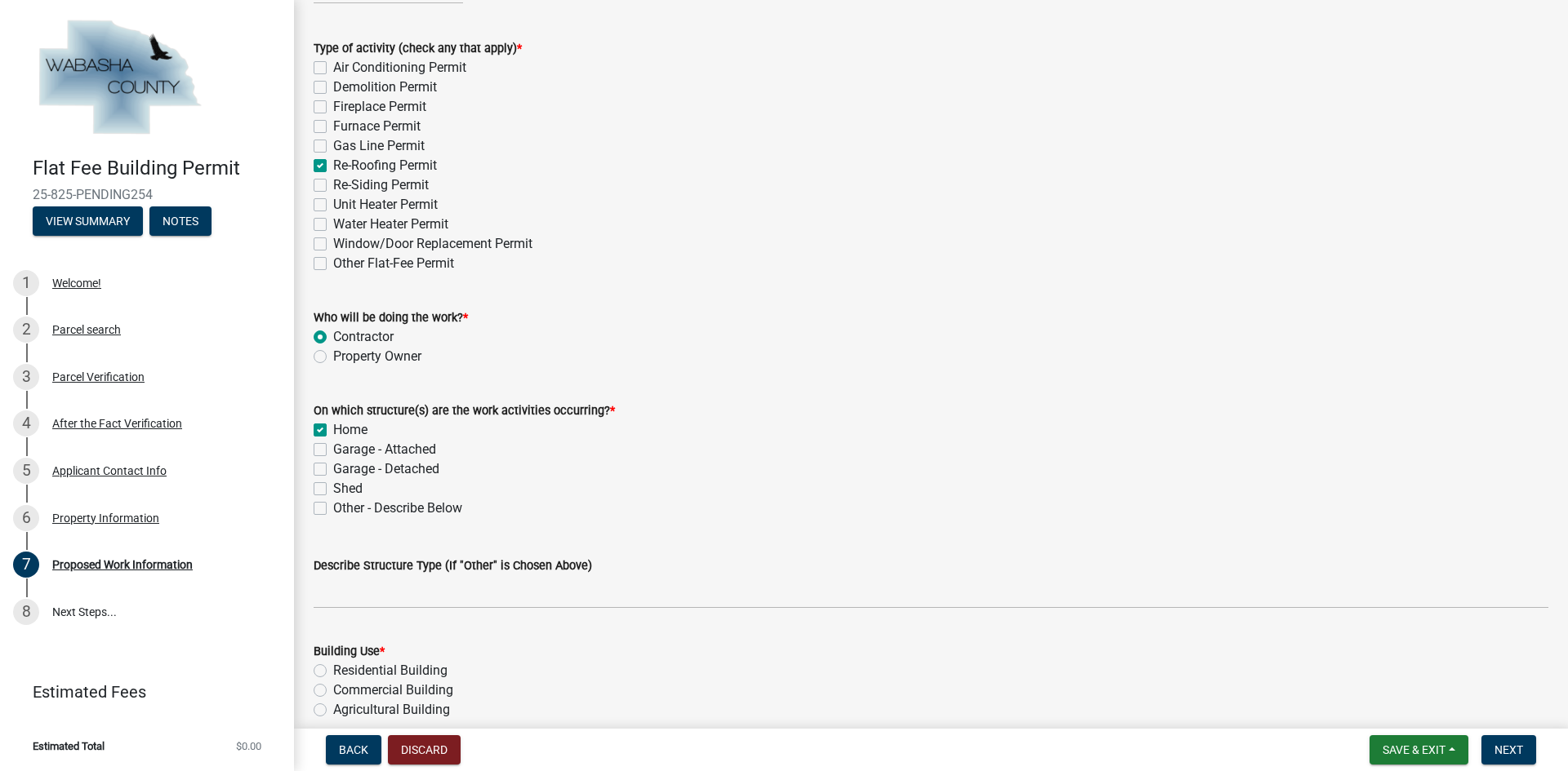
checkbox input "false"
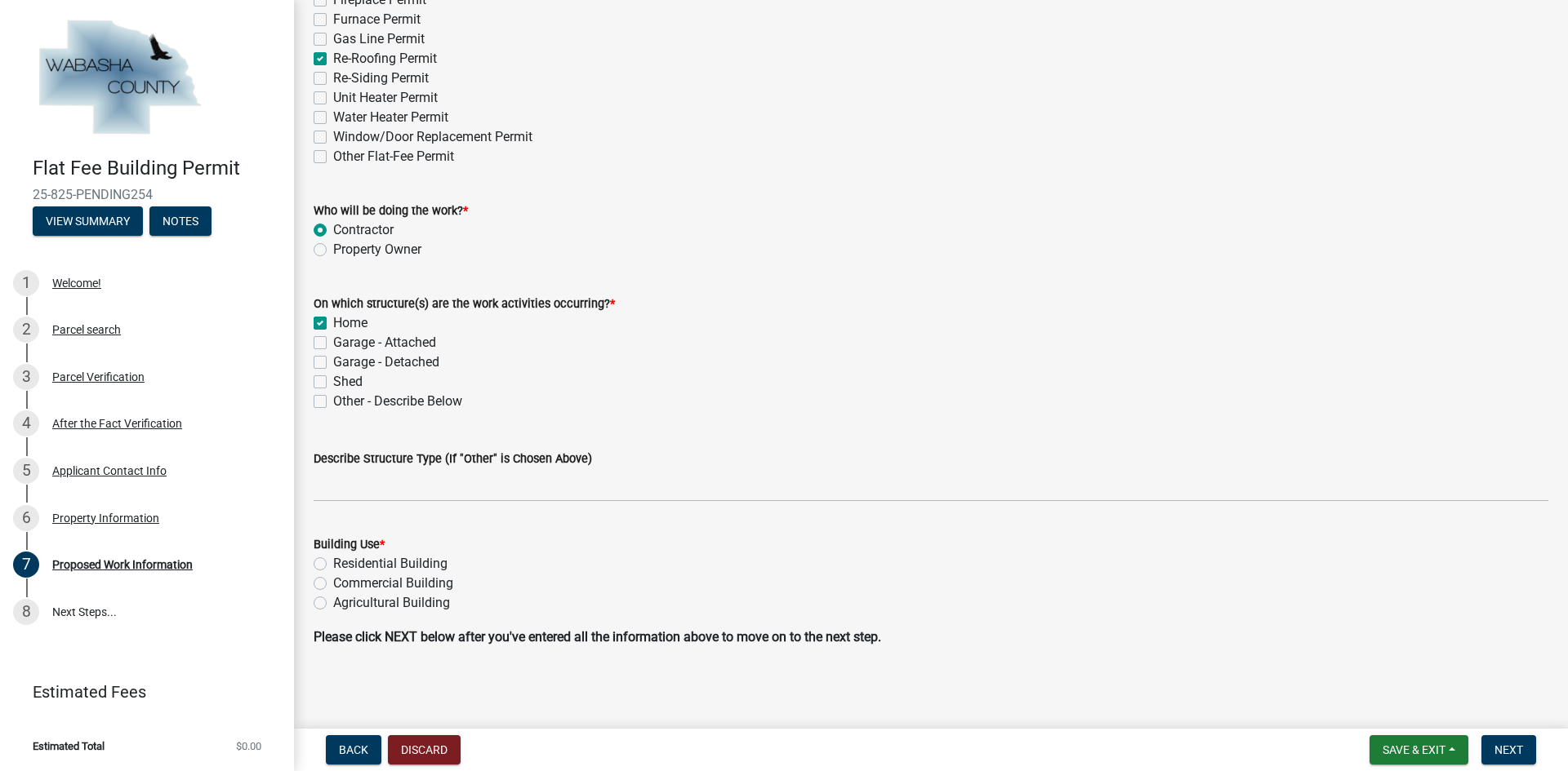
scroll to position [271, 0]
click at [333, 564] on label "Residential Building" at bounding box center [390, 563] width 115 height 20
click at [333, 563] on input "Residential Building" at bounding box center [338, 558] width 11 height 11
radio input "true"
click at [1521, 755] on span "Next" at bounding box center [1508, 750] width 29 height 13
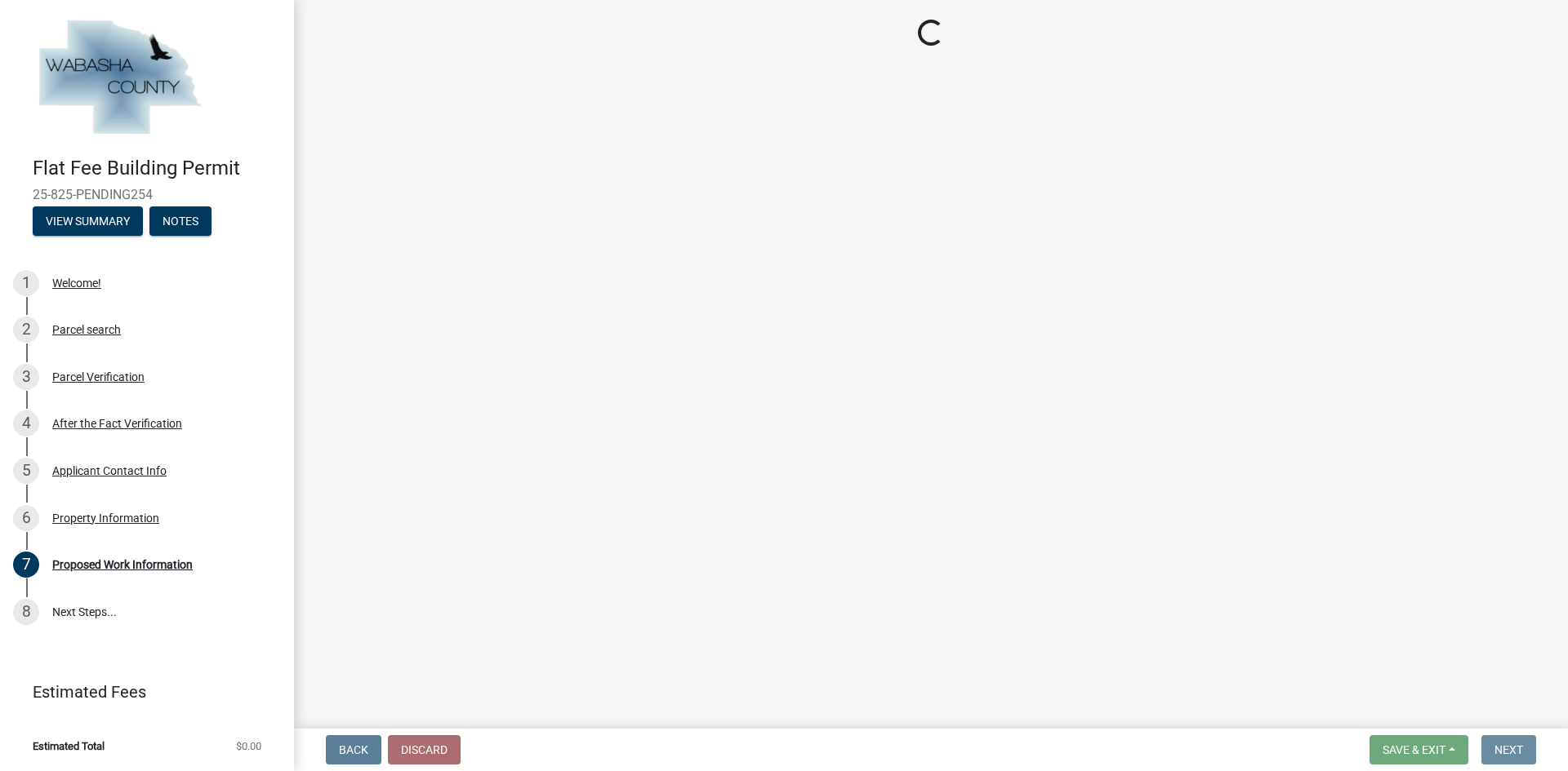
scroll to position [0, 0]
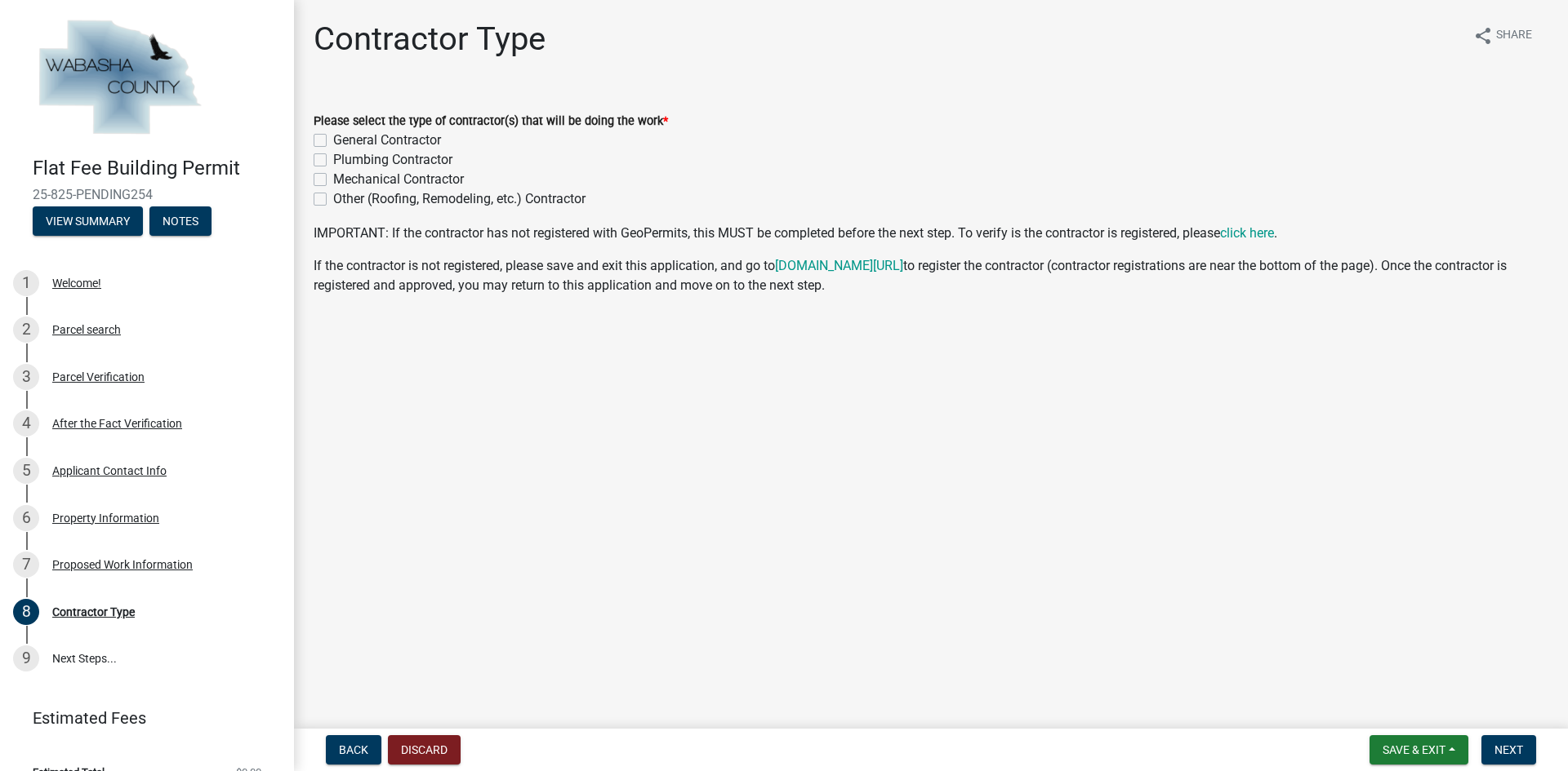
click at [333, 141] on label "General Contractor" at bounding box center [387, 141] width 108 height 20
click at [333, 141] on input "General Contractor" at bounding box center [338, 136] width 11 height 11
checkbox input "true"
checkbox input "false"
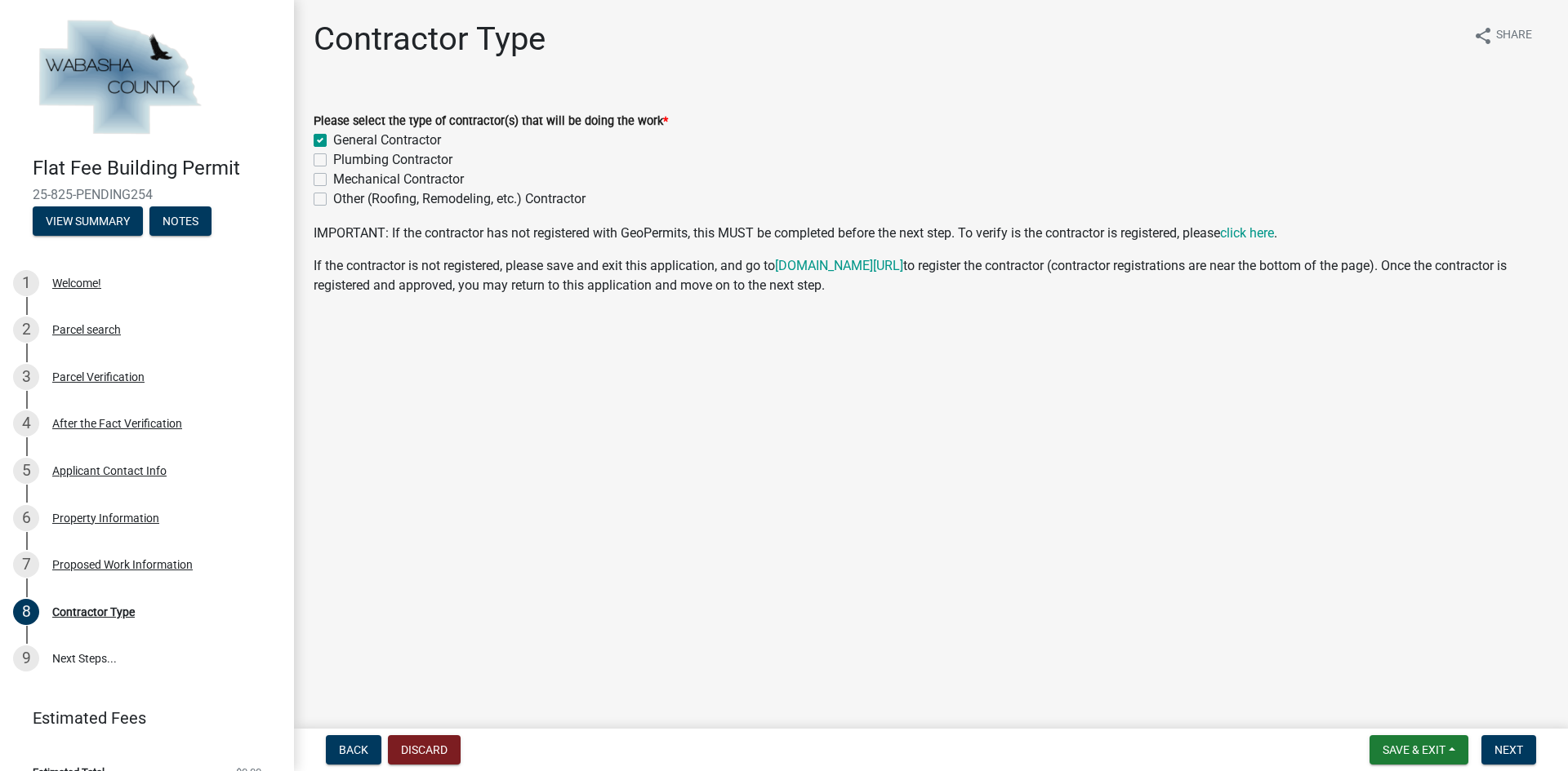
checkbox input "false"
click at [1521, 740] on button "Next" at bounding box center [1508, 750] width 55 height 29
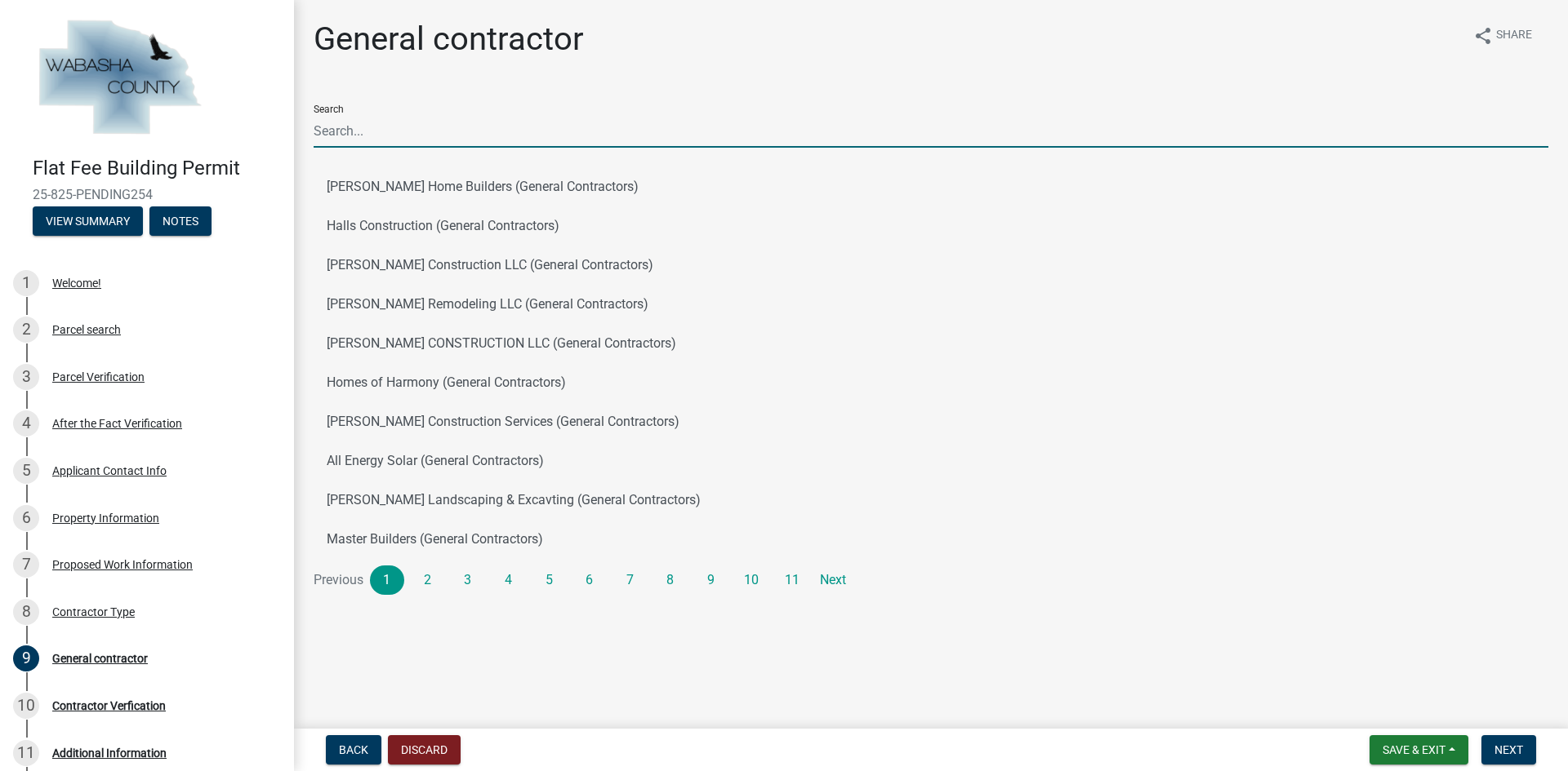
click at [442, 146] on input "Search" at bounding box center [930, 131] width 1234 height 34
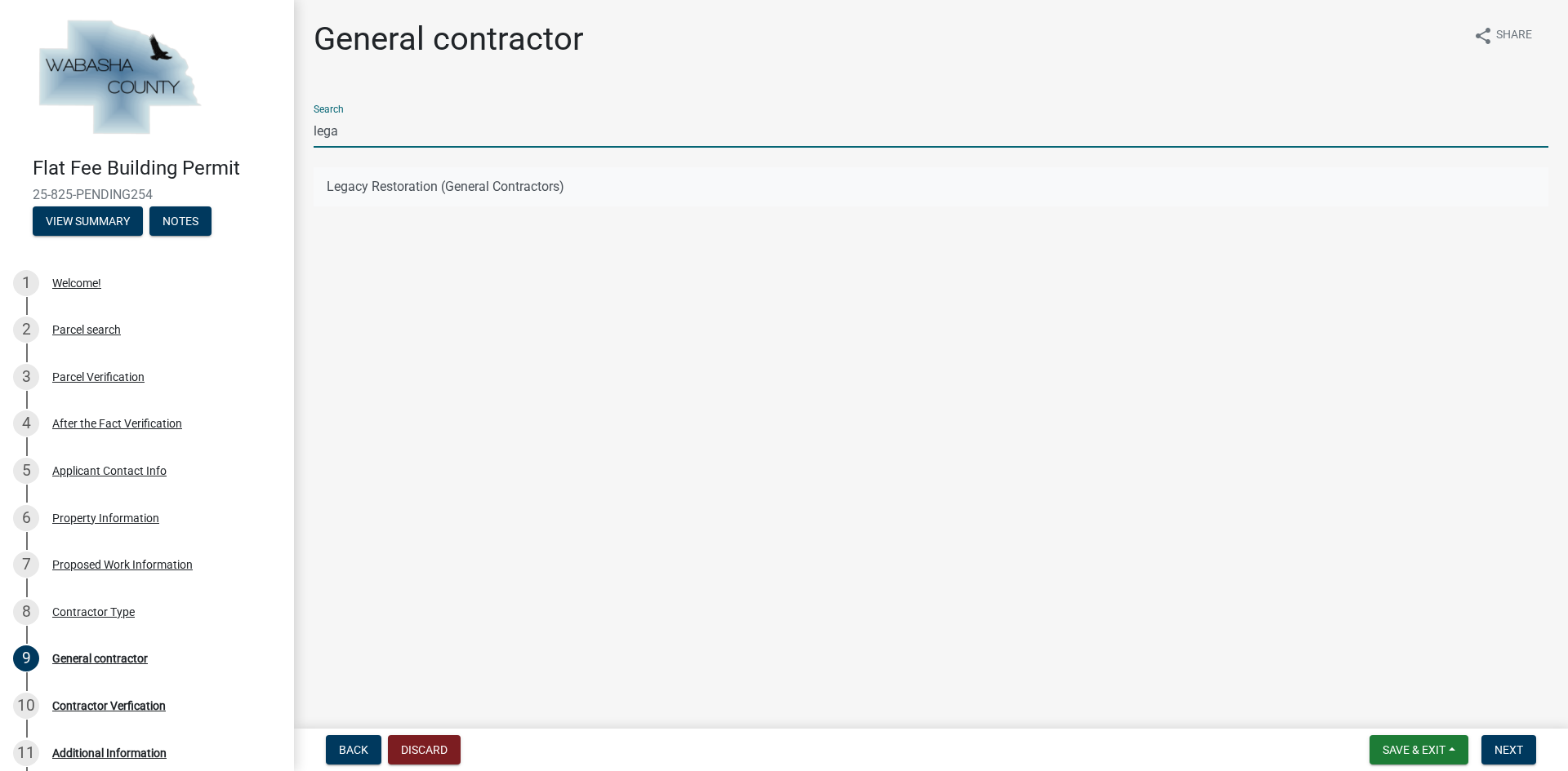
type input "lega"
click at [362, 193] on button "Legacy Restoration (General Contractors)" at bounding box center [930, 187] width 1234 height 39
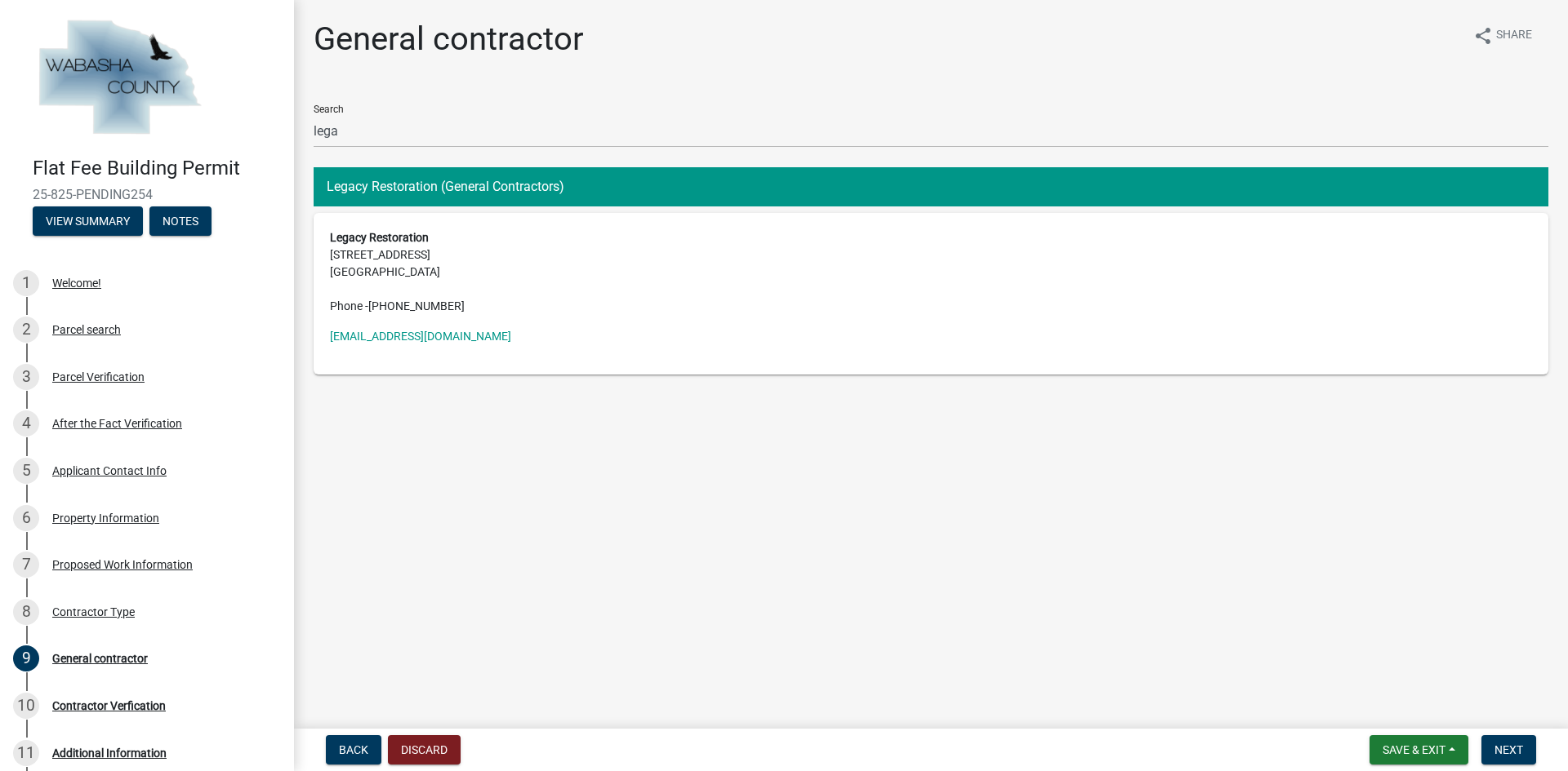
click at [647, 281] on address "Legacy Restoration [STREET_ADDRESS] Phone - [PHONE_NUMBER]" at bounding box center [930, 272] width 1202 height 86
click at [438, 266] on address "Legacy Restoration [STREET_ADDRESS] Phone - [PHONE_NUMBER]" at bounding box center [930, 272] width 1202 height 86
click at [418, 193] on button "Legacy Restoration (General Contractors)" at bounding box center [930, 187] width 1234 height 39
click at [493, 261] on address "Legacy Restoration [STREET_ADDRESS] Phone - [PHONE_NUMBER]" at bounding box center [930, 272] width 1202 height 86
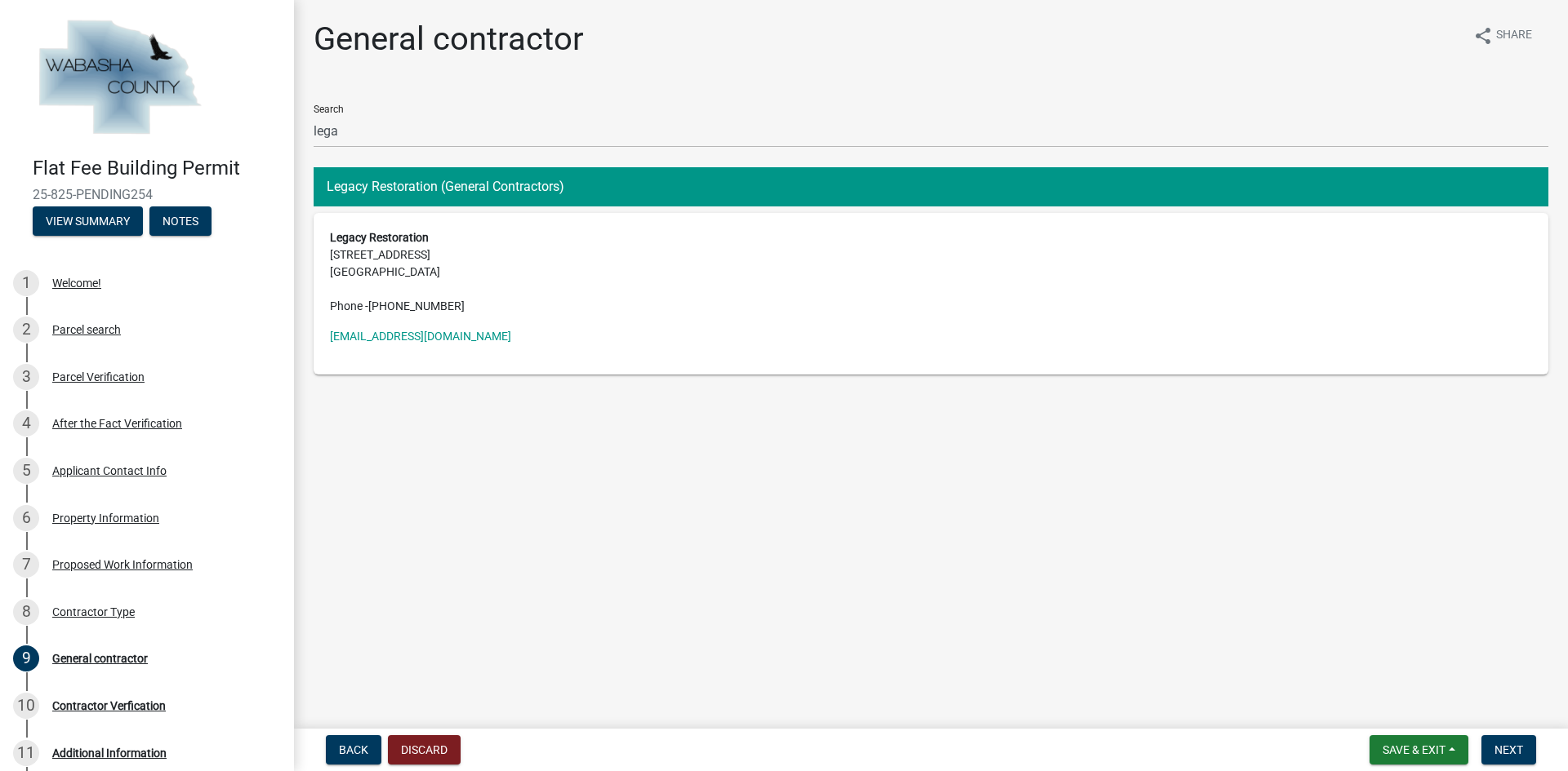
click at [935, 390] on div "General contractor share Share Search lega Legacy Restoration (General Contract…" at bounding box center [930, 211] width 1259 height 383
click at [1517, 755] on span "Next" at bounding box center [1508, 750] width 29 height 13
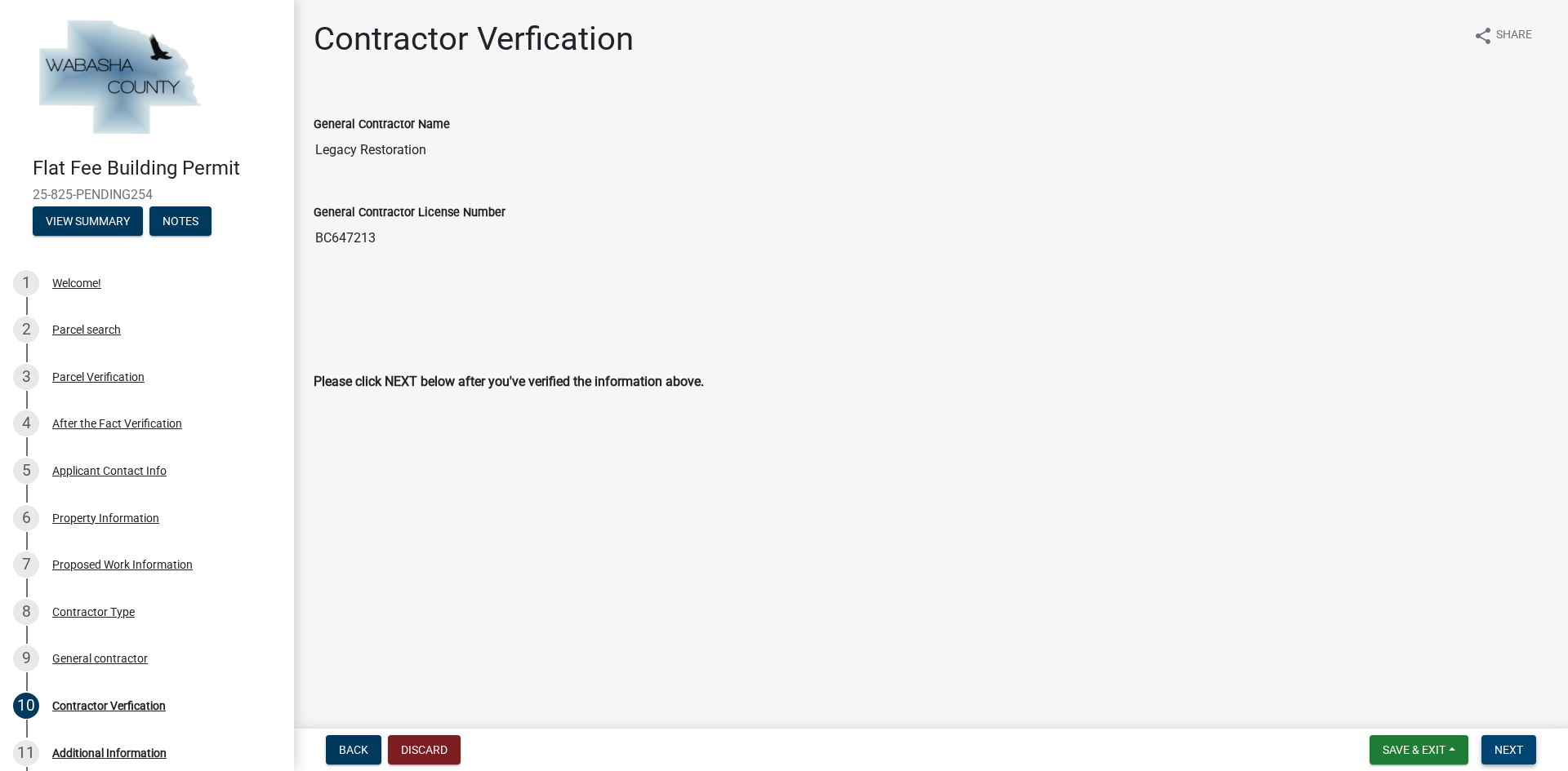
click at [1516, 760] on button "Next" at bounding box center [1508, 750] width 55 height 29
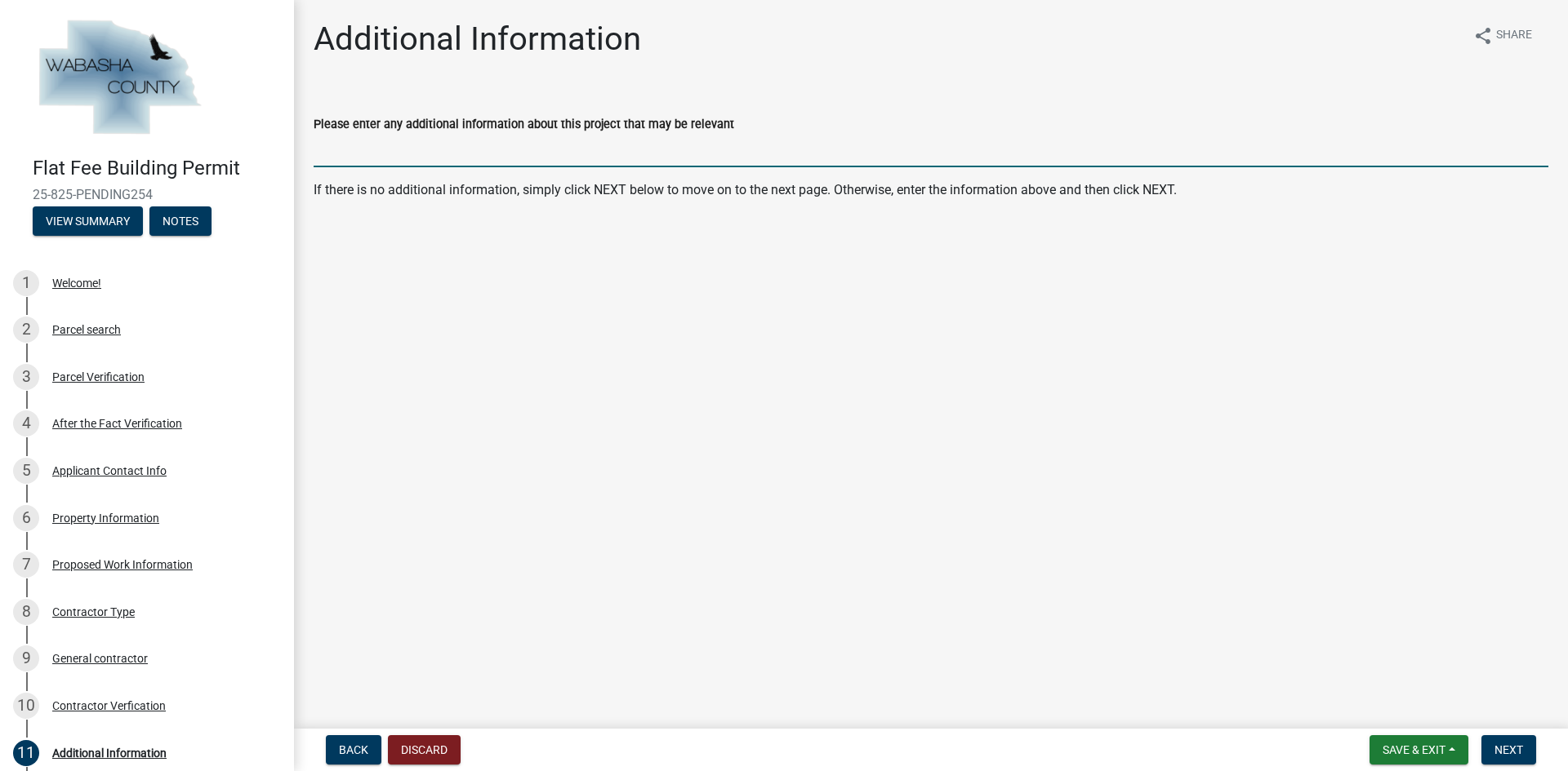
click at [440, 153] on input "Please enter any additional information about this project that may be relevant" at bounding box center [930, 150] width 1234 height 34
type input "Tear off and re-roof 16 sq asphalt shingles"
click at [1517, 757] on button "Next" at bounding box center [1508, 750] width 55 height 29
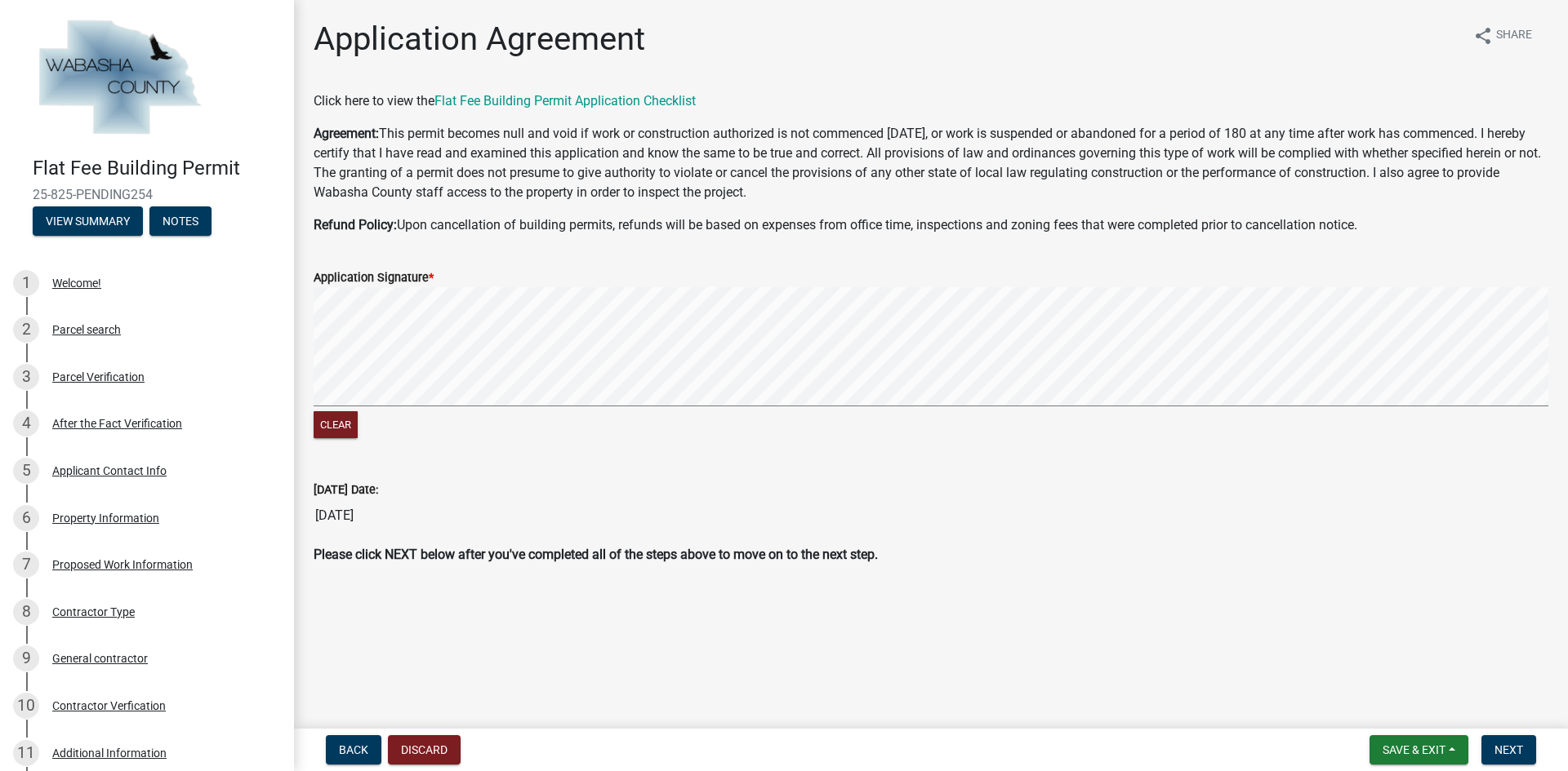
click at [555, 405] on form "Application Signature * Clear" at bounding box center [930, 345] width 1234 height 195
click at [541, 409] on signature-pad at bounding box center [930, 349] width 1234 height 124
click at [1500, 742] on button "Next" at bounding box center [1508, 750] width 55 height 29
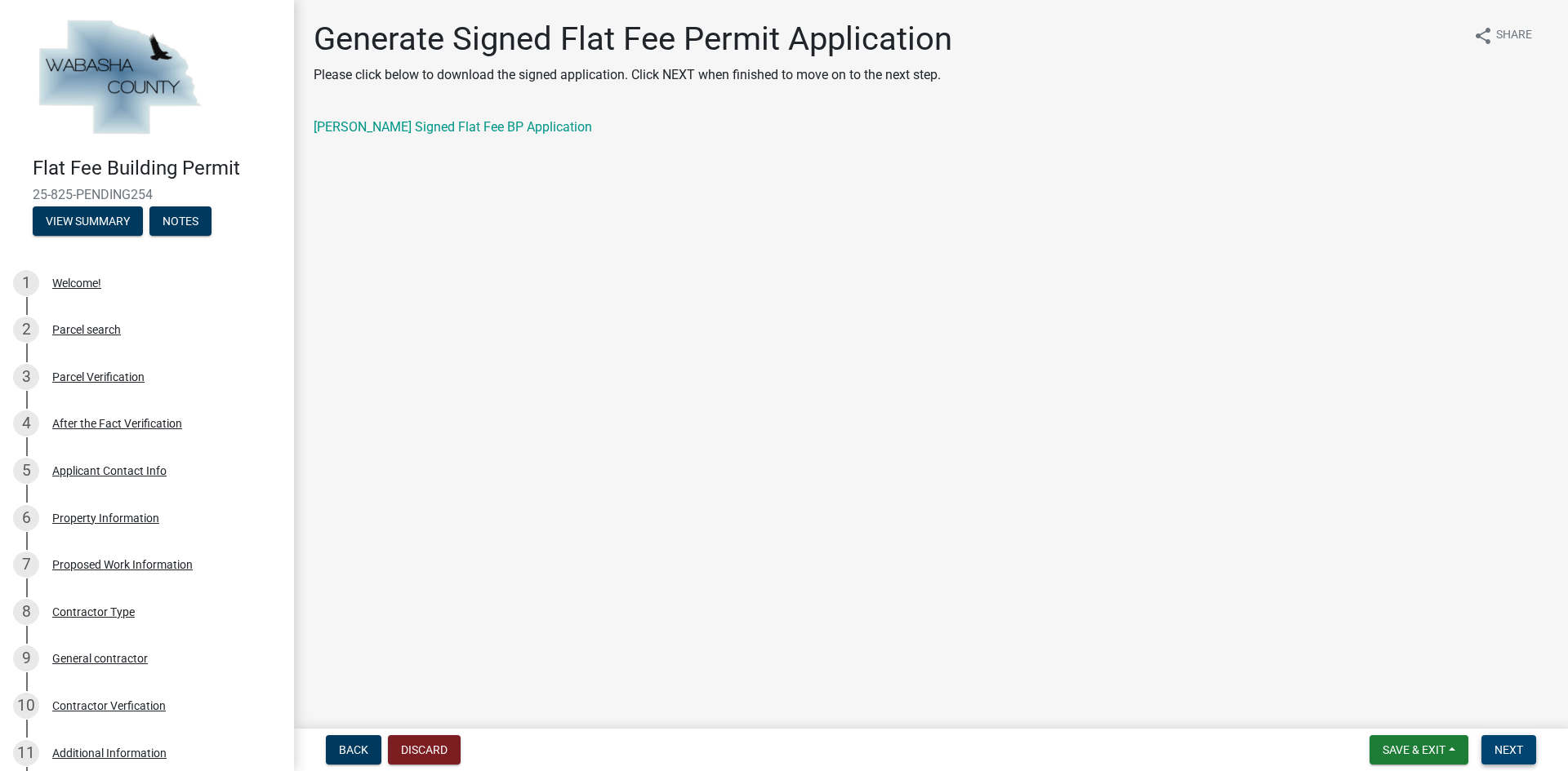
click at [1504, 740] on button "Next" at bounding box center [1508, 750] width 55 height 29
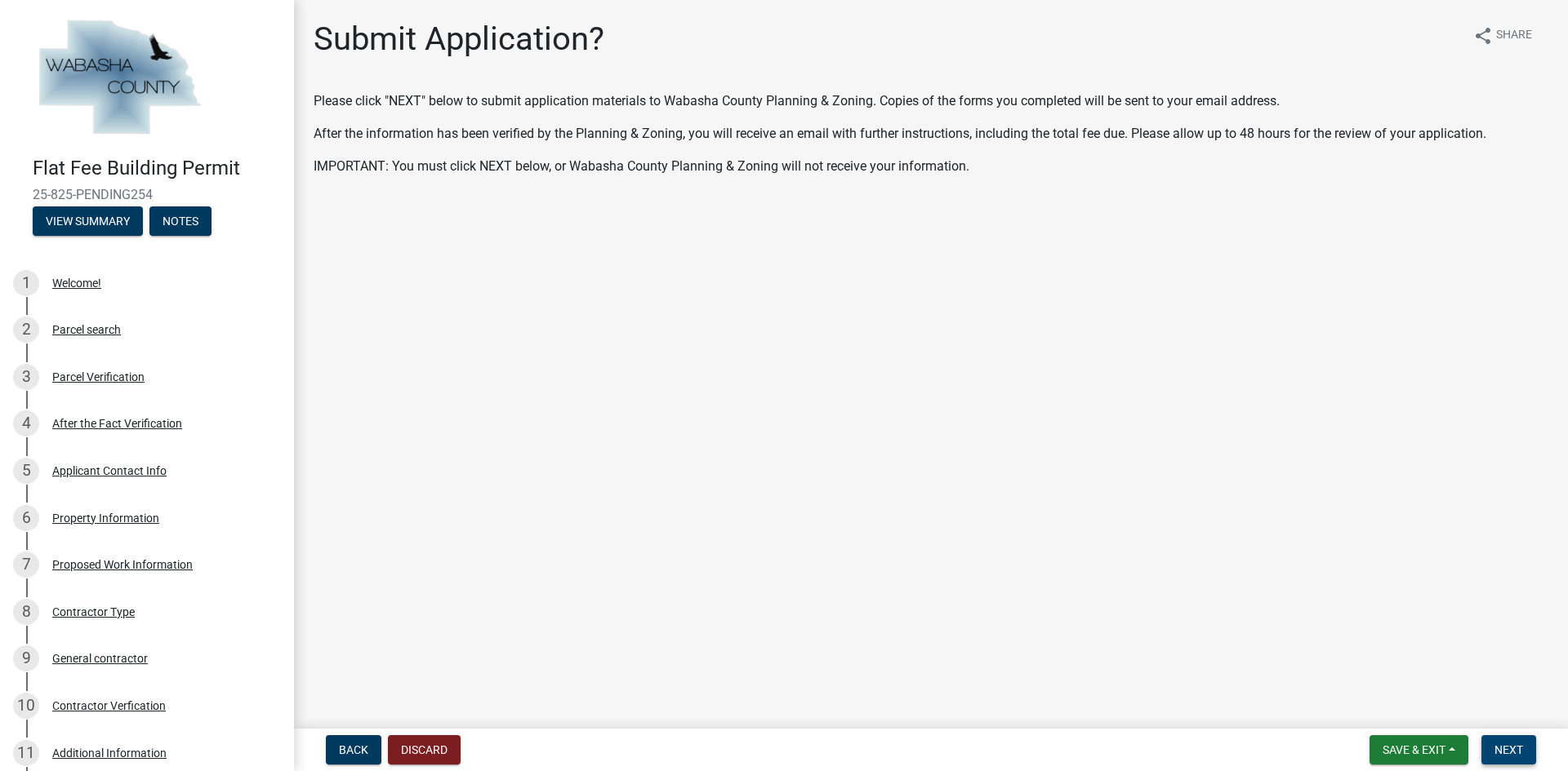
click at [1524, 746] on button "Next" at bounding box center [1508, 750] width 55 height 29
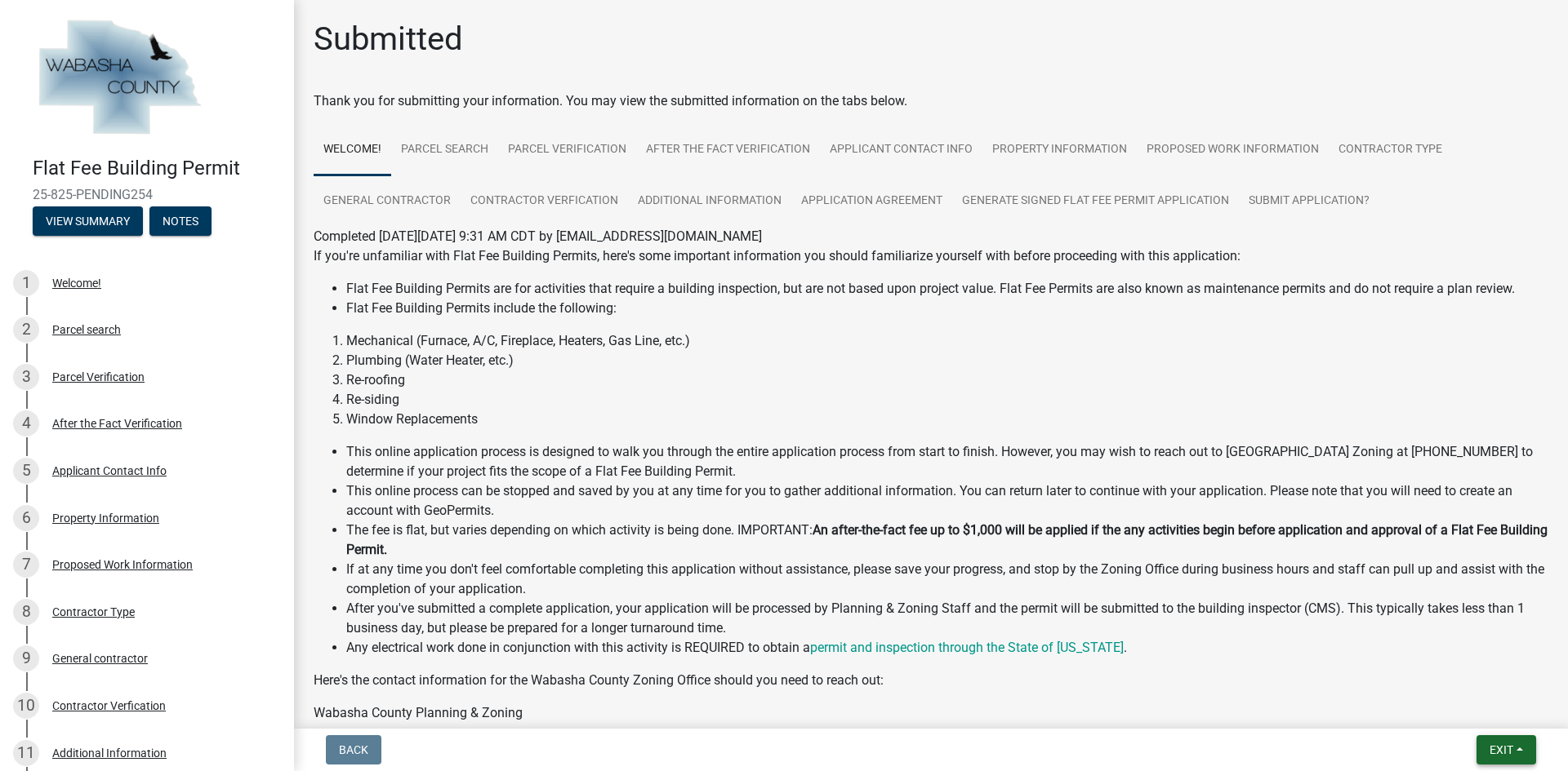
click at [1512, 742] on button "Exit" at bounding box center [1506, 750] width 60 height 29
click at [1458, 714] on button "Save & Exit" at bounding box center [1471, 708] width 131 height 39
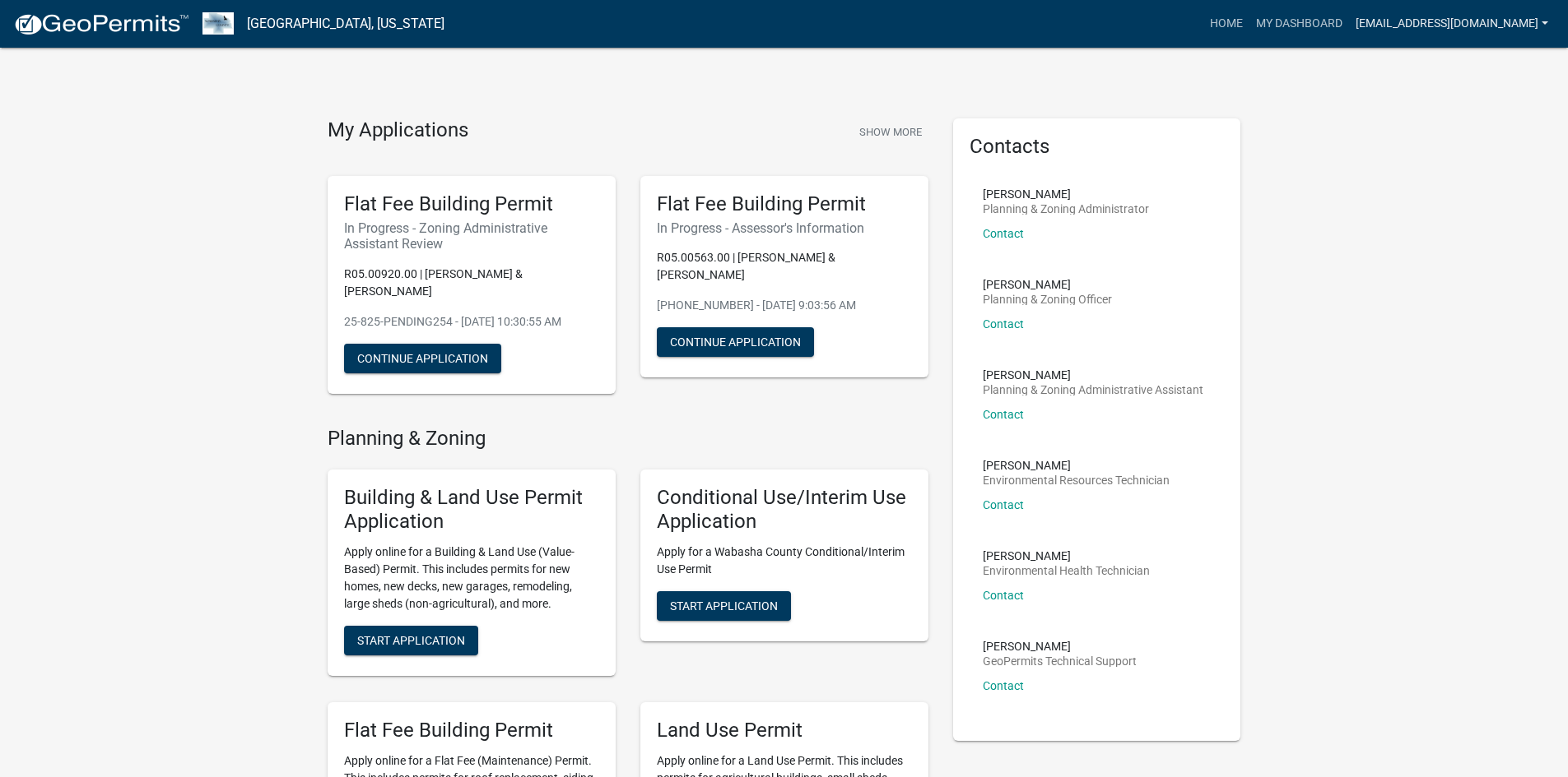
click at [1388, 29] on link "[EMAIL_ADDRESS][DOMAIN_NAME]" at bounding box center [1452, 24] width 206 height 31
click at [1445, 133] on link "Logout" at bounding box center [1489, 121] width 132 height 40
